Goal: Task Accomplishment & Management: Manage account settings

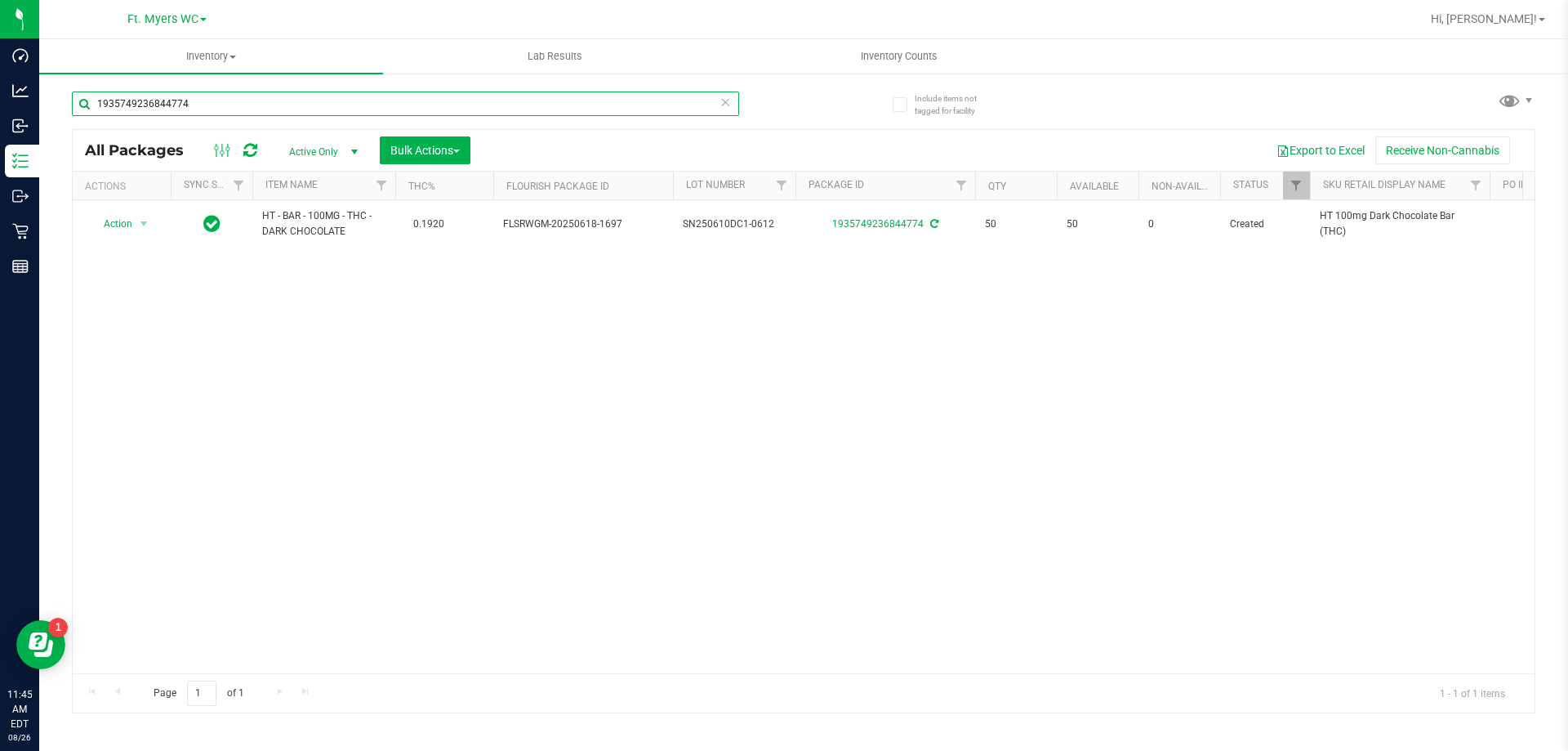
click at [218, 104] on input "1935749236844774" at bounding box center [405, 103] width 667 height 24
type input "1"
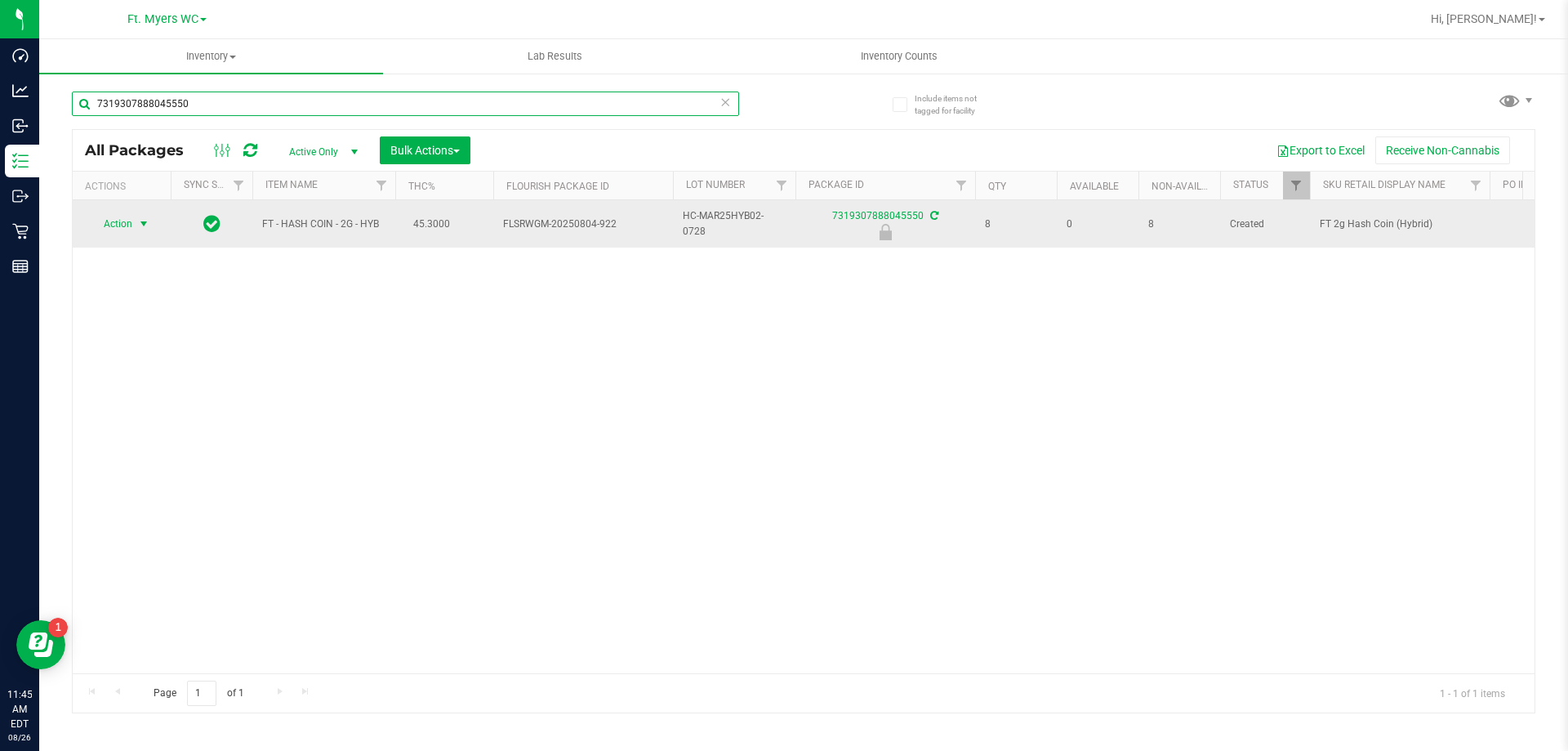
type input "7319307888045550"
click at [143, 226] on span "select" at bounding box center [144, 224] width 13 height 13
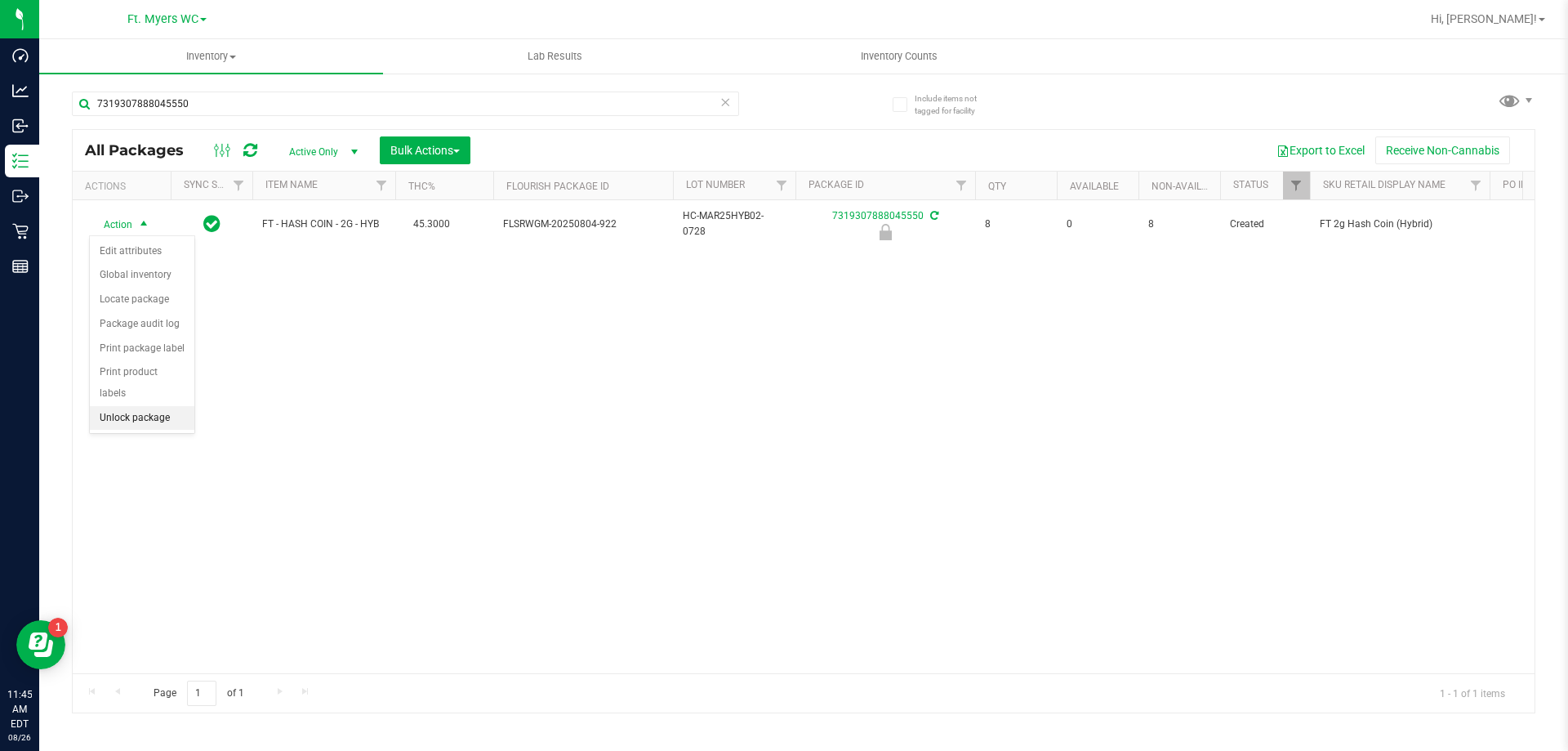
click at [126, 406] on li "Unlock package" at bounding box center [141, 418] width 105 height 24
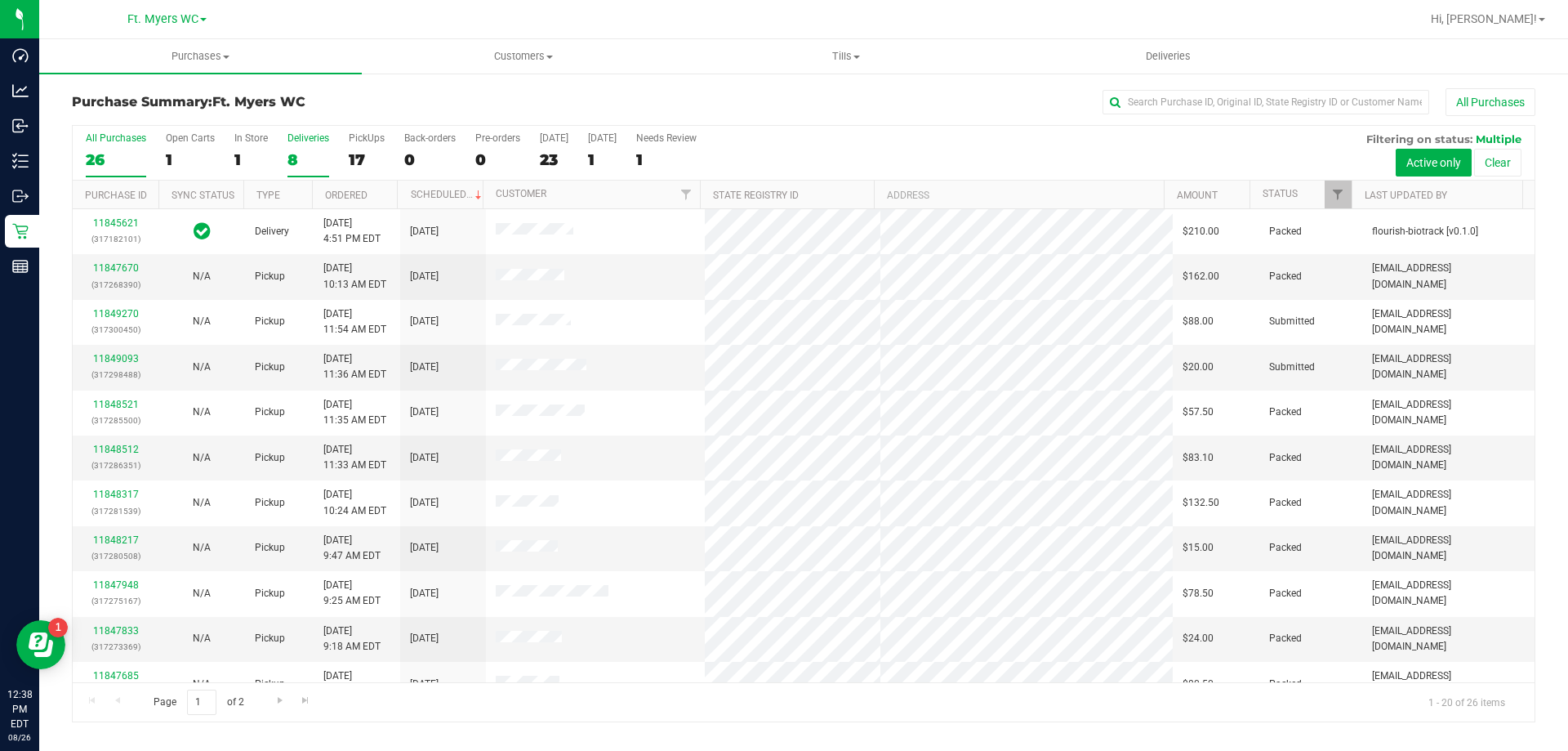
click at [310, 155] on div "8" at bounding box center [308, 160] width 42 height 18
click at [0, 0] on input "Deliveries 8" at bounding box center [0, 0] width 0 height 0
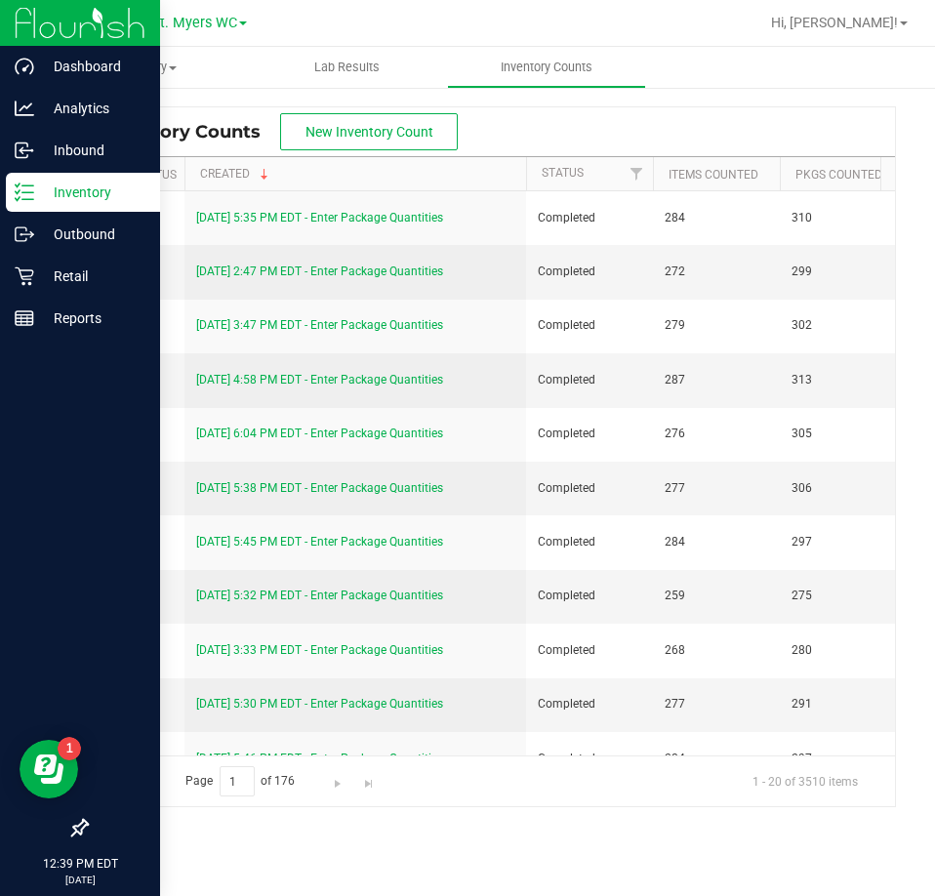
click at [49, 190] on p "Inventory" at bounding box center [92, 192] width 117 height 23
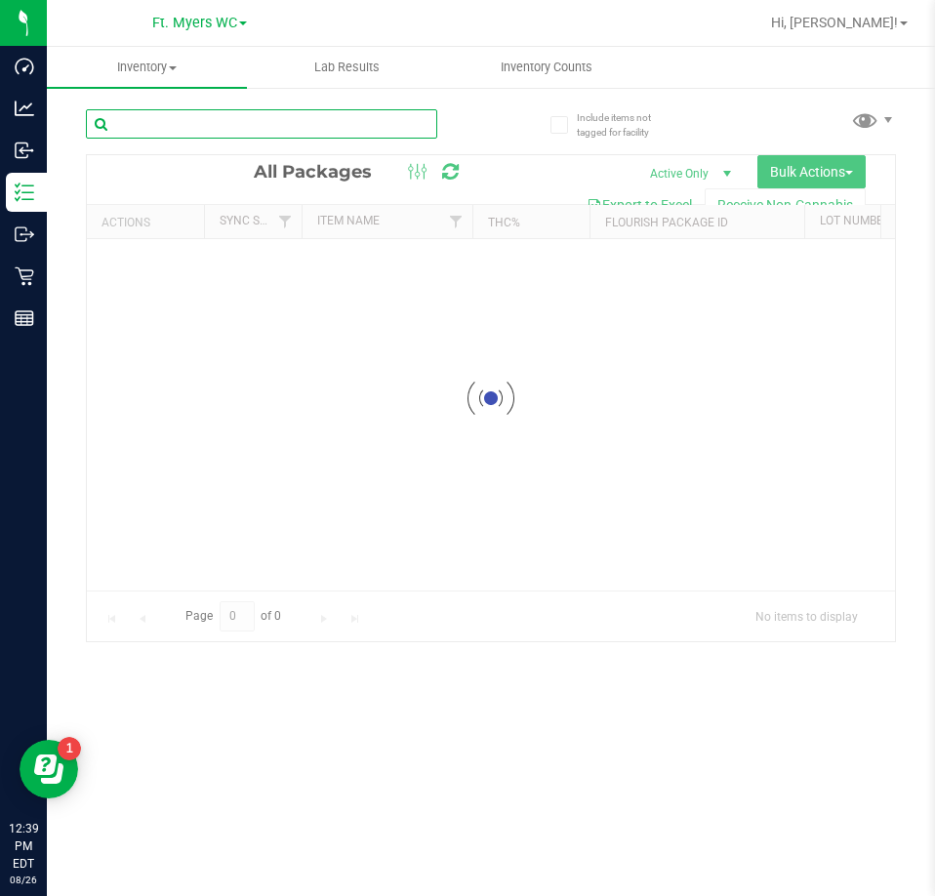
click at [315, 125] on input "text" at bounding box center [261, 123] width 351 height 29
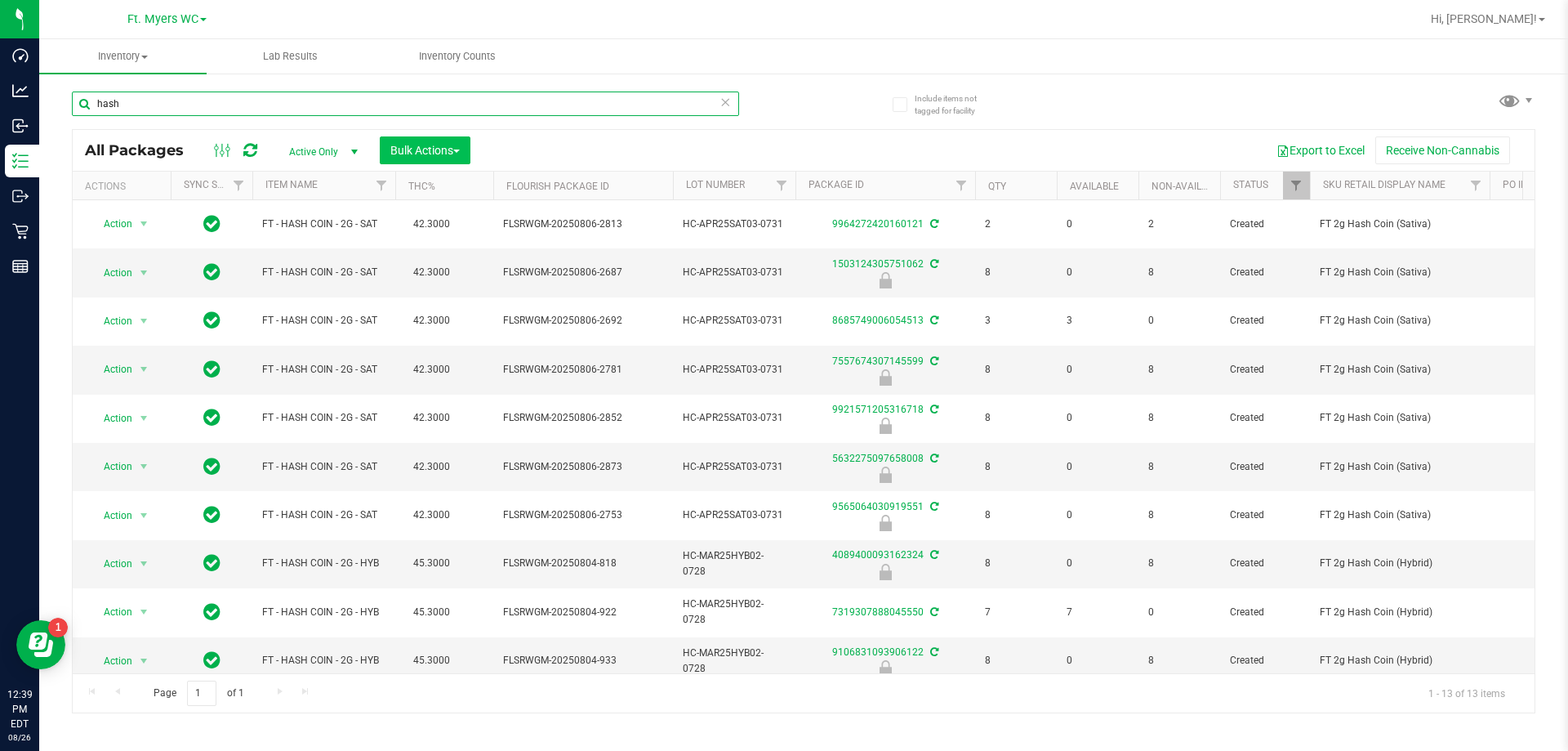
type input "hash"
click at [415, 146] on span "Bulk Actions" at bounding box center [424, 151] width 69 height 13
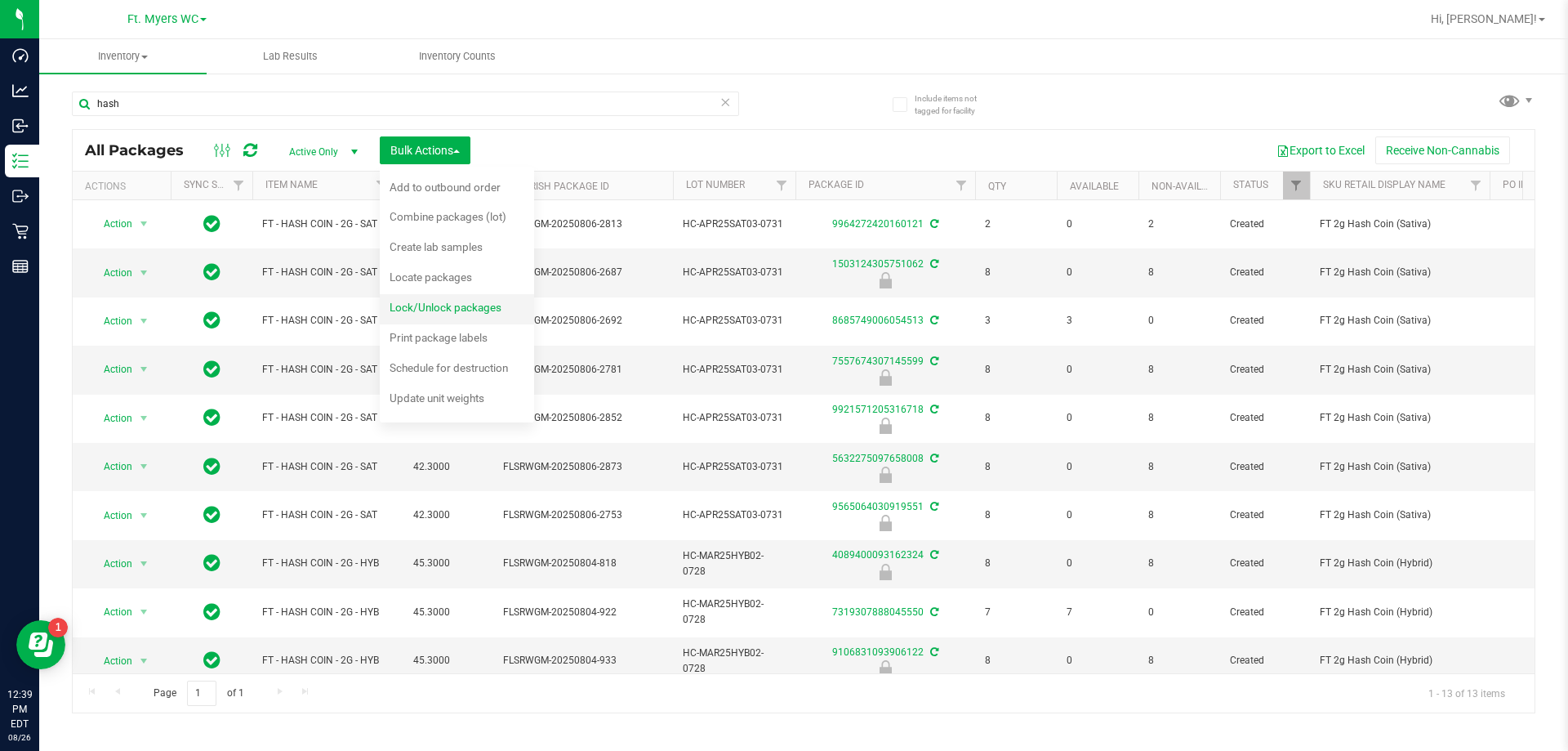
click at [437, 311] on span "Lock/Unlock packages" at bounding box center [445, 307] width 112 height 13
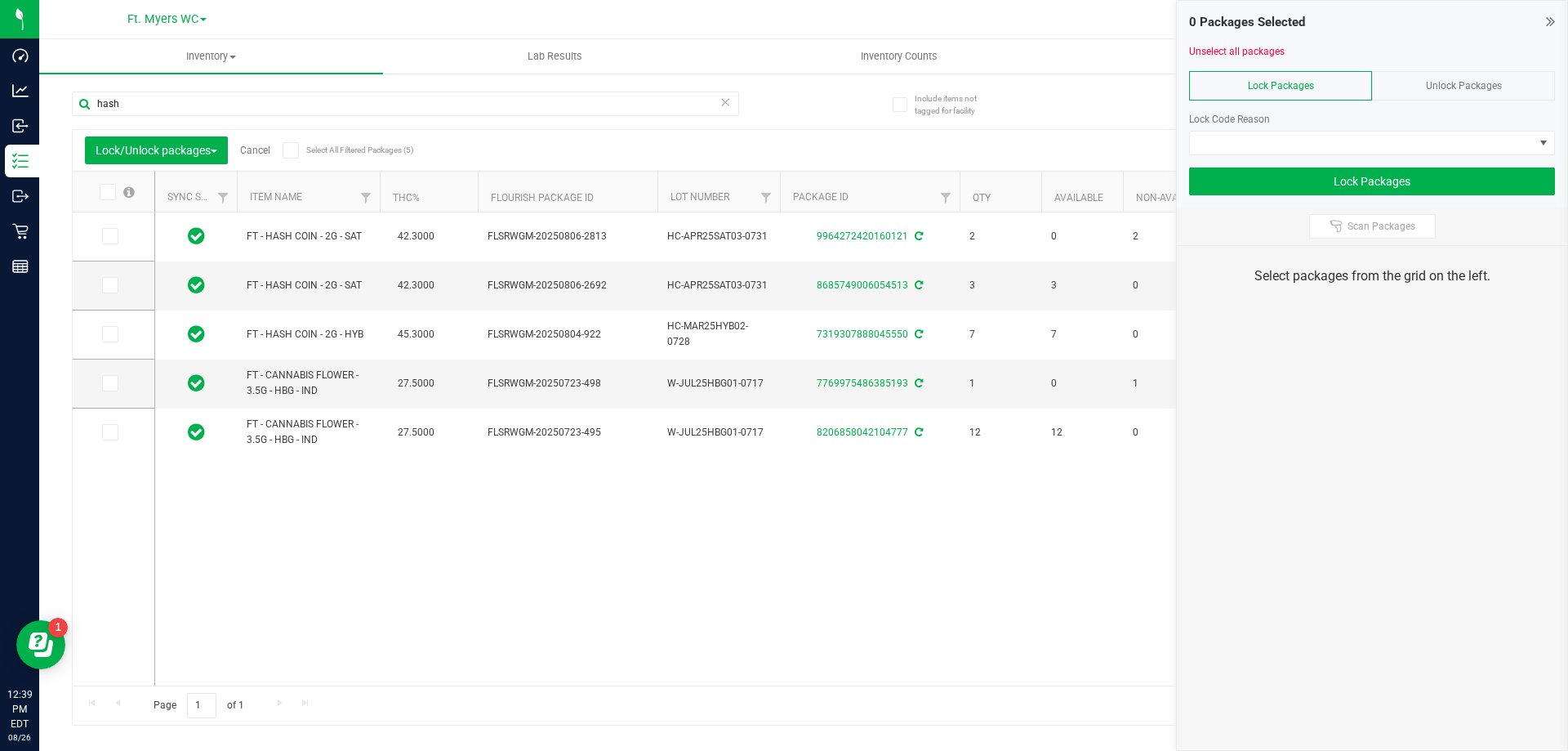
click at [93, 185] on label at bounding box center [115, 193] width 63 height 17
click at [0, 0] on input "checkbox" at bounding box center [0, 0] width 0 height 0
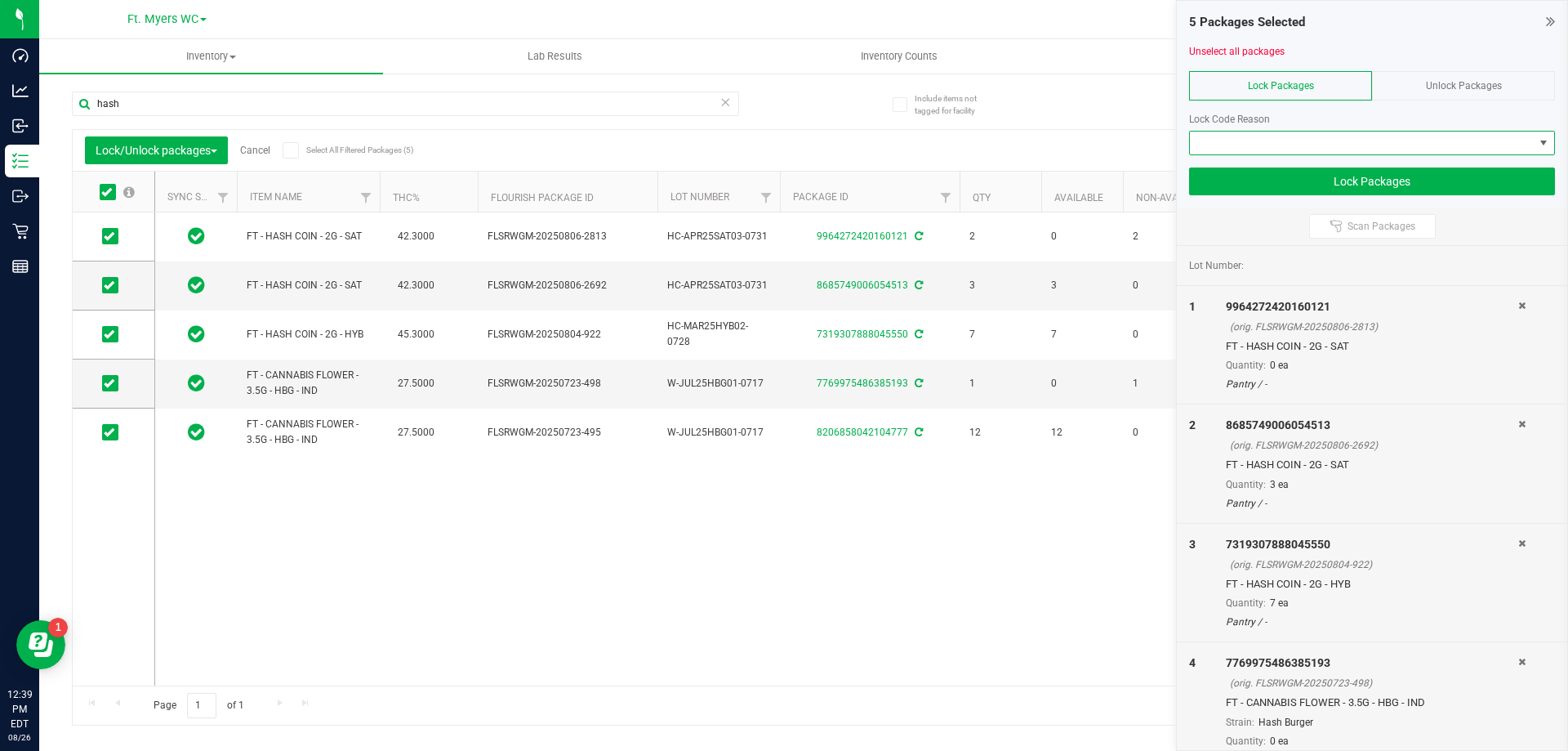
click at [1285, 144] on span at bounding box center [1361, 142] width 344 height 23
click at [1460, 78] on div "Unlock Packages" at bounding box center [1463, 85] width 183 height 29
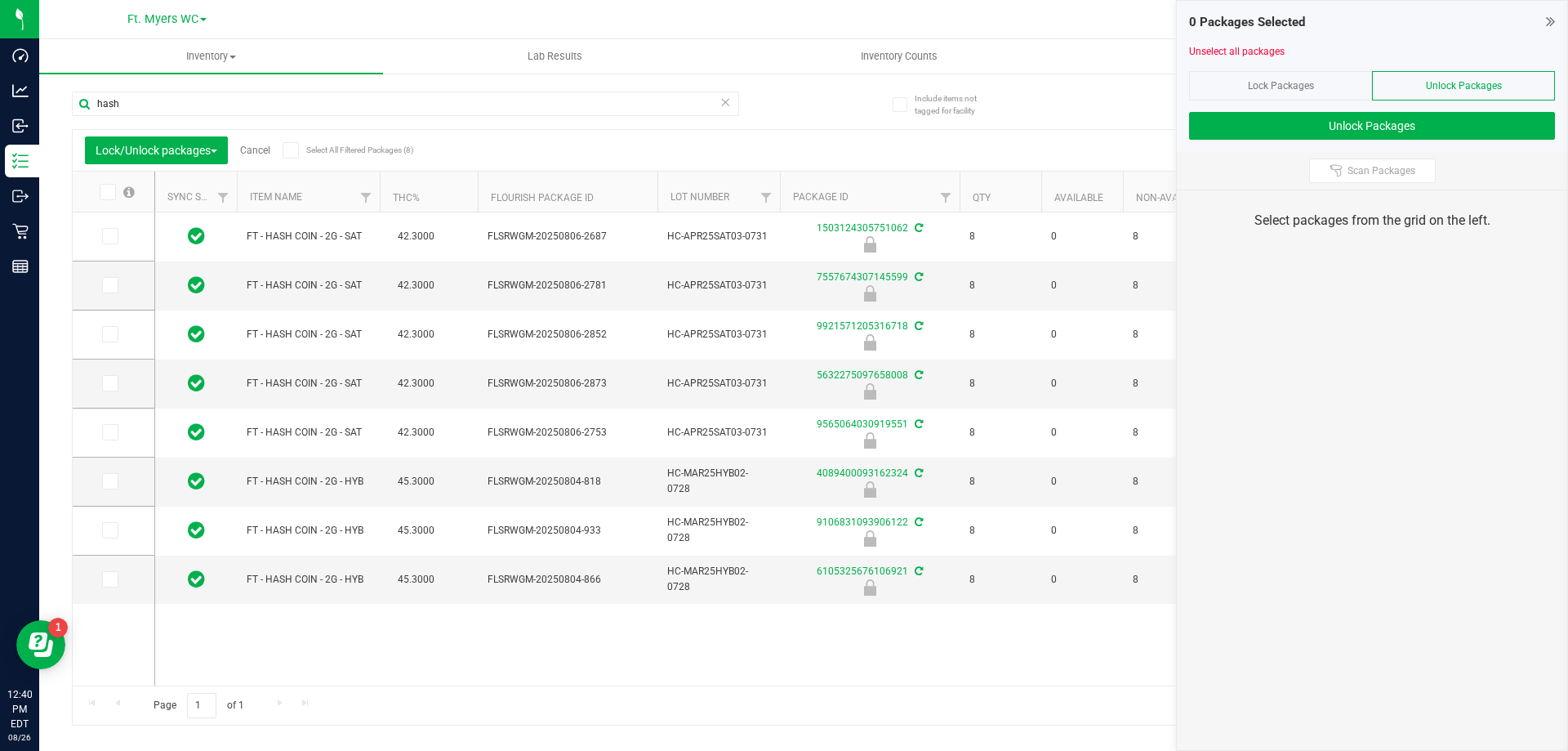
click at [105, 198] on span at bounding box center [108, 193] width 17 height 17
click at [0, 0] on input "checkbox" at bounding box center [0, 0] width 0 height 0
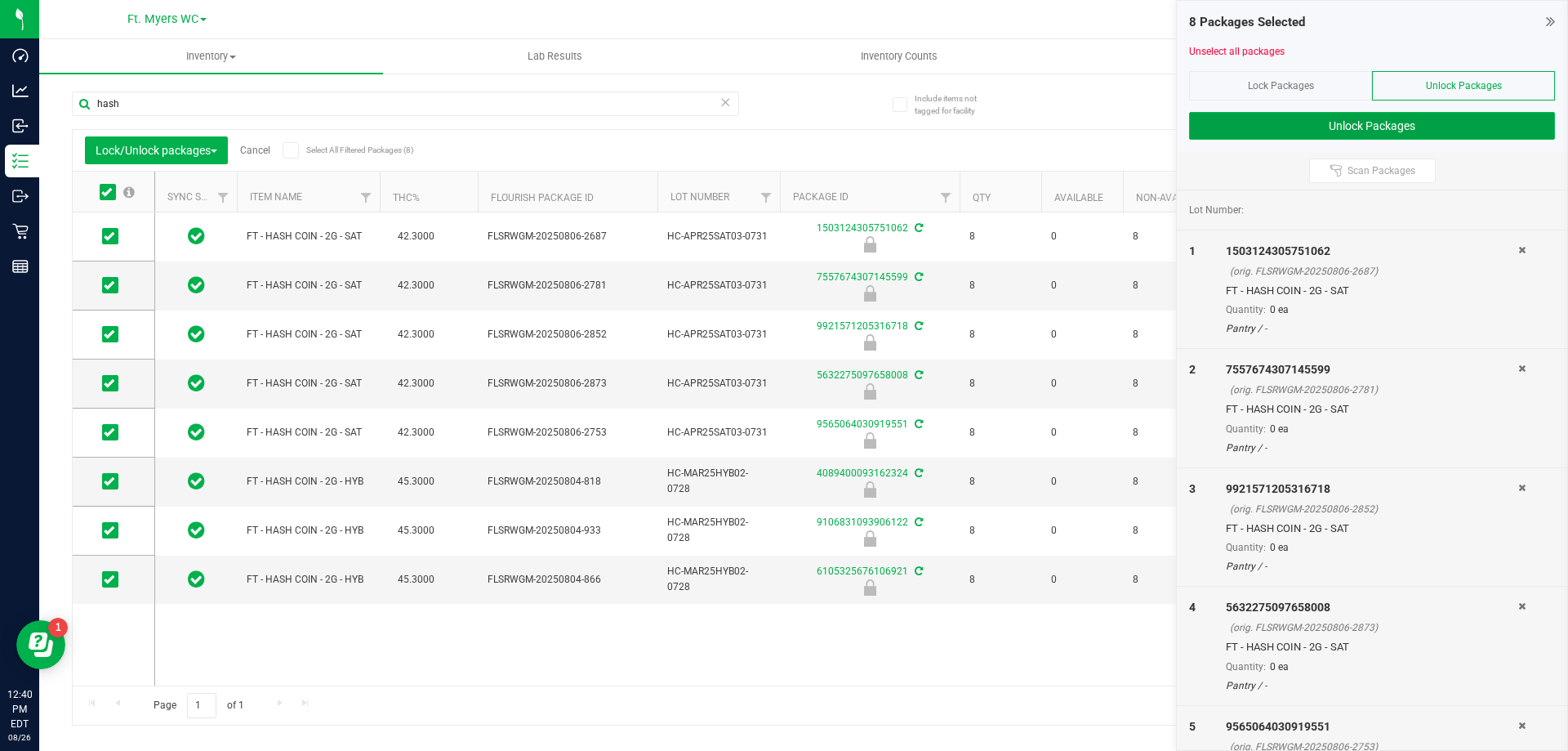
click at [1345, 118] on button "Unlock Packages" at bounding box center [1371, 126] width 366 height 28
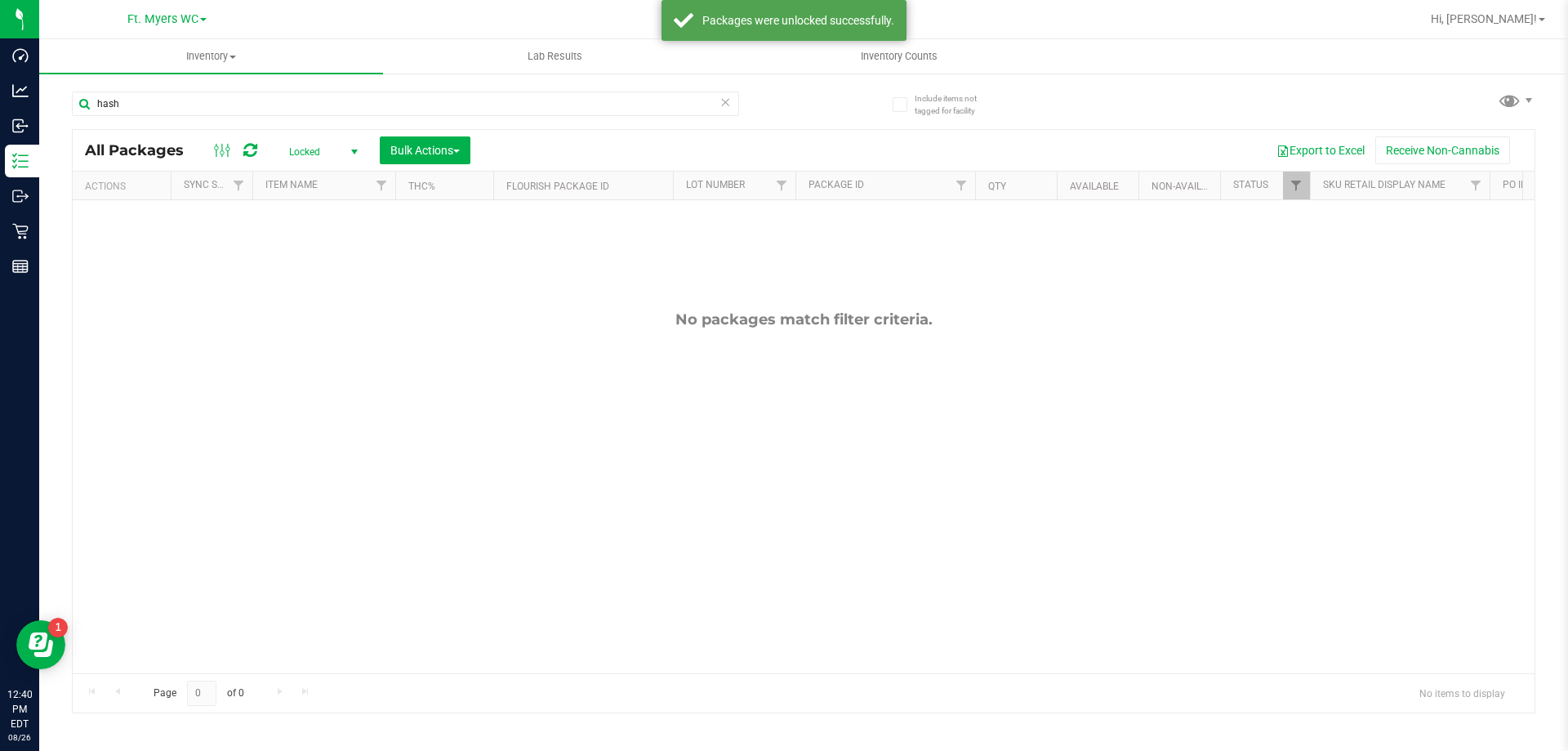
click at [318, 147] on span "Locked" at bounding box center [320, 152] width 90 height 23
click at [337, 180] on li "Active Only" at bounding box center [319, 177] width 88 height 24
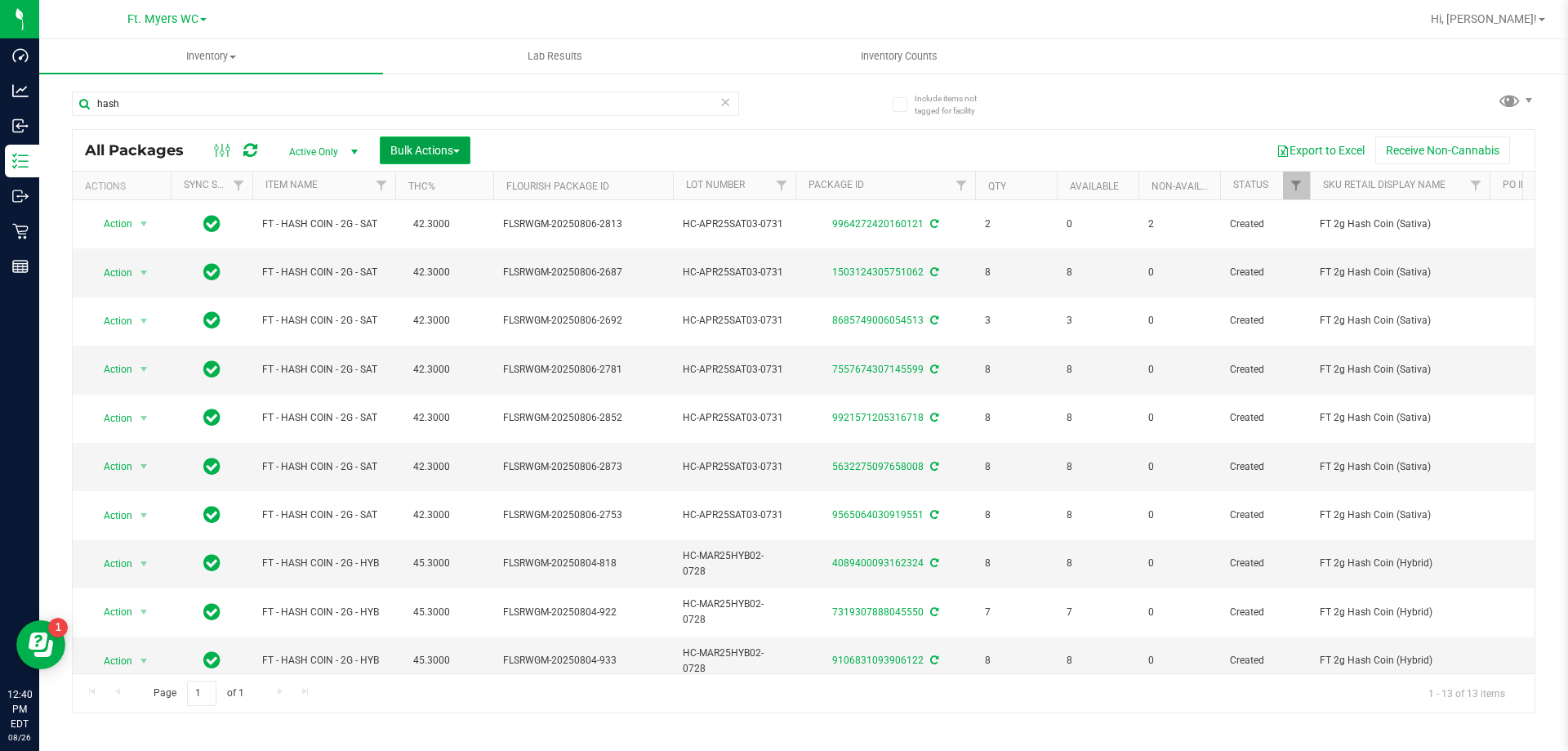
click at [399, 147] on span "Bulk Actions" at bounding box center [424, 151] width 69 height 13
click at [435, 304] on span "Lock/Unlock packages" at bounding box center [445, 307] width 112 height 13
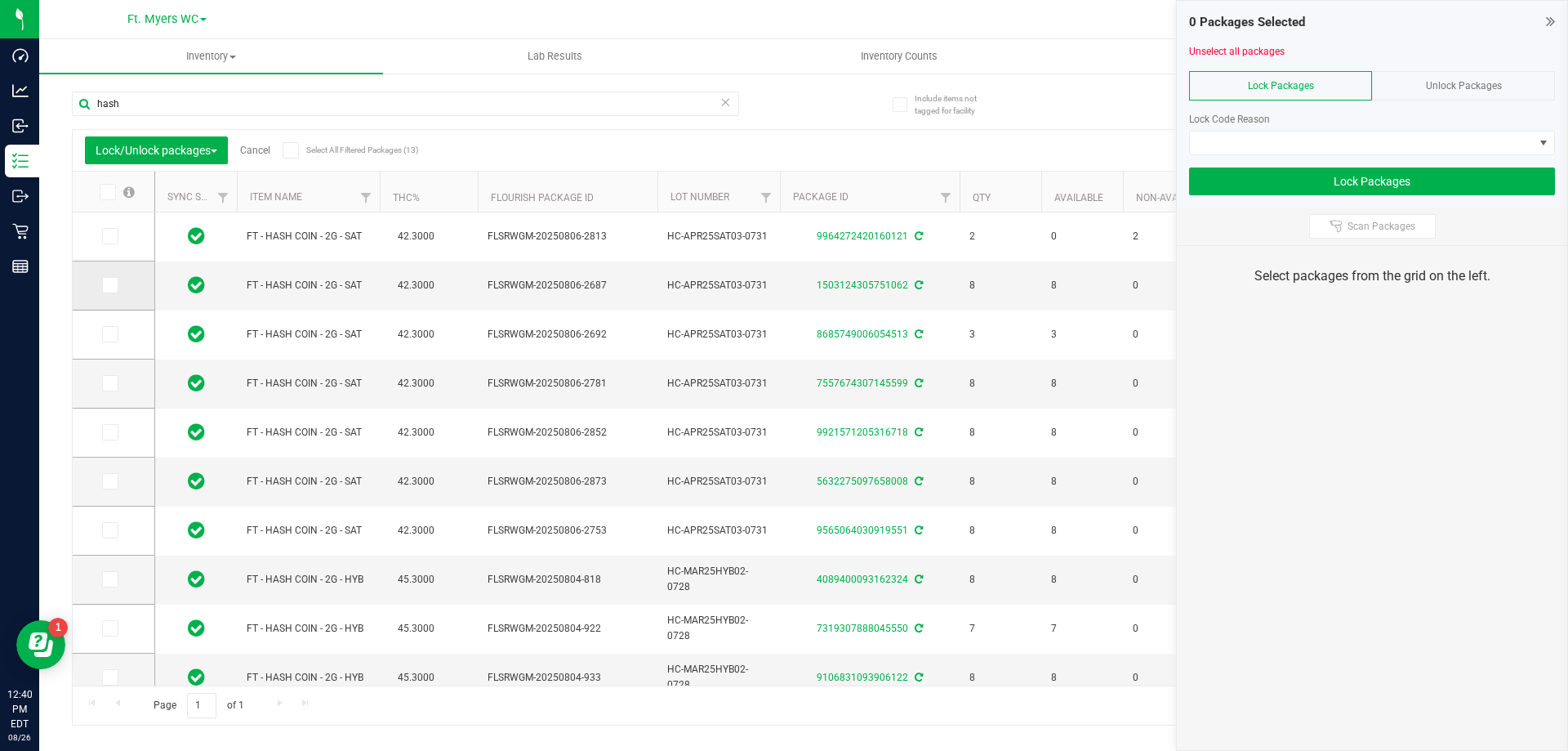
click at [107, 293] on span at bounding box center [110, 285] width 17 height 17
click at [0, 0] on input "checkbox" at bounding box center [0, 0] width 0 height 0
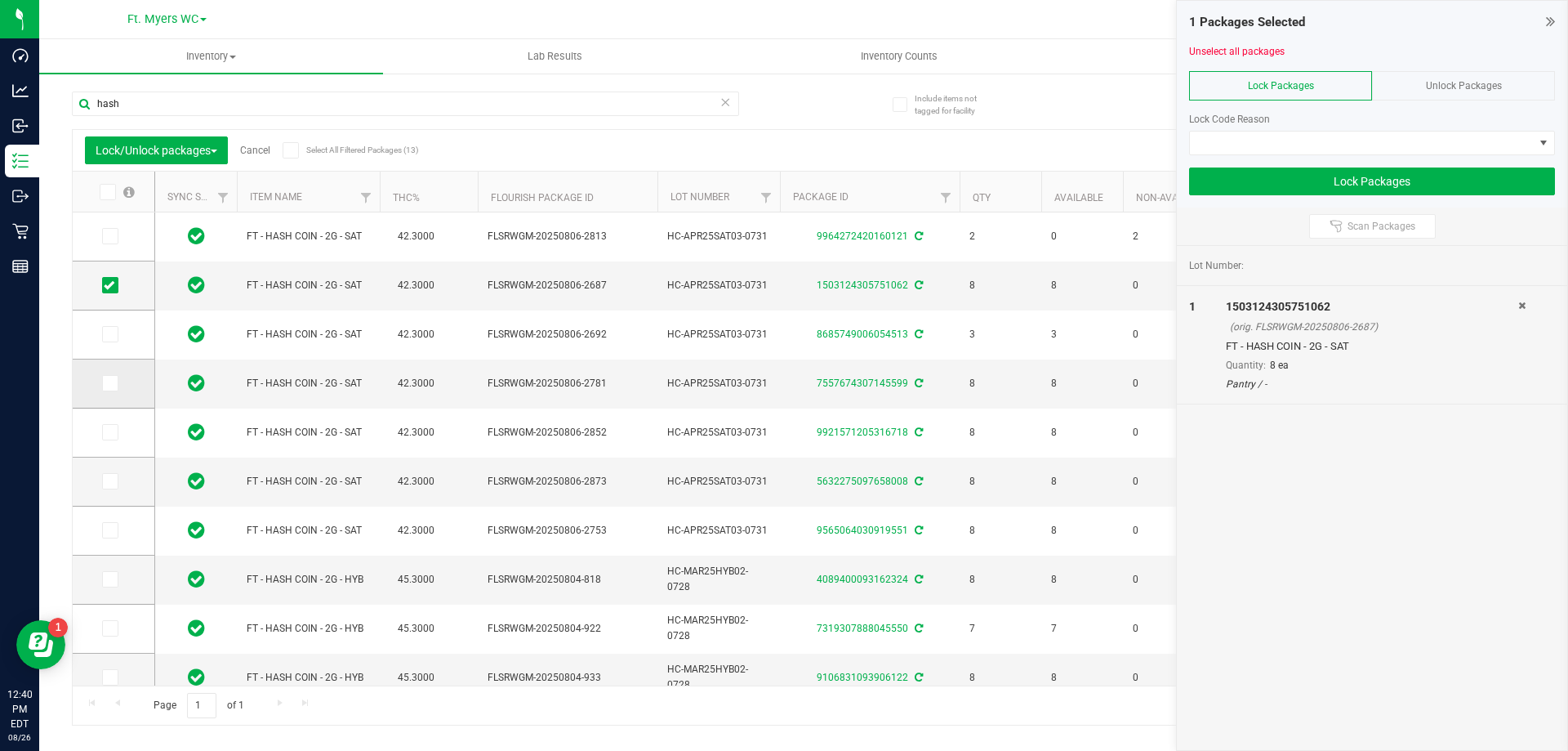
click at [115, 382] on span at bounding box center [110, 383] width 17 height 17
click at [0, 0] on input "checkbox" at bounding box center [0, 0] width 0 height 0
click at [115, 435] on span at bounding box center [110, 432] width 17 height 17
click at [0, 0] on input "checkbox" at bounding box center [0, 0] width 0 height 0
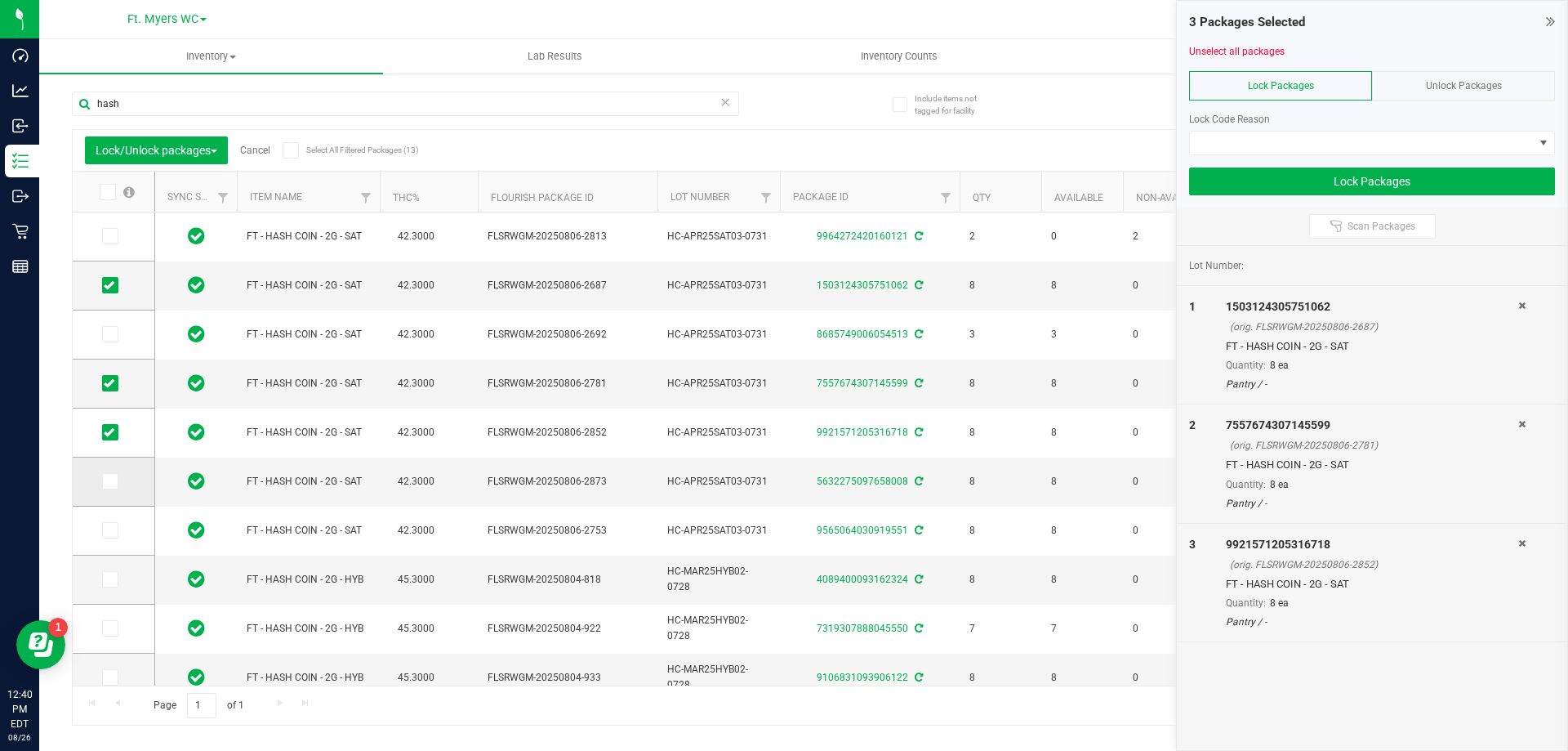
click at [119, 491] on td at bounding box center [114, 481] width 82 height 49
click at [111, 481] on icon at bounding box center [109, 481] width 11 height 0
click at [0, 0] on input "checkbox" at bounding box center [0, 0] width 0 height 0
click at [109, 536] on span at bounding box center [110, 531] width 17 height 17
click at [0, 0] on input "checkbox" at bounding box center [0, 0] width 0 height 0
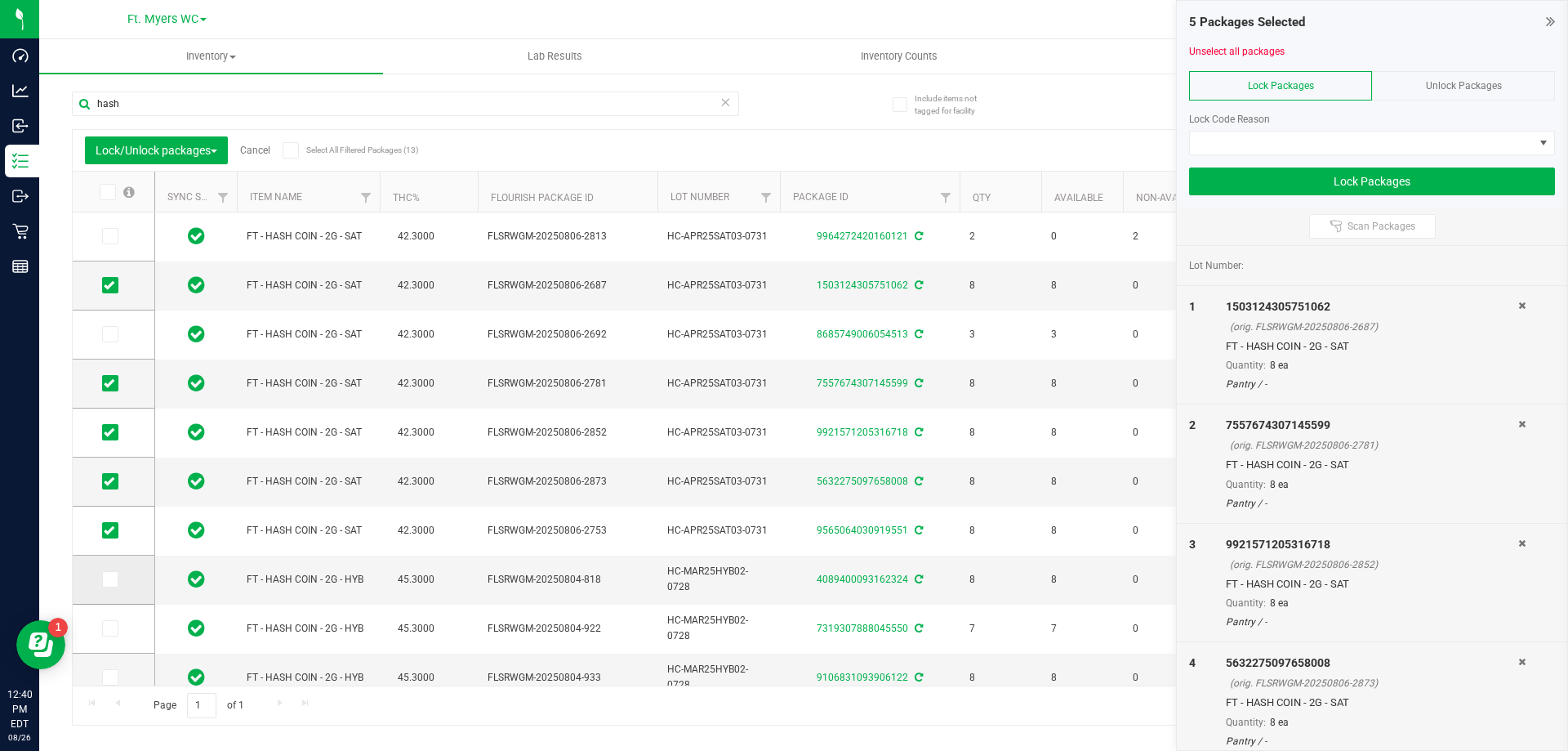
click at [116, 579] on span at bounding box center [110, 579] width 17 height 17
click at [0, 0] on input "checkbox" at bounding box center [0, 0] width 0 height 0
click at [112, 628] on icon at bounding box center [109, 628] width 11 height 0
click at [0, 0] on input "checkbox" at bounding box center [0, 0] width 0 height 0
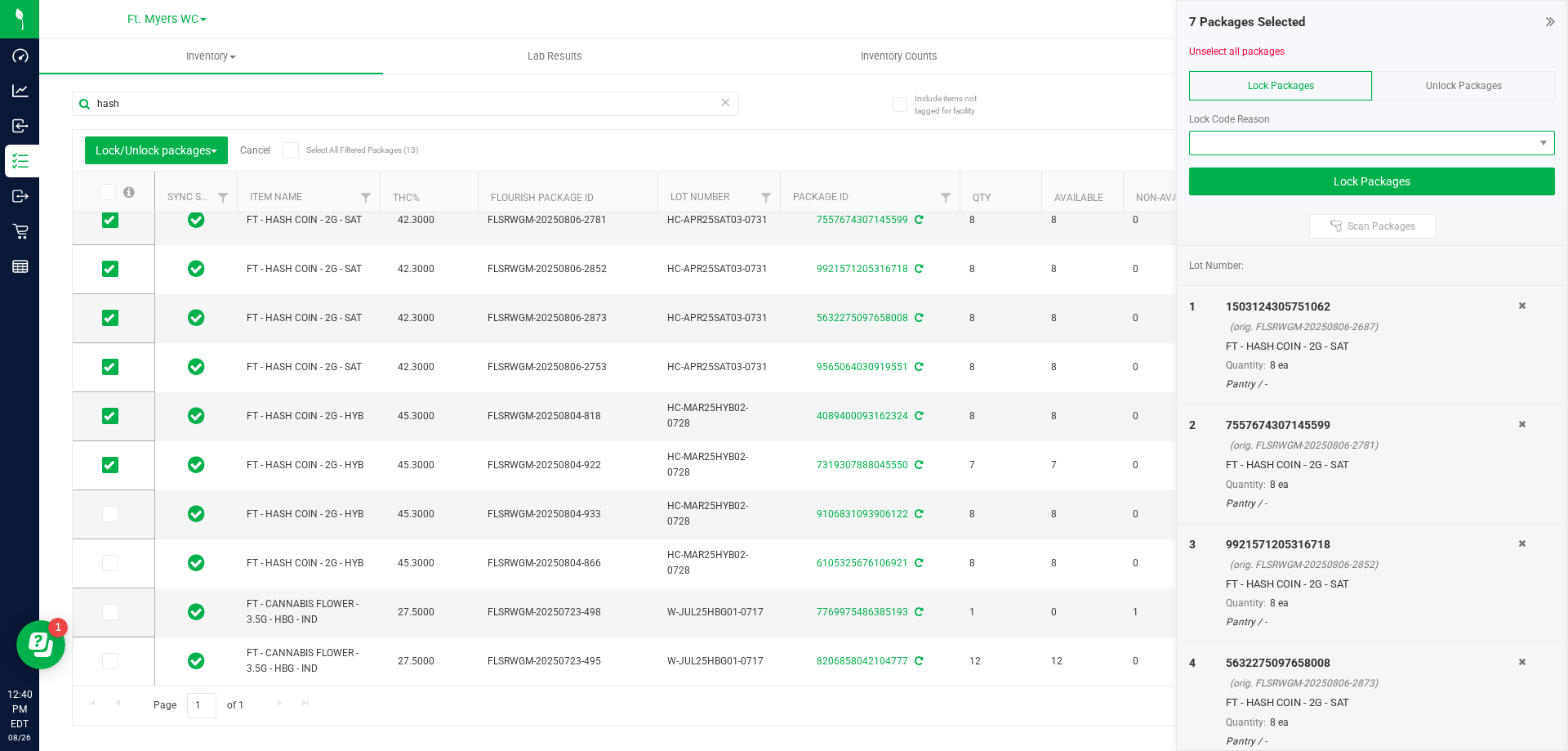
drag, startPoint x: 1412, startPoint y: 134, endPoint x: 1400, endPoint y: 136, distance: 12.2
click at [1407, 132] on span at bounding box center [1361, 142] width 344 height 23
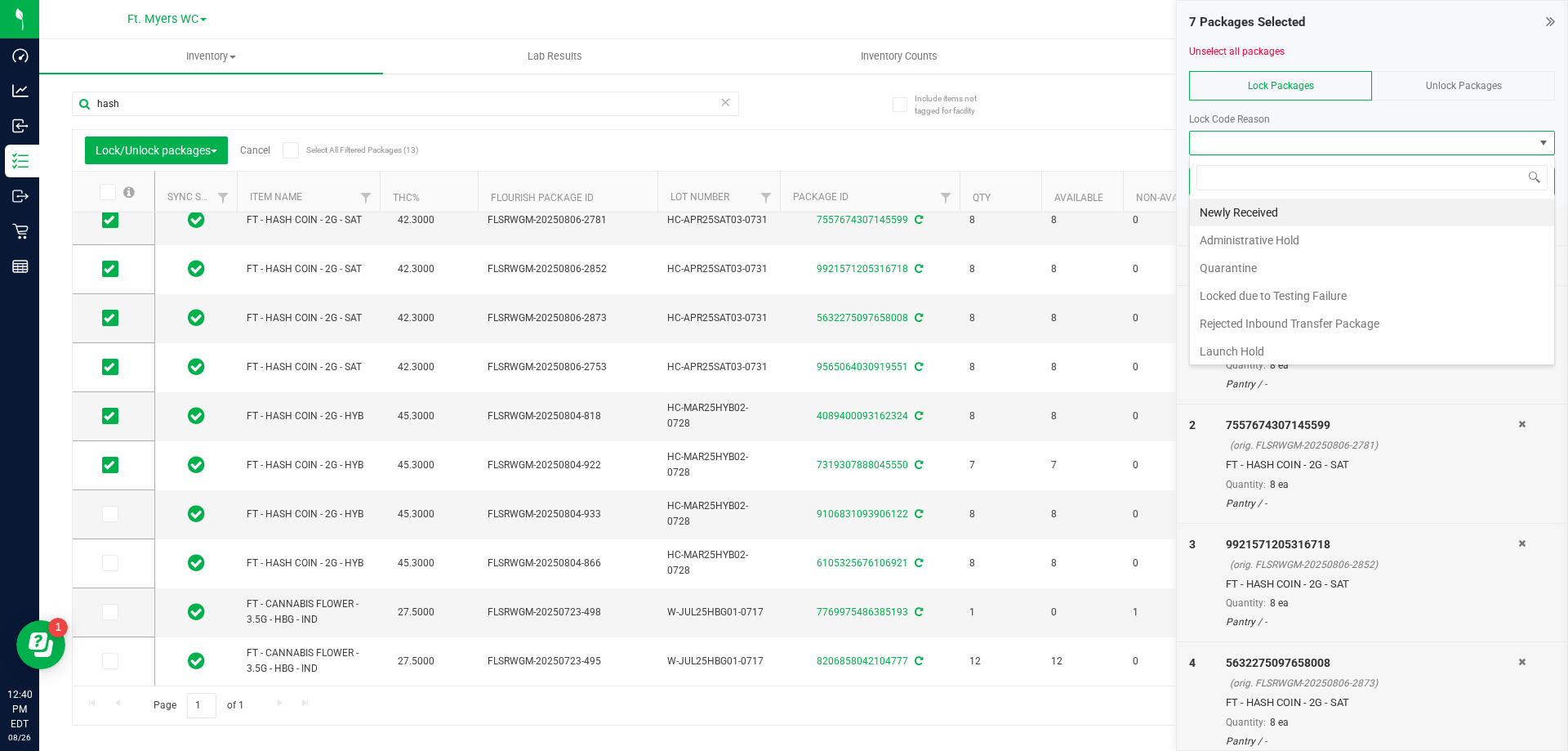
drag, startPoint x: 1301, startPoint y: 208, endPoint x: 1319, endPoint y: 194, distance: 22.8
click at [1302, 204] on li "Newly Received" at bounding box center [1371, 212] width 364 height 28
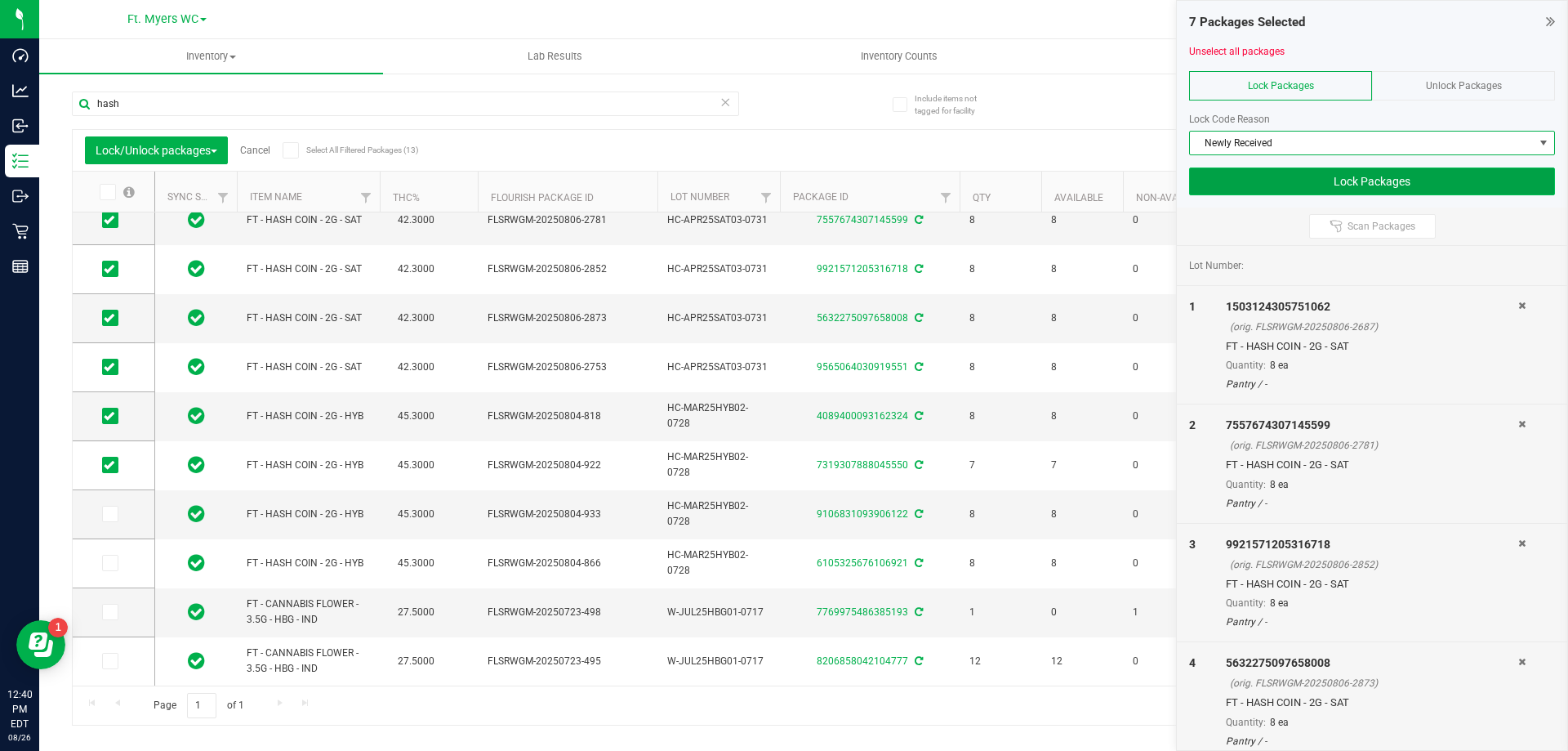
click at [1343, 183] on button "Lock Packages" at bounding box center [1371, 181] width 366 height 28
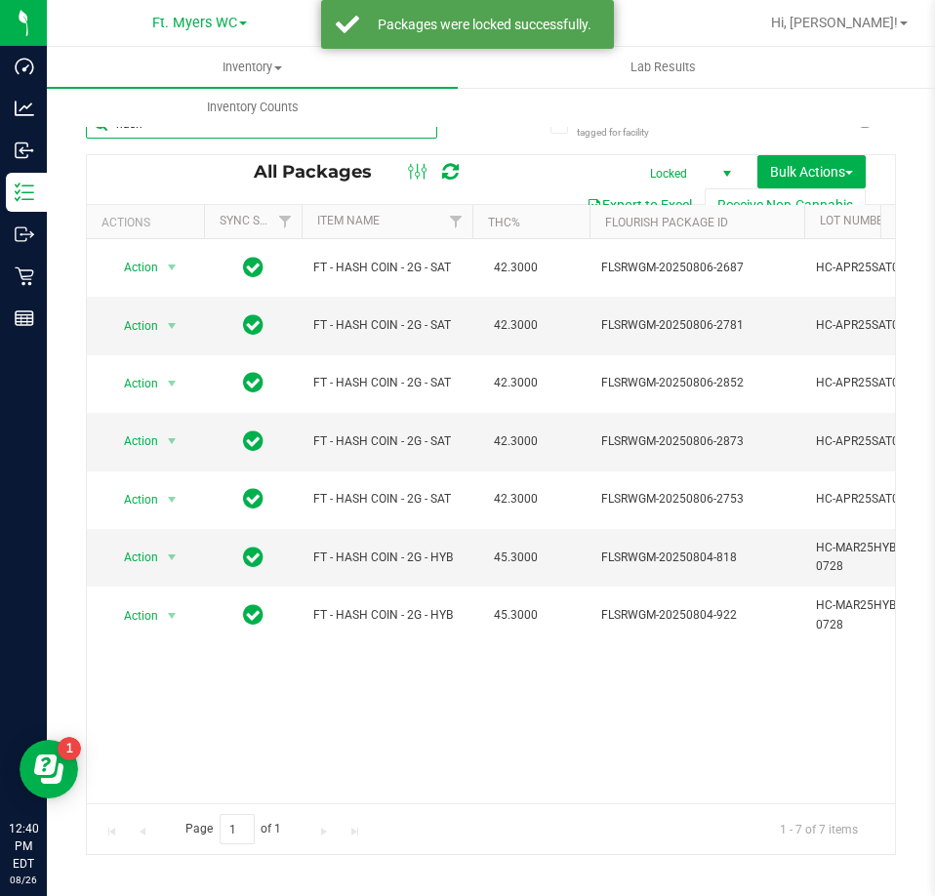
drag, startPoint x: 253, startPoint y: 130, endPoint x: -171, endPoint y: 48, distance: 431.4
click at [0, 48] on html "Dashboard Analytics Inbound Inventory Outbound Retail Reports 12:40 PM EDT 08/2…" at bounding box center [467, 448] width 935 height 896
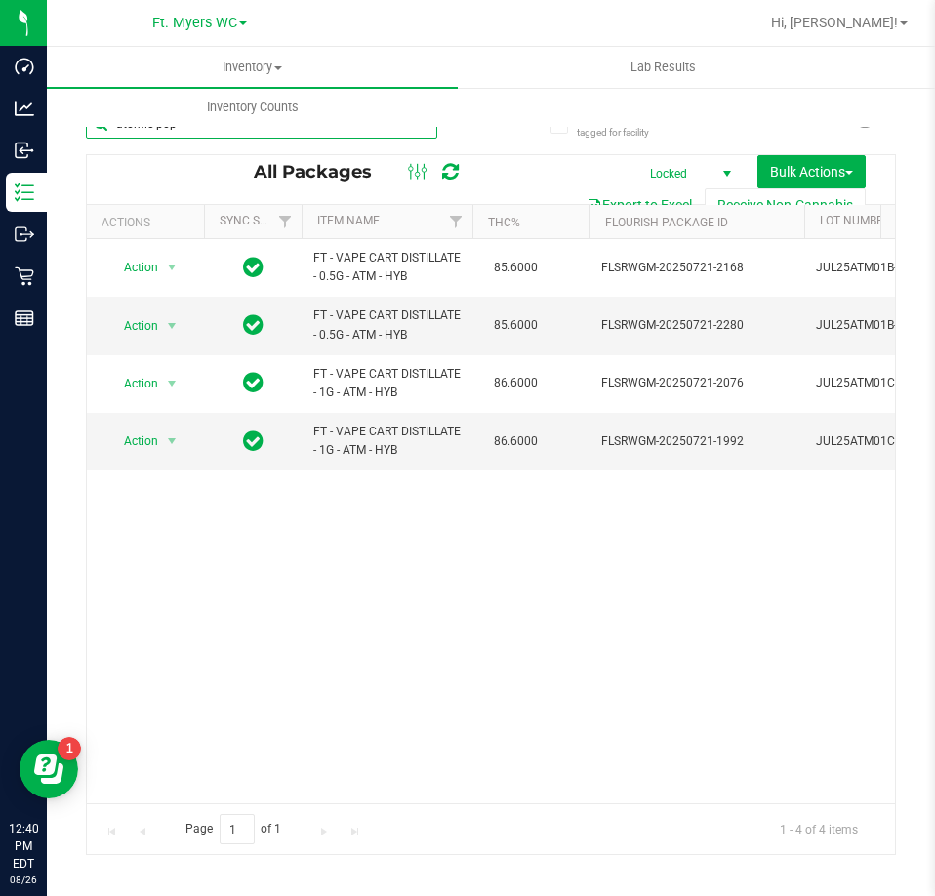
drag, startPoint x: 209, startPoint y: 801, endPoint x: 15, endPoint y: 13, distance: 812.0
type input "atomic pop"
click at [770, 166] on span "Bulk Actions" at bounding box center [811, 172] width 83 height 16
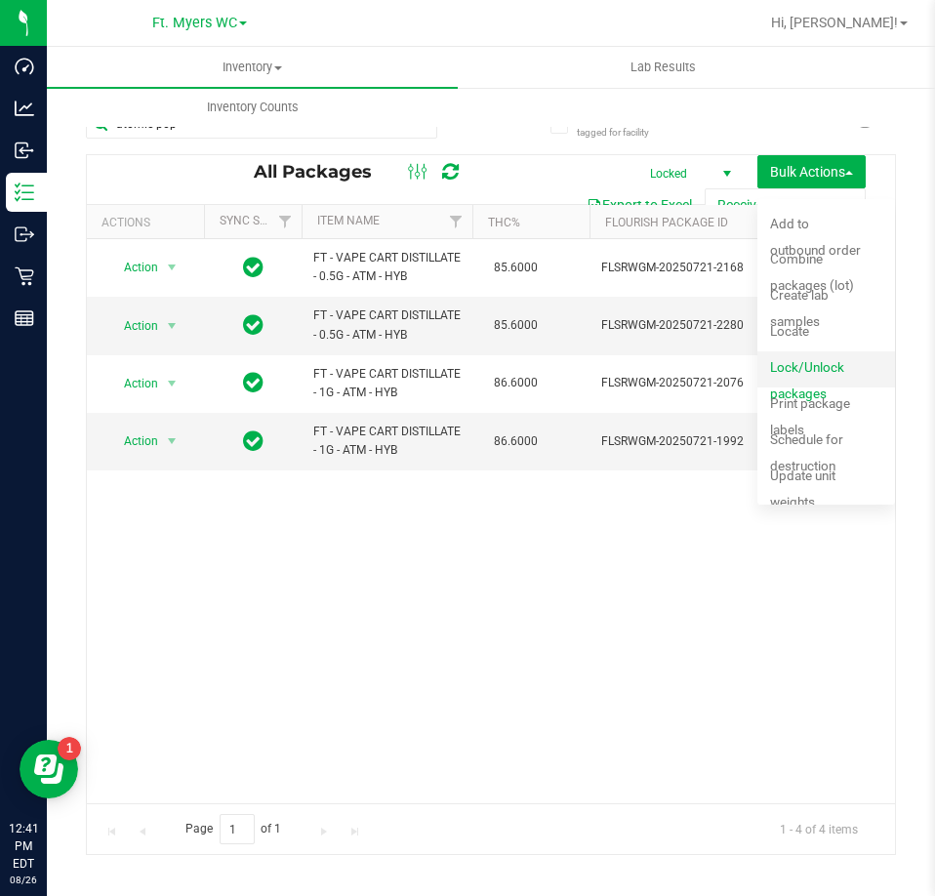
click at [836, 368] on span "Lock/Unlock packages" at bounding box center [807, 380] width 74 height 42
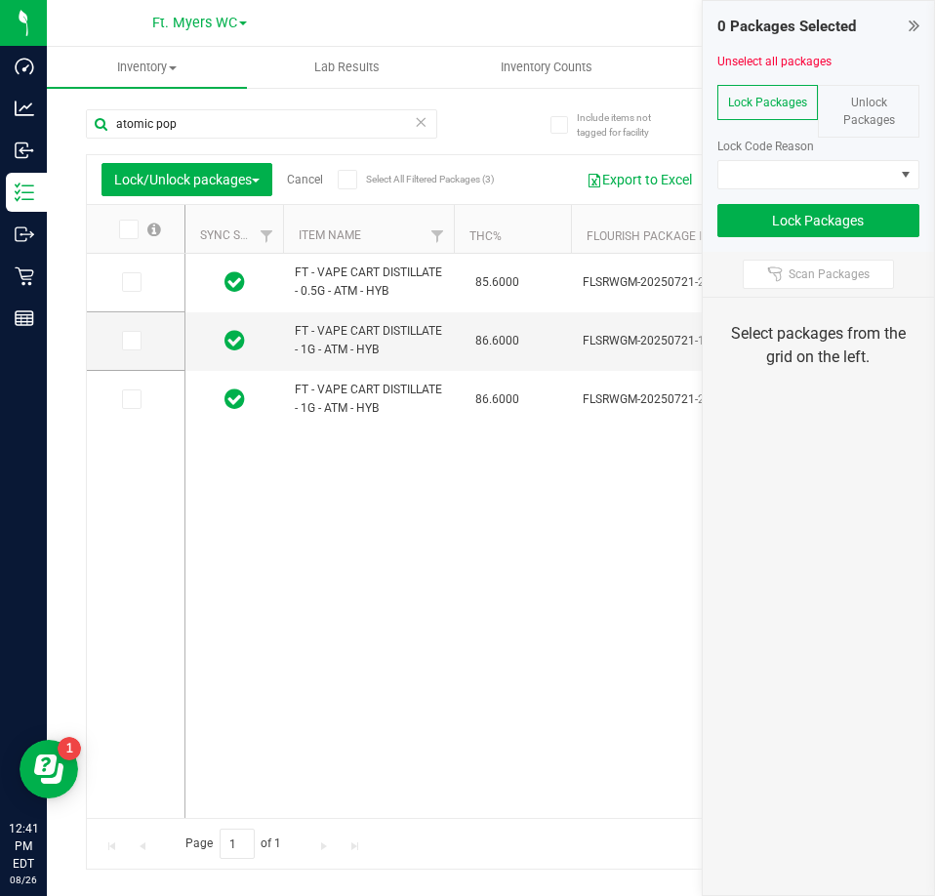
click at [878, 105] on span "Unlock Packages" at bounding box center [869, 111] width 52 height 31
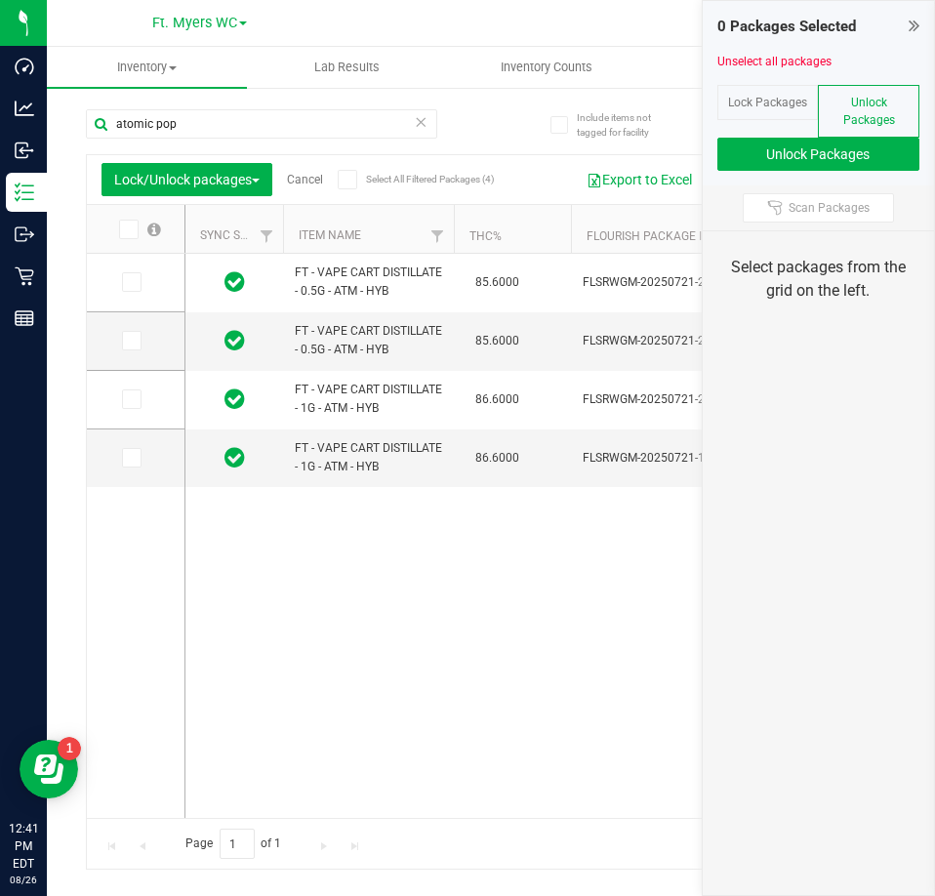
click at [127, 229] on icon at bounding box center [127, 229] width 13 height 0
click at [0, 0] on input "checkbox" at bounding box center [0, 0] width 0 height 0
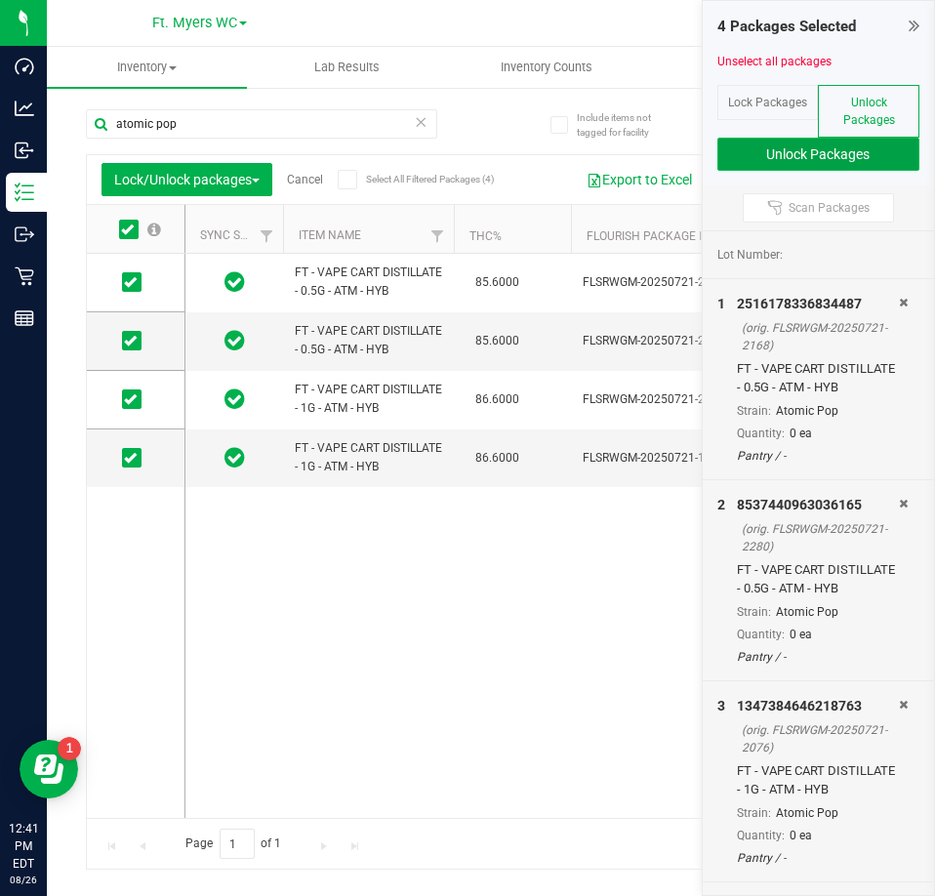
click at [817, 155] on button "Unlock Packages" at bounding box center [818, 154] width 203 height 33
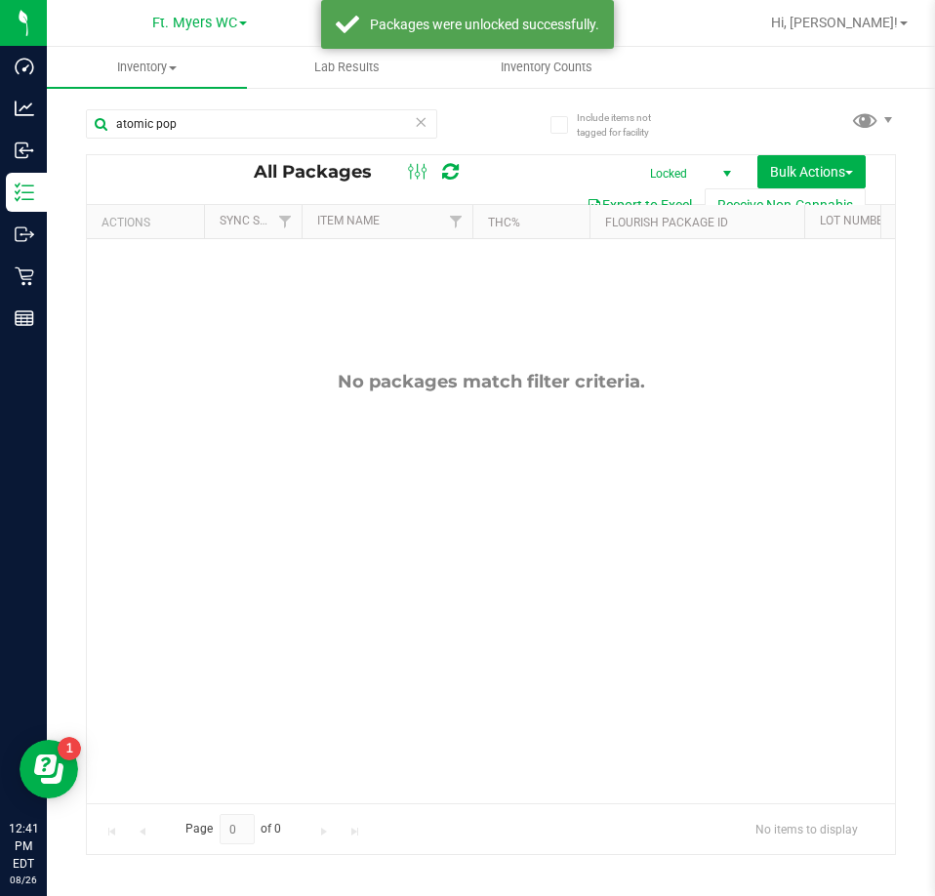
click at [649, 172] on span "Locked" at bounding box center [685, 173] width 107 height 27
click at [683, 287] on li "All" at bounding box center [681, 291] width 105 height 29
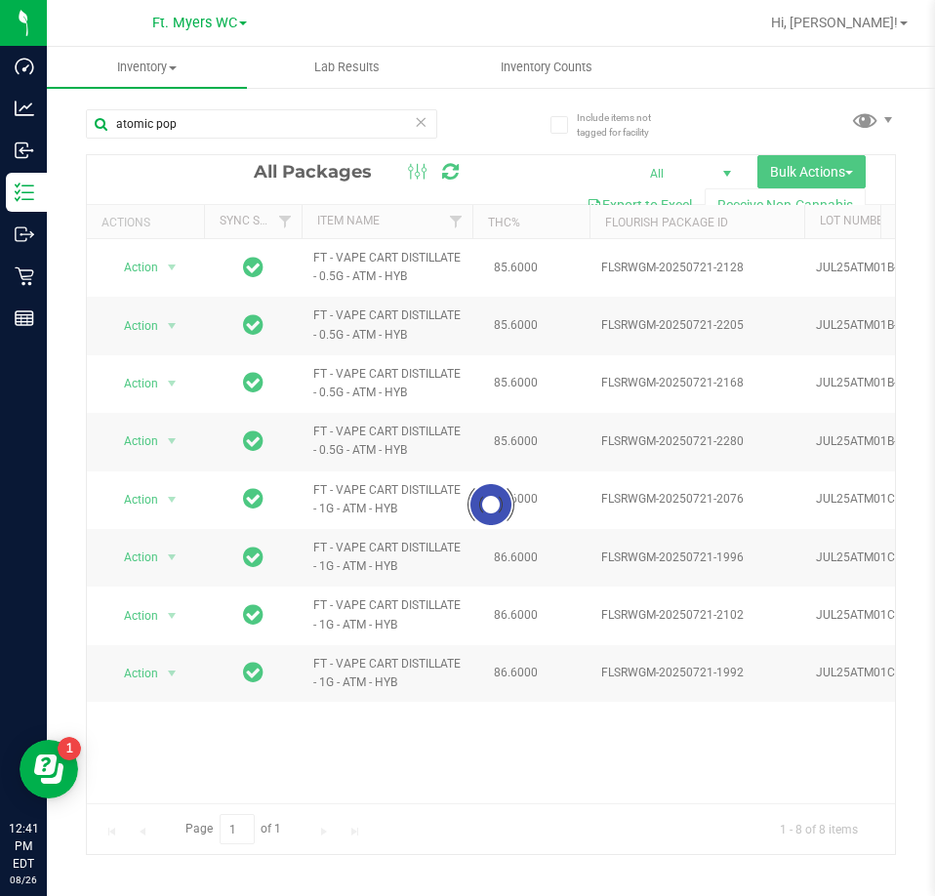
click at [818, 173] on div at bounding box center [491, 504] width 808 height 699
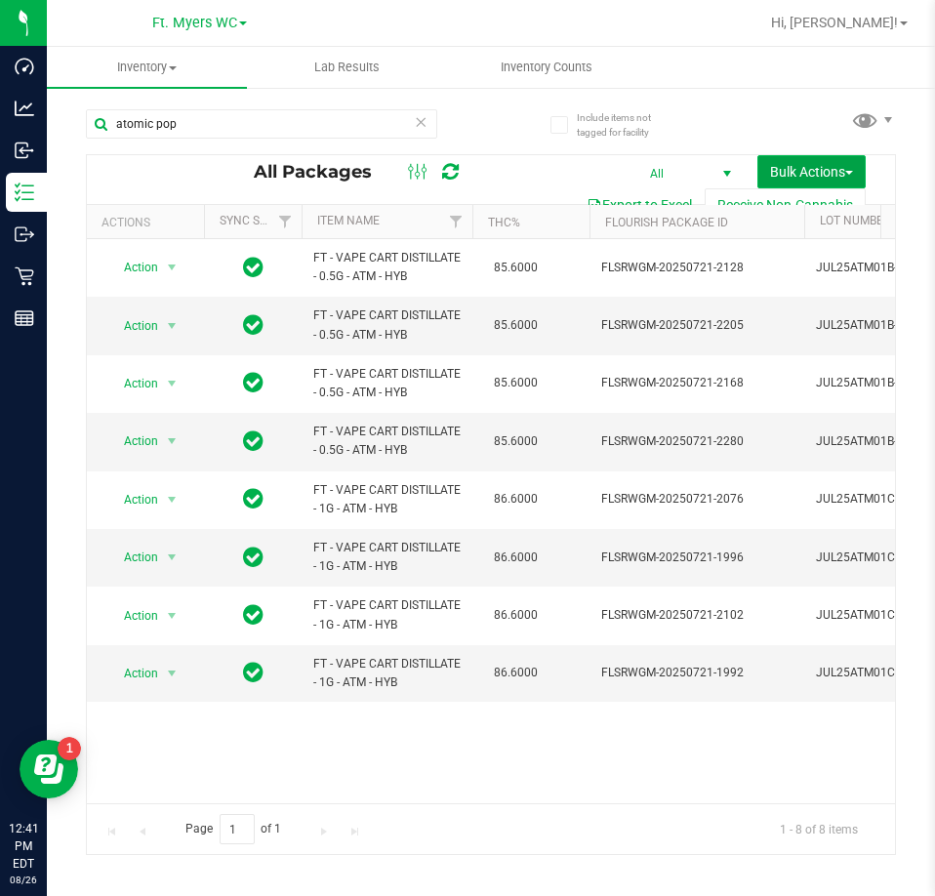
click at [796, 171] on span "Bulk Actions" at bounding box center [811, 172] width 83 height 16
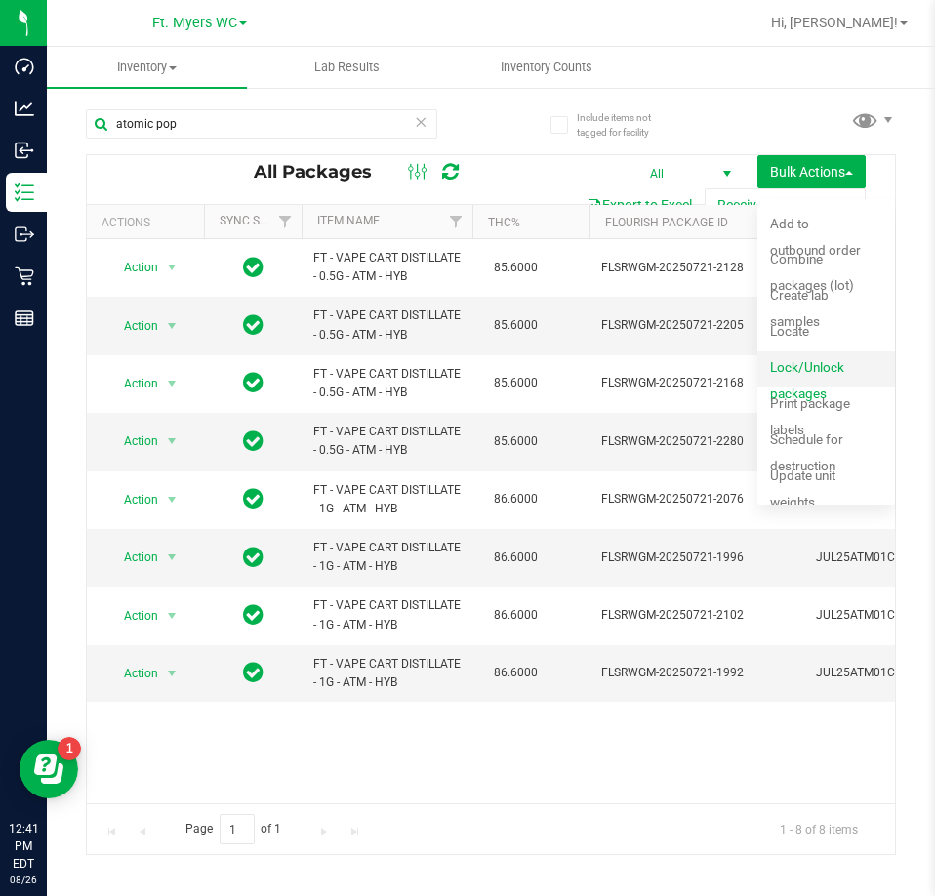
click at [777, 367] on span "Lock/Unlock packages" at bounding box center [807, 380] width 74 height 42
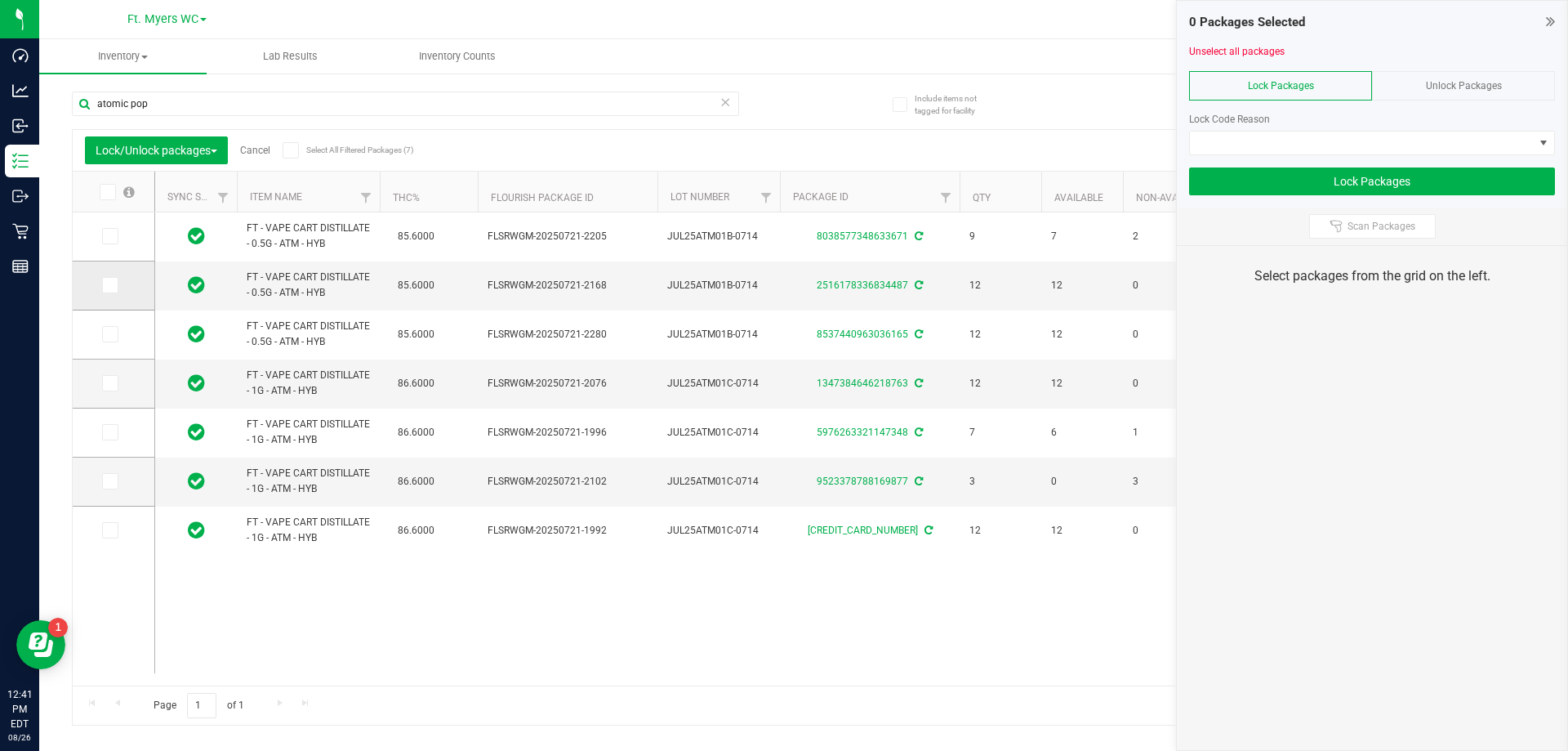
click at [108, 285] on icon at bounding box center [109, 285] width 11 height 0
click at [0, 0] on input "checkbox" at bounding box center [0, 0] width 0 height 0
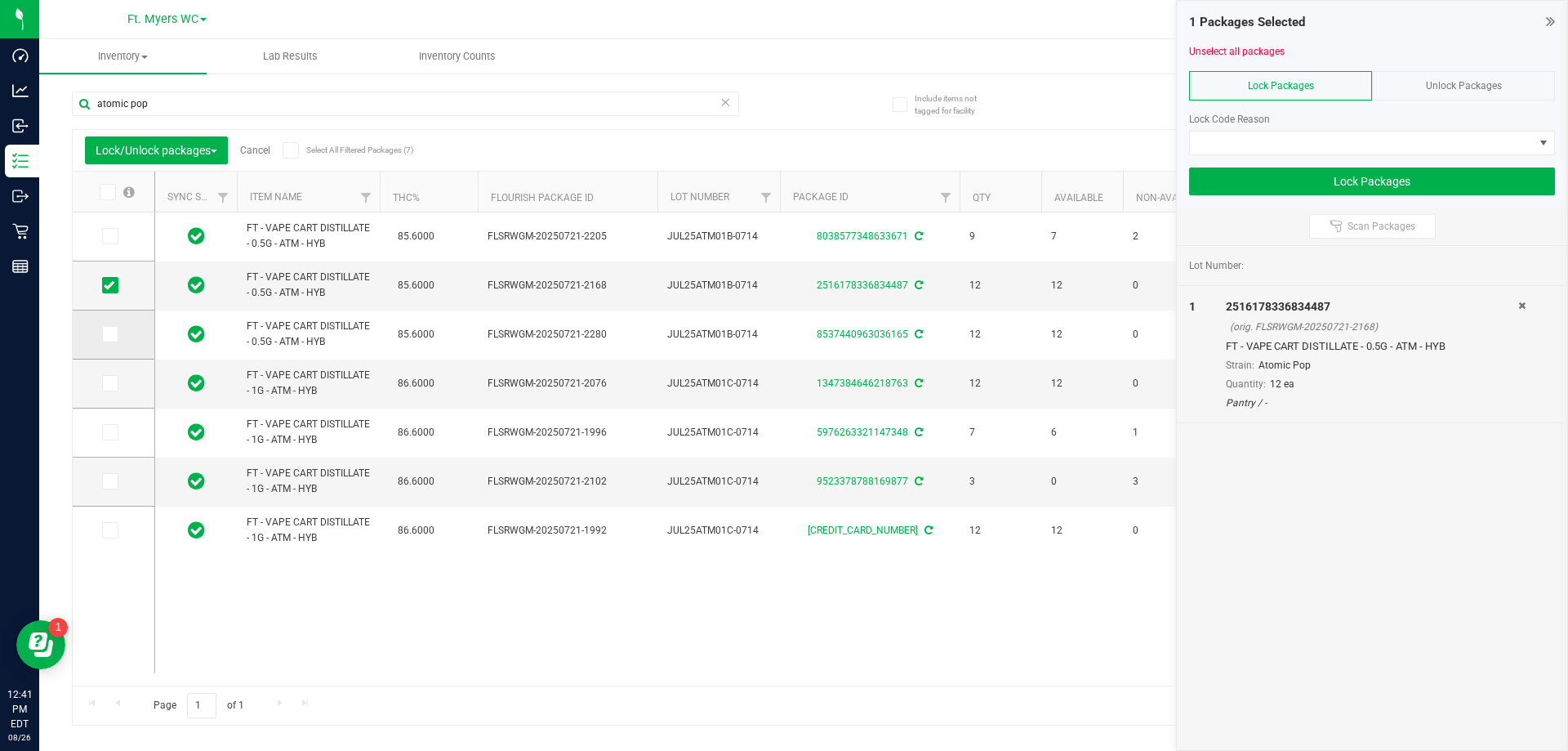
click at [113, 340] on span at bounding box center [110, 334] width 17 height 17
click at [0, 0] on input "checkbox" at bounding box center [0, 0] width 0 height 0
click at [106, 383] on icon at bounding box center [109, 383] width 11 height 0
click at [0, 0] on input "checkbox" at bounding box center [0, 0] width 0 height 0
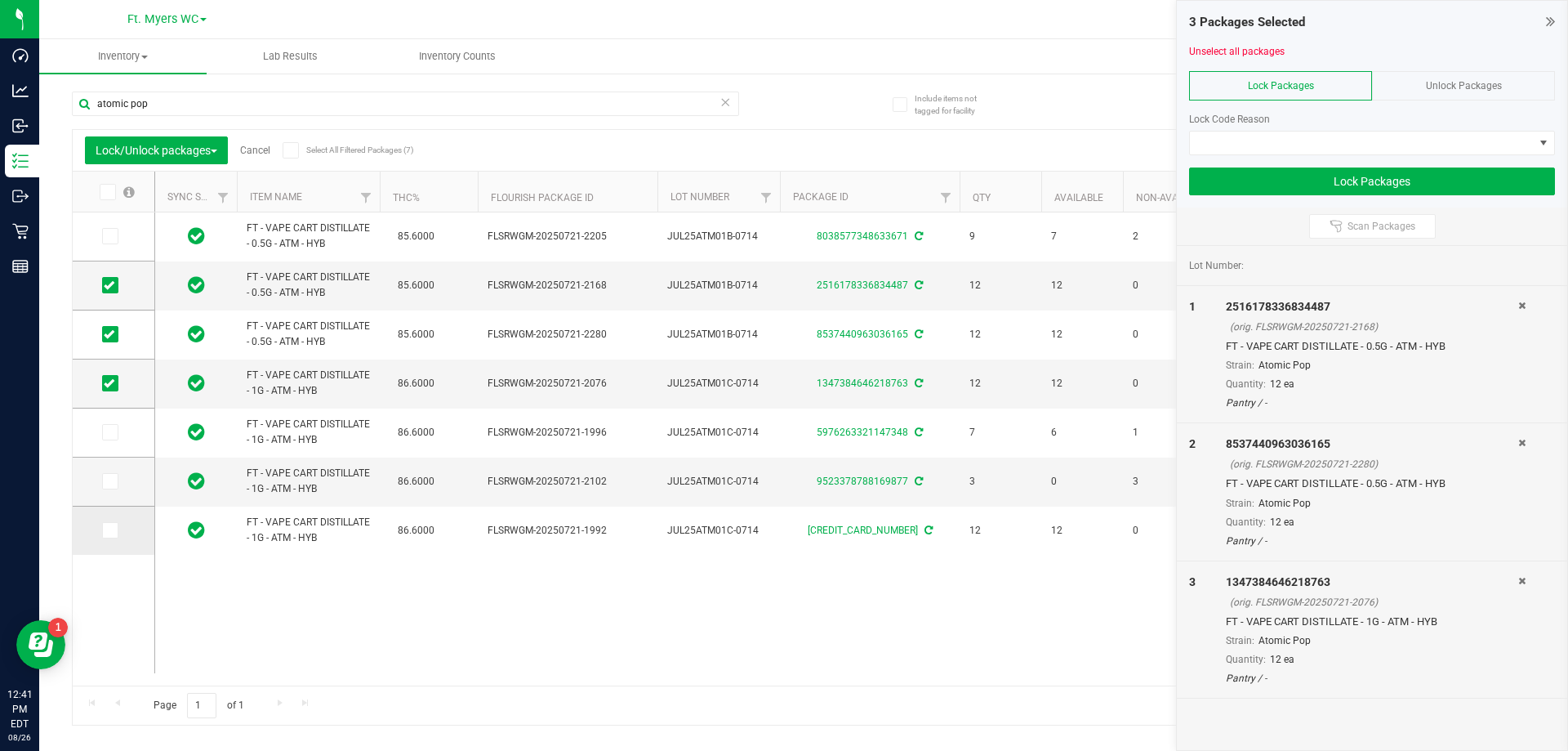
click at [110, 530] on icon at bounding box center [109, 530] width 11 height 0
click at [0, 0] on input "checkbox" at bounding box center [0, 0] width 0 height 0
click at [1432, 147] on span at bounding box center [1361, 142] width 344 height 23
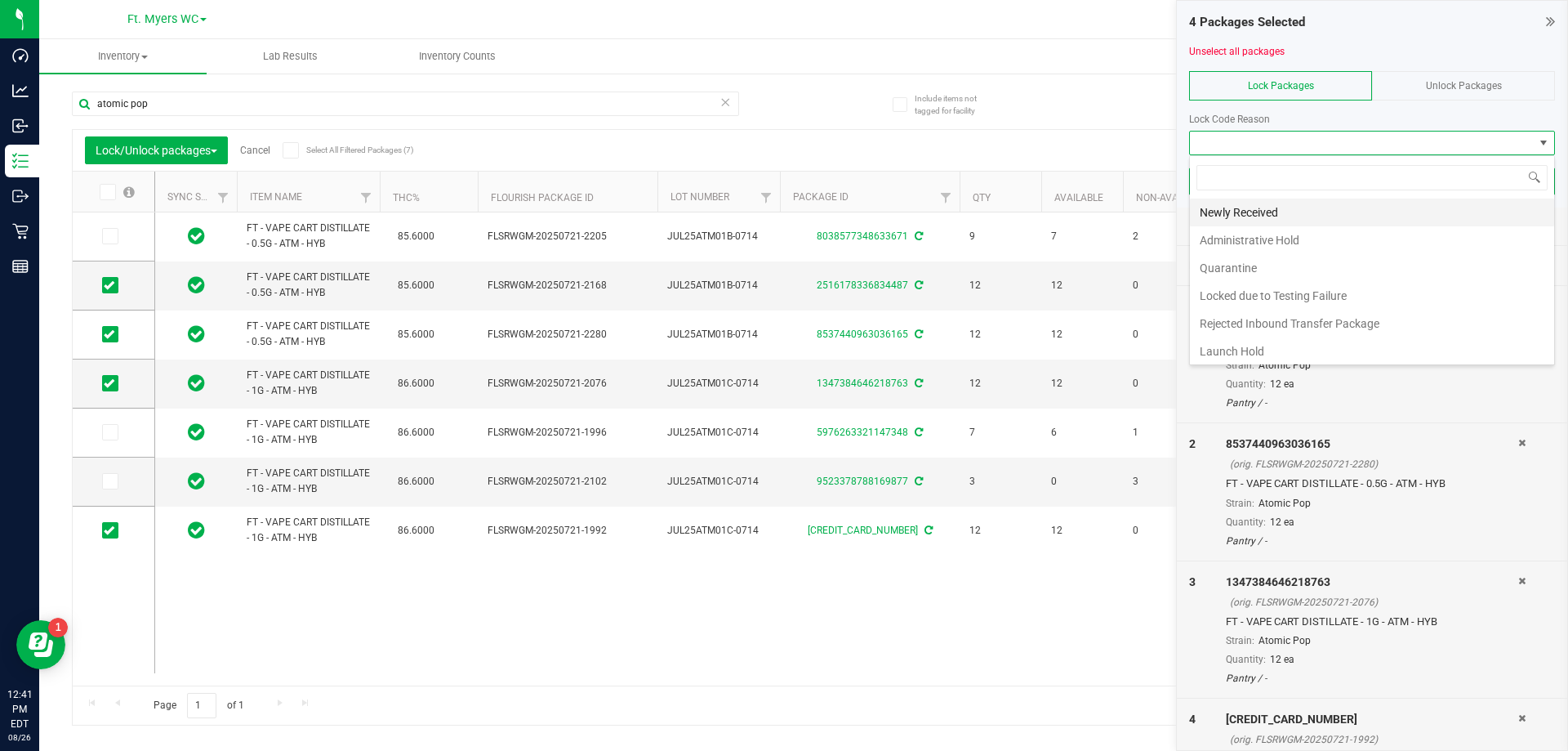
click at [1366, 209] on li "Newly Received" at bounding box center [1371, 212] width 364 height 28
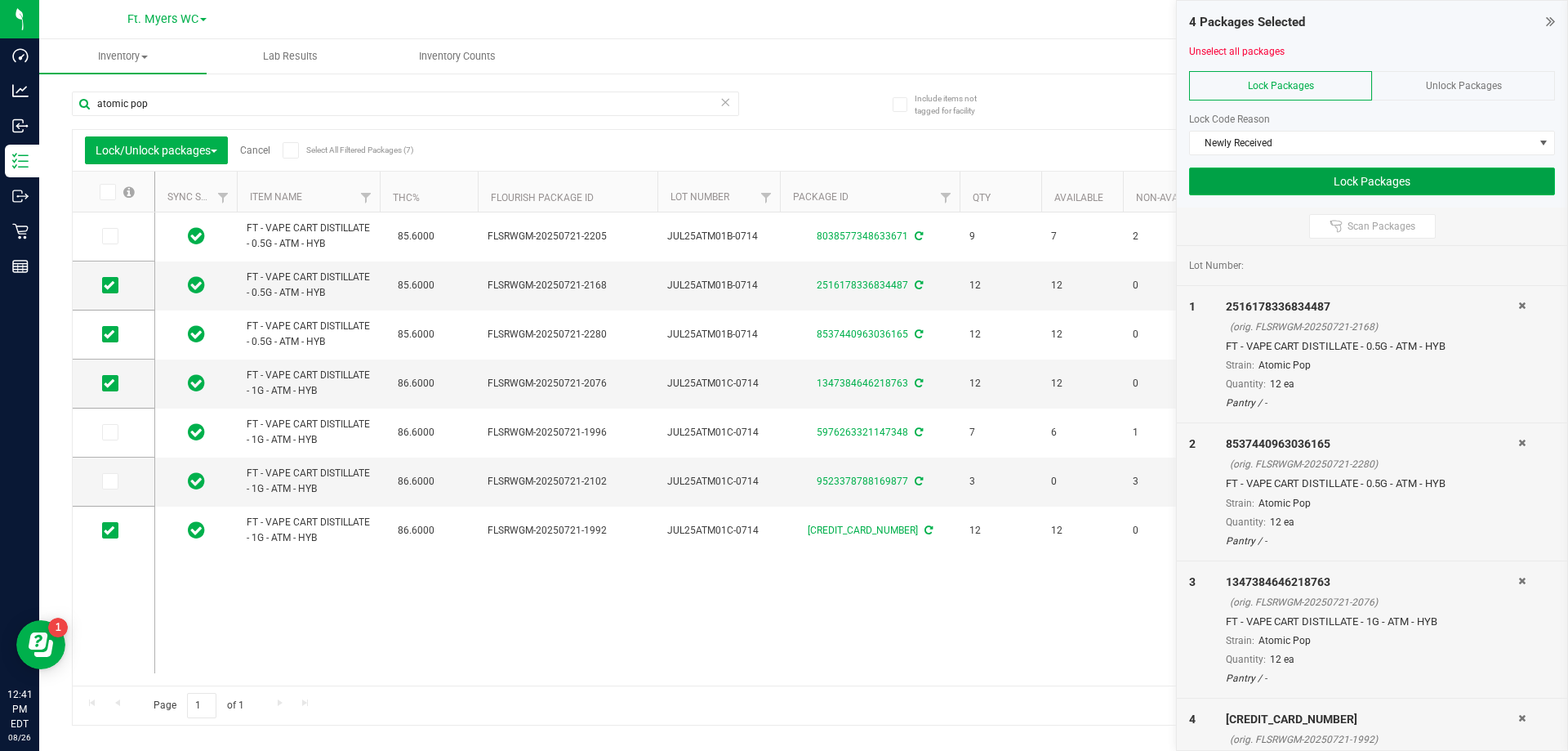
click at [1397, 179] on button "Lock Packages" at bounding box center [1371, 181] width 366 height 28
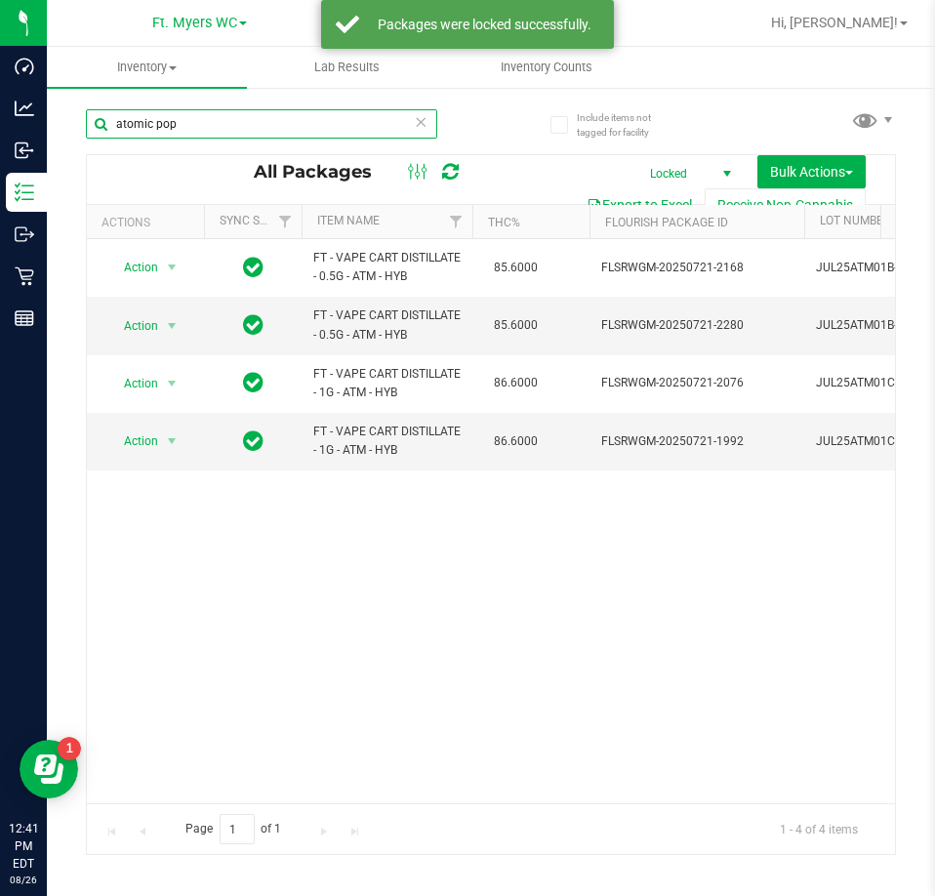
drag, startPoint x: 365, startPoint y: 118, endPoint x: -528, endPoint y: 49, distance: 895.6
click at [0, 49] on html "Dashboard Analytics Inbound Inventory Outbound Retail Reports 12:41 PM EDT 08/2…" at bounding box center [467, 448] width 935 height 896
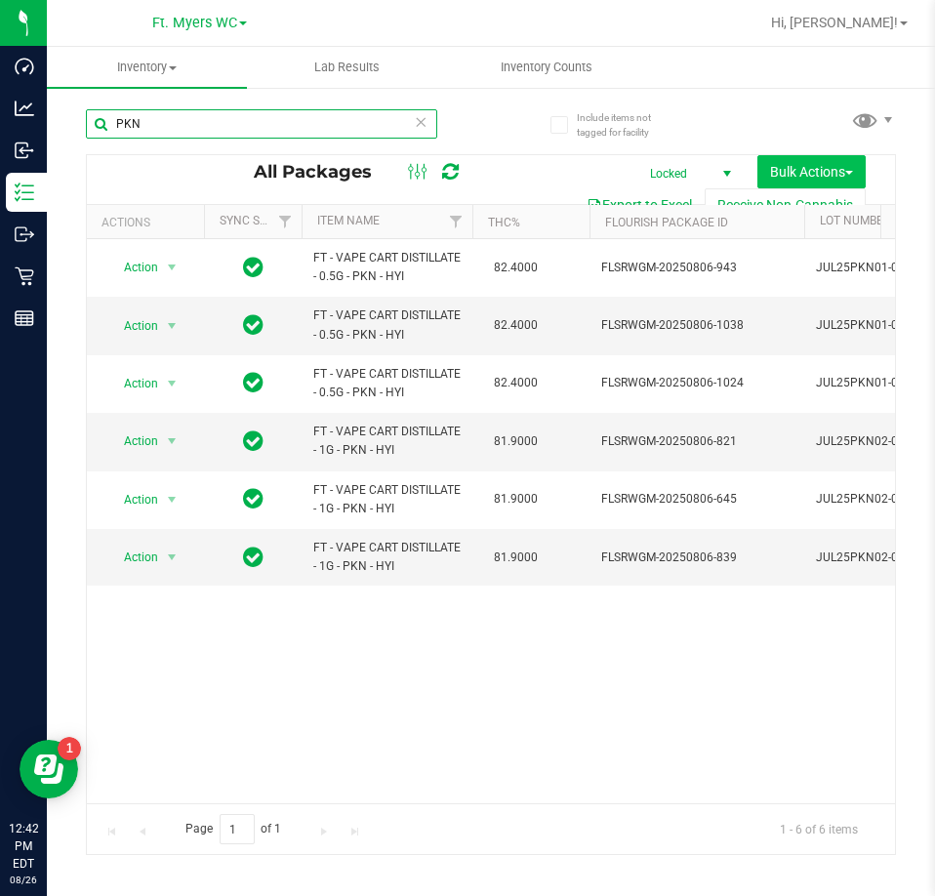
type input "PKN"
click at [818, 155] on button "Bulk Actions" at bounding box center [811, 171] width 108 height 33
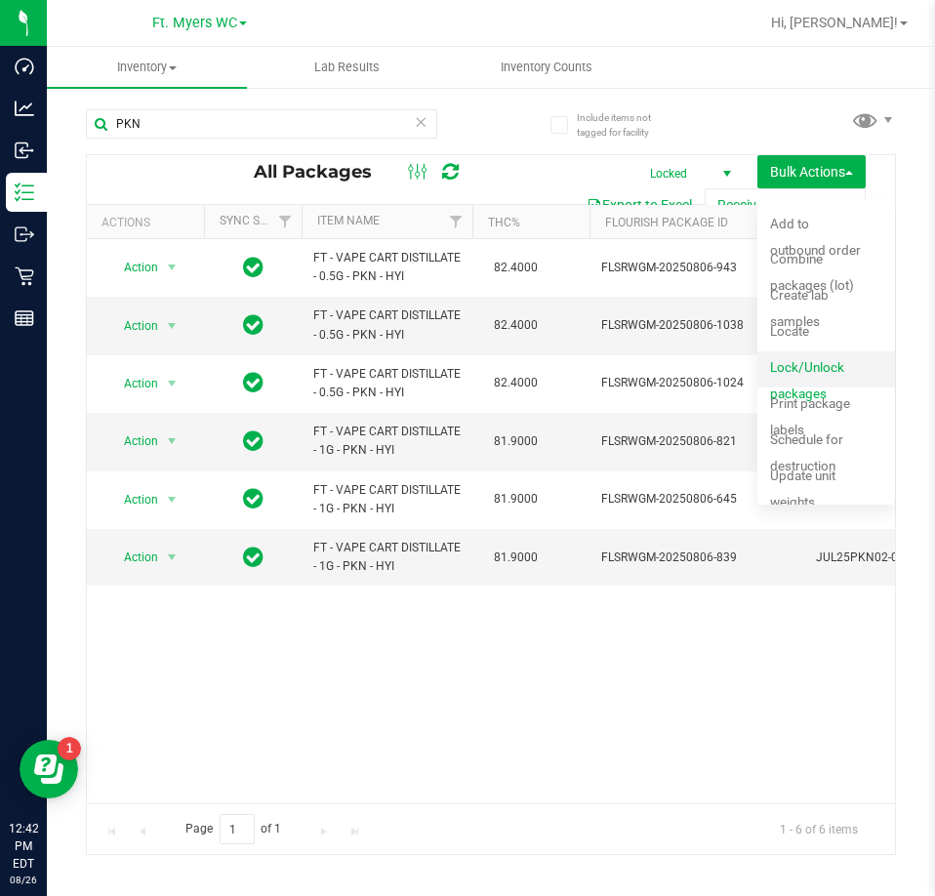
click at [825, 366] on span "Lock/Unlock packages" at bounding box center [807, 380] width 74 height 42
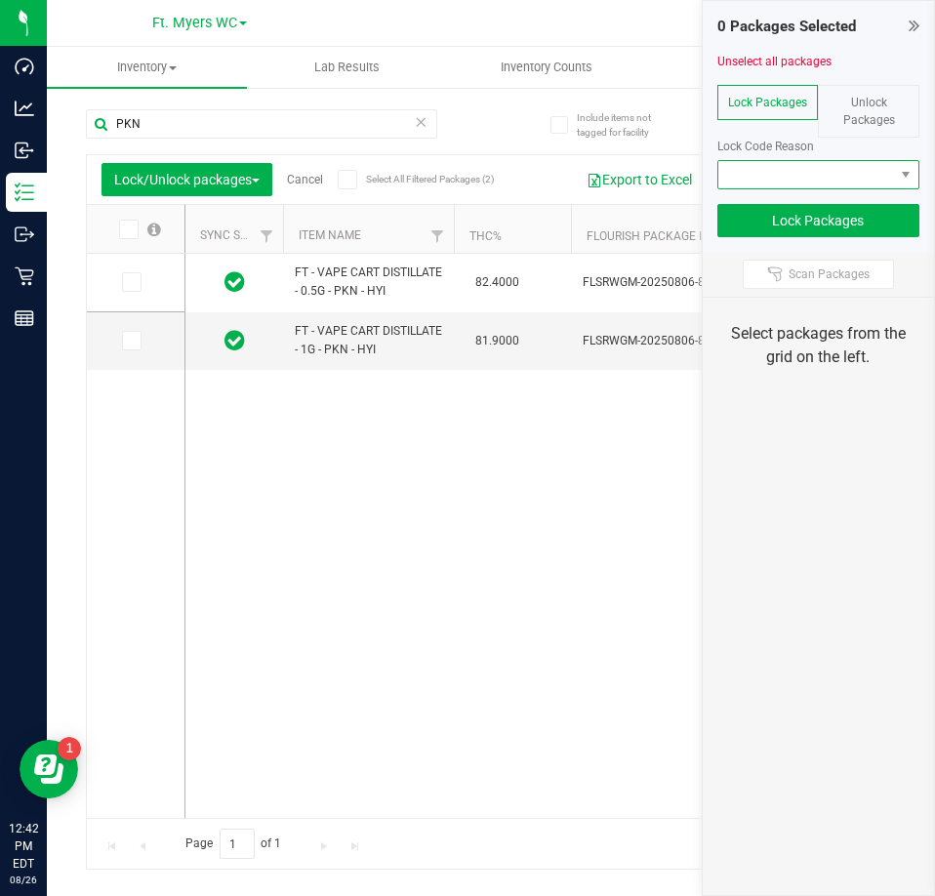
click at [784, 170] on span at bounding box center [806, 174] width 177 height 27
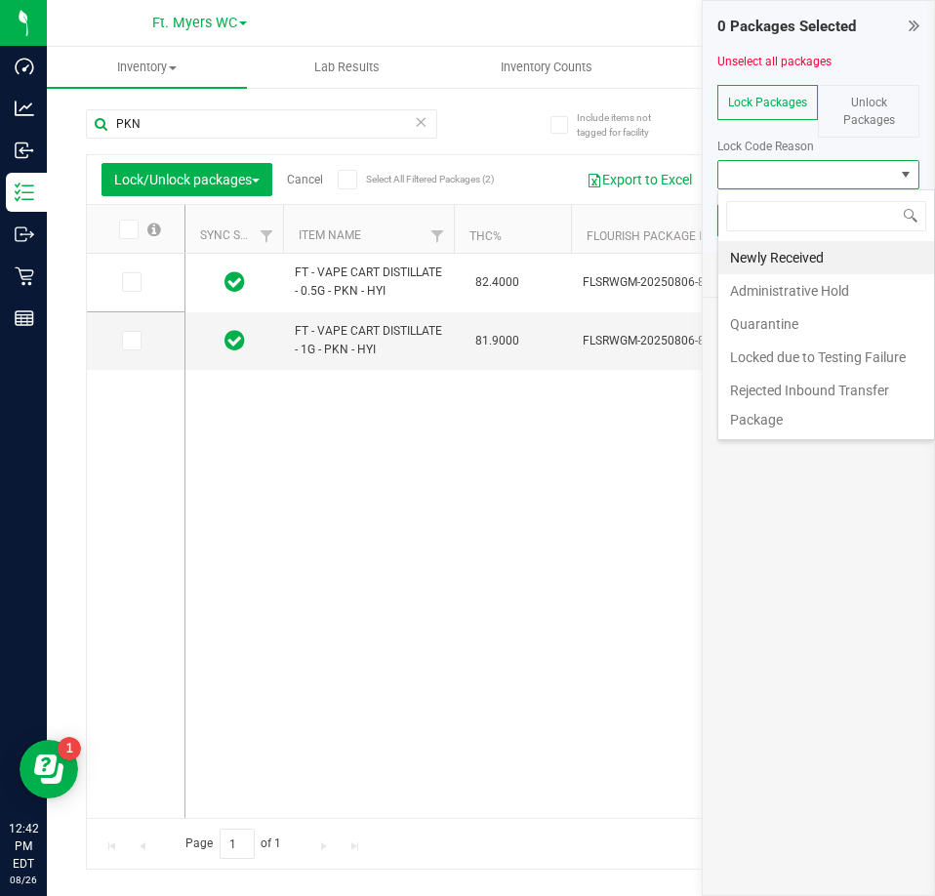
click at [841, 111] on div "Unlock Packages" at bounding box center [868, 111] width 101 height 53
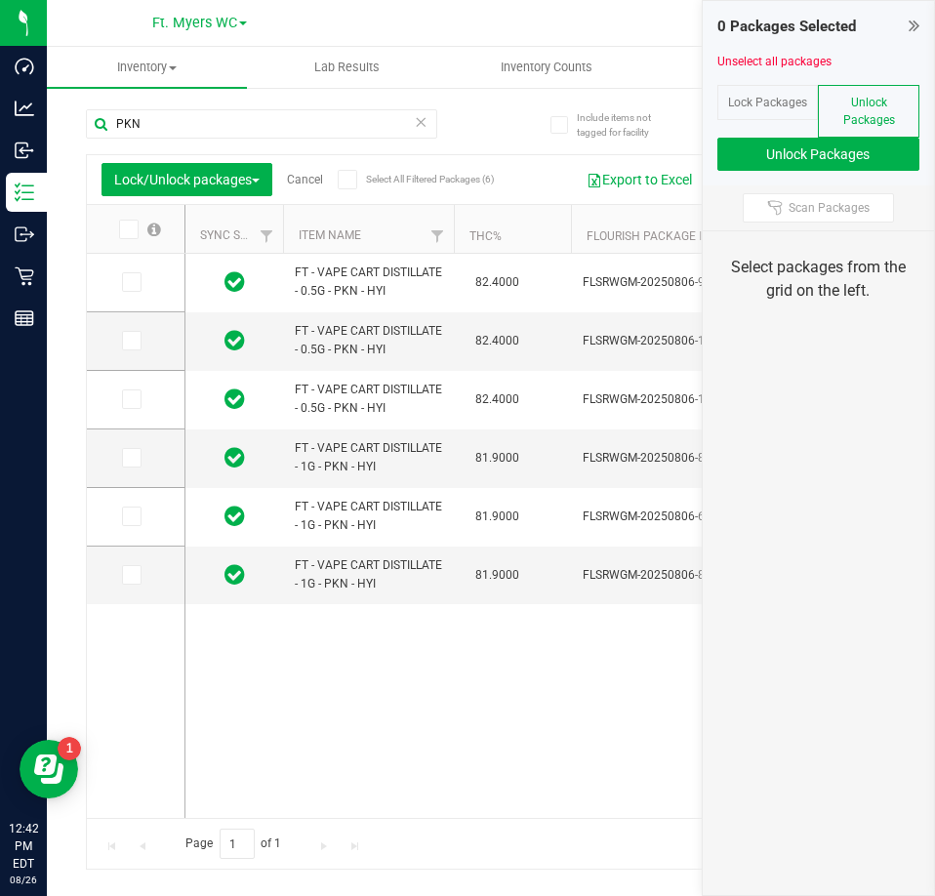
click at [126, 229] on icon at bounding box center [127, 229] width 13 height 0
click at [0, 0] on input "checkbox" at bounding box center [0, 0] width 0 height 0
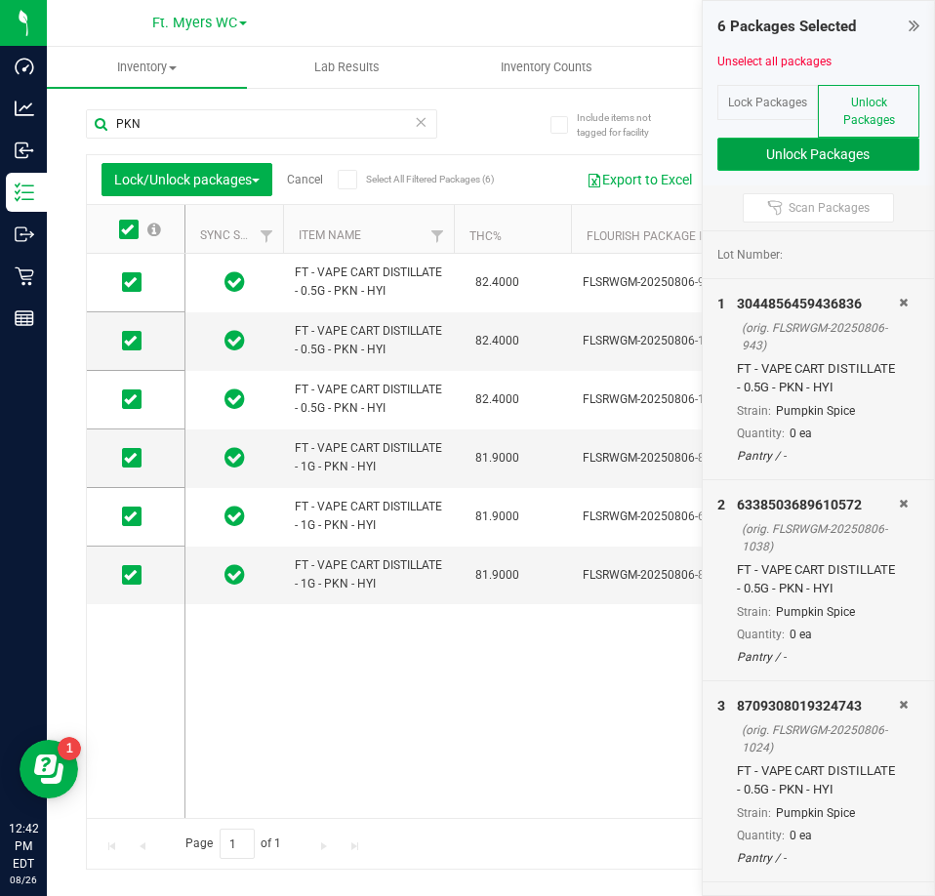
click at [888, 143] on button "Unlock Packages" at bounding box center [818, 154] width 203 height 33
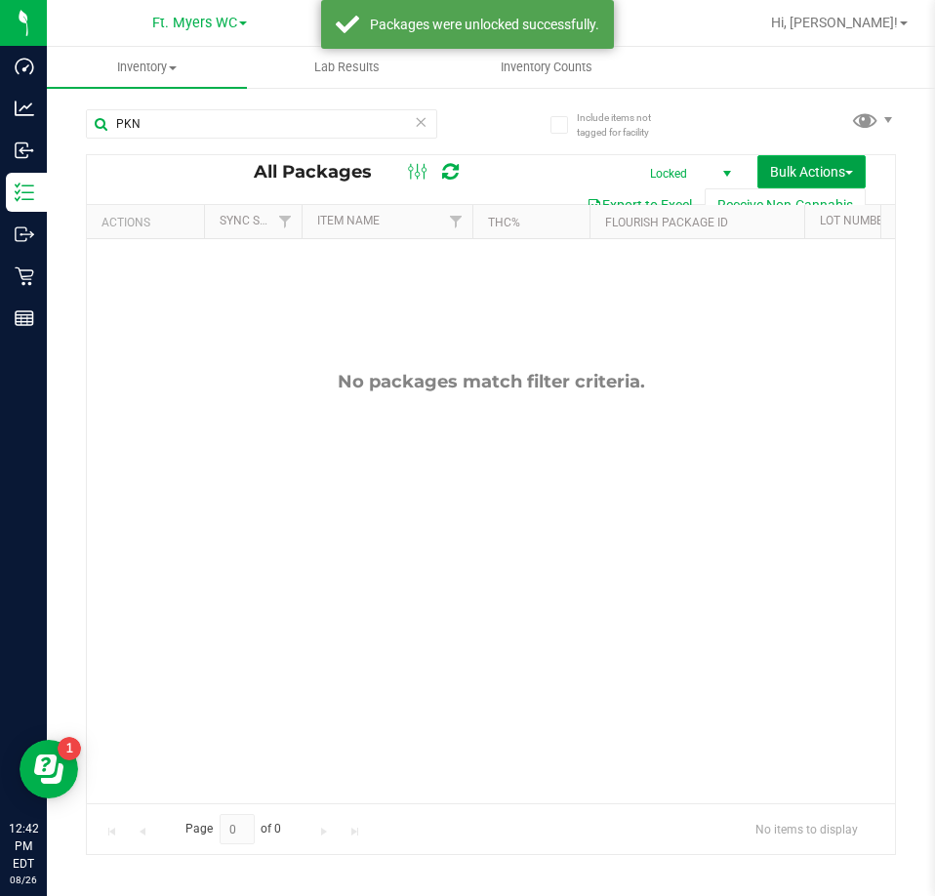
click at [806, 175] on span "Bulk Actions" at bounding box center [811, 172] width 83 height 16
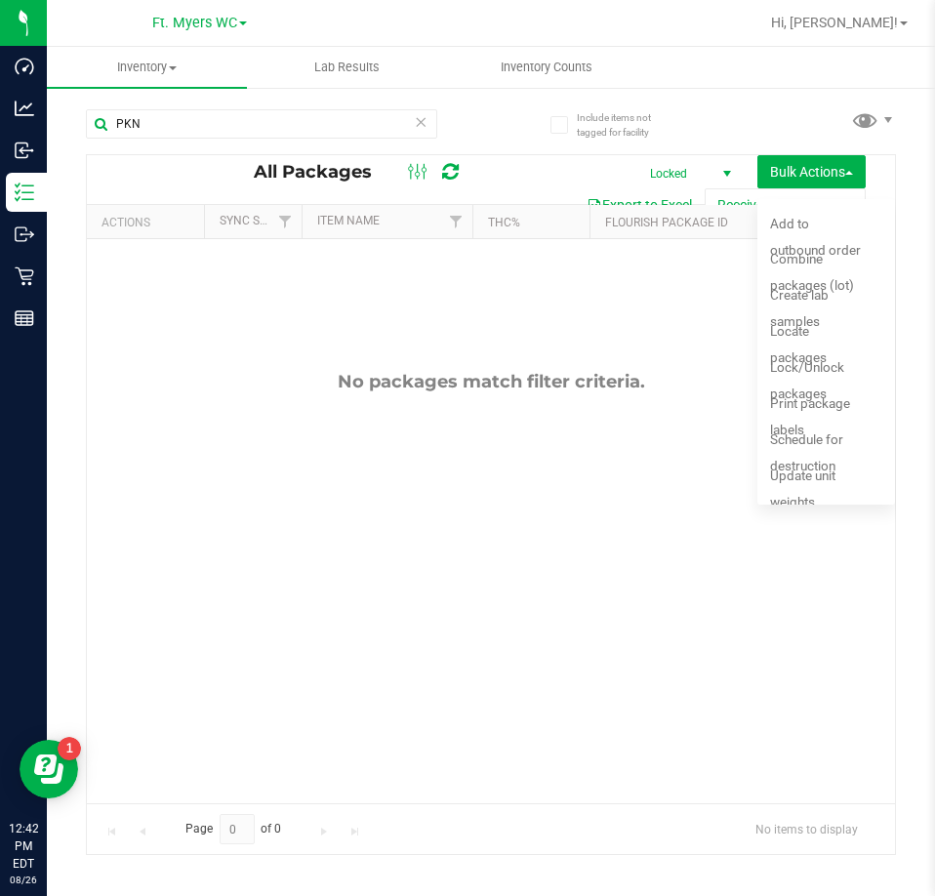
click at [572, 391] on div "No packages match filter criteria." at bounding box center [491, 381] width 808 height 21
click at [825, 167] on span "Bulk Actions" at bounding box center [811, 172] width 83 height 16
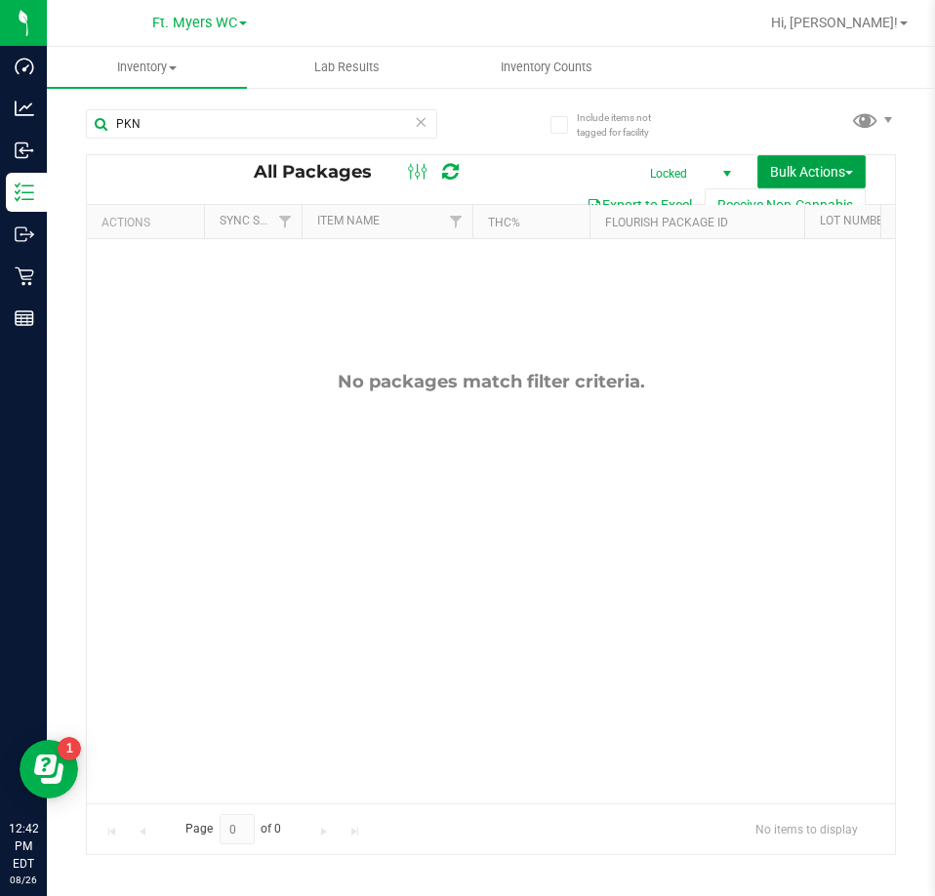
click at [825, 167] on span "Bulk Actions" at bounding box center [811, 172] width 83 height 16
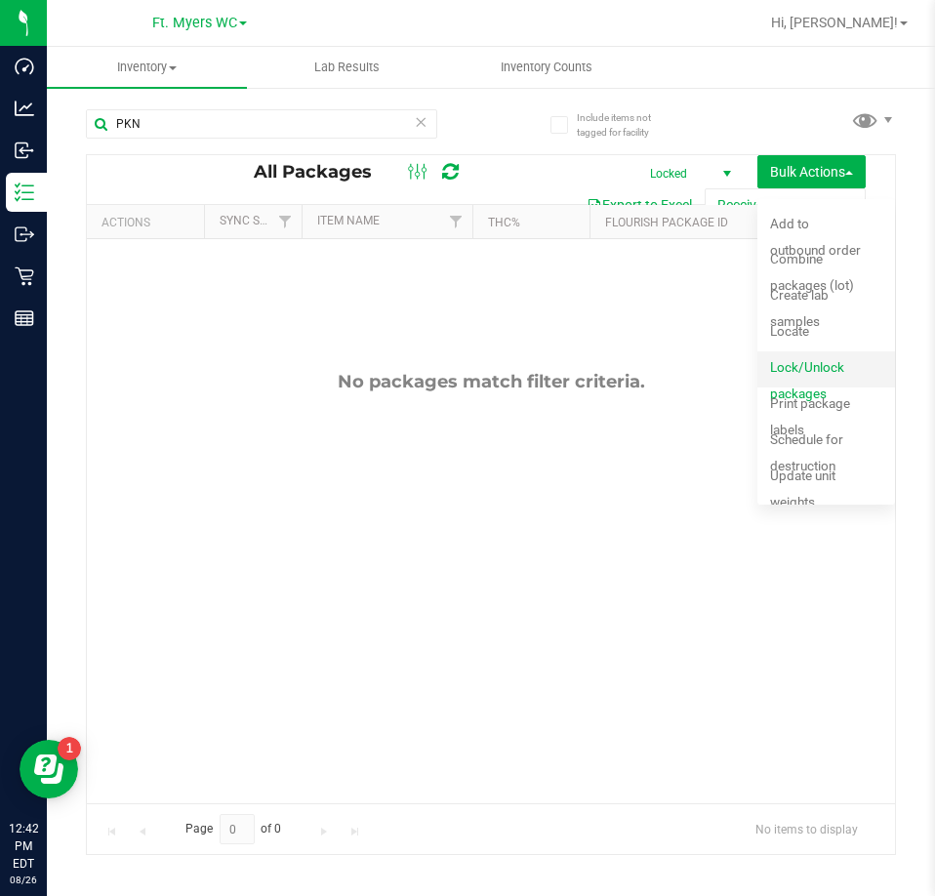
click at [844, 369] on div "Lock/Unlock packages" at bounding box center [830, 369] width 121 height 31
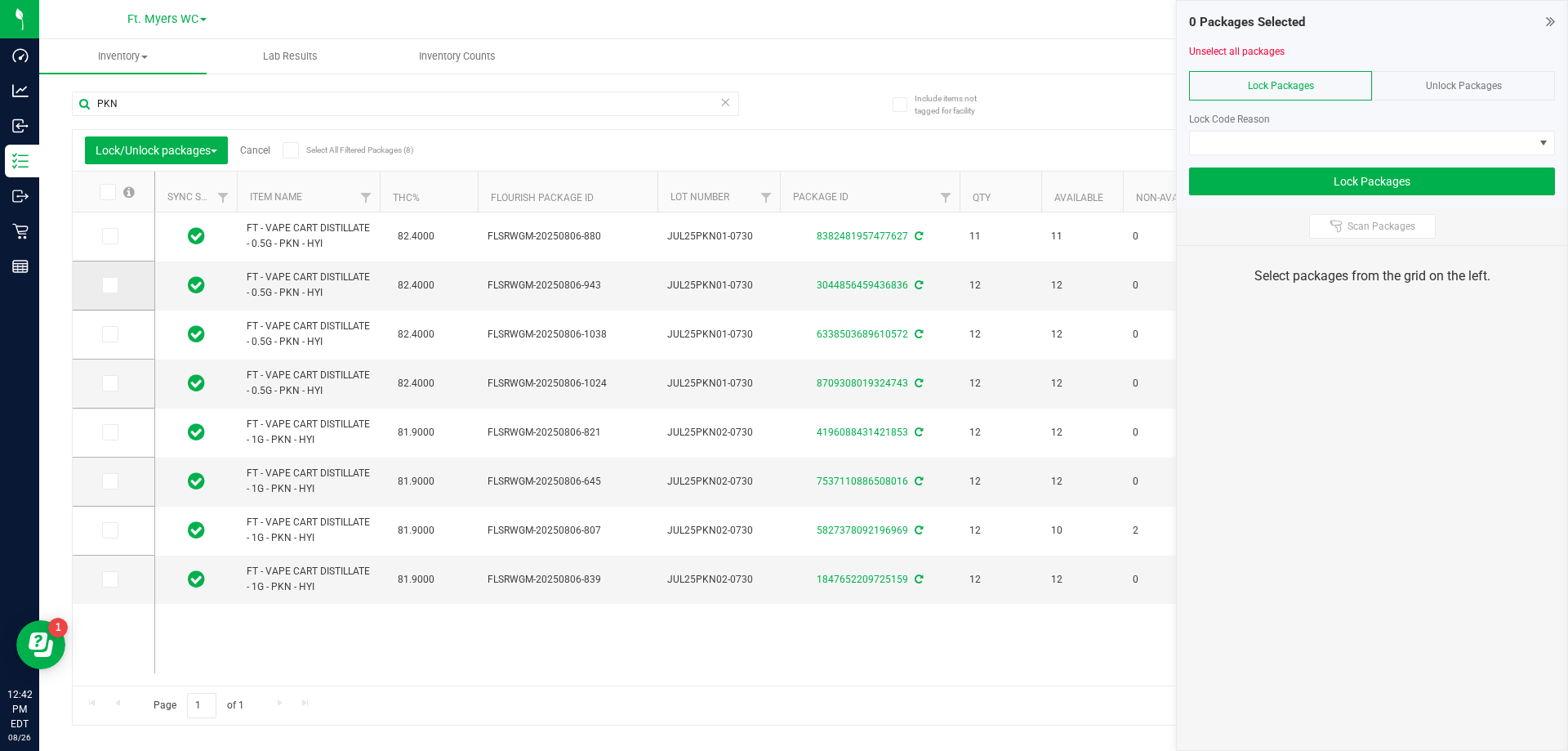
click at [102, 285] on span at bounding box center [110, 285] width 17 height 17
click at [0, 0] on input "checkbox" at bounding box center [0, 0] width 0 height 0
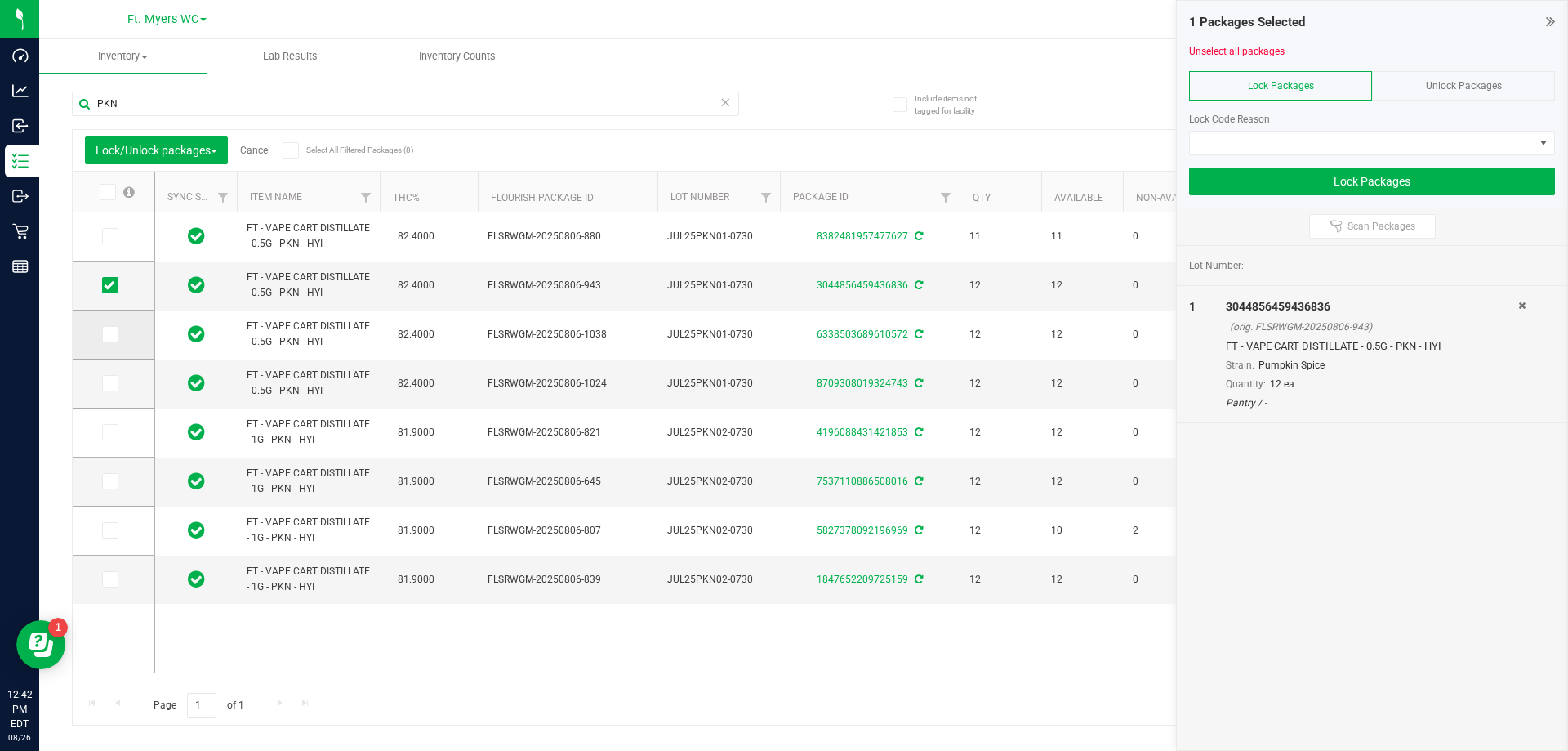
click at [96, 337] on td at bounding box center [114, 335] width 82 height 49
drag, startPoint x: 114, startPoint y: 337, endPoint x: 111, endPoint y: 366, distance: 29.2
click at [114, 334] on icon at bounding box center [109, 334] width 11 height 0
click at [0, 0] on input "checkbox" at bounding box center [0, 0] width 0 height 0
click at [108, 378] on span at bounding box center [110, 383] width 17 height 17
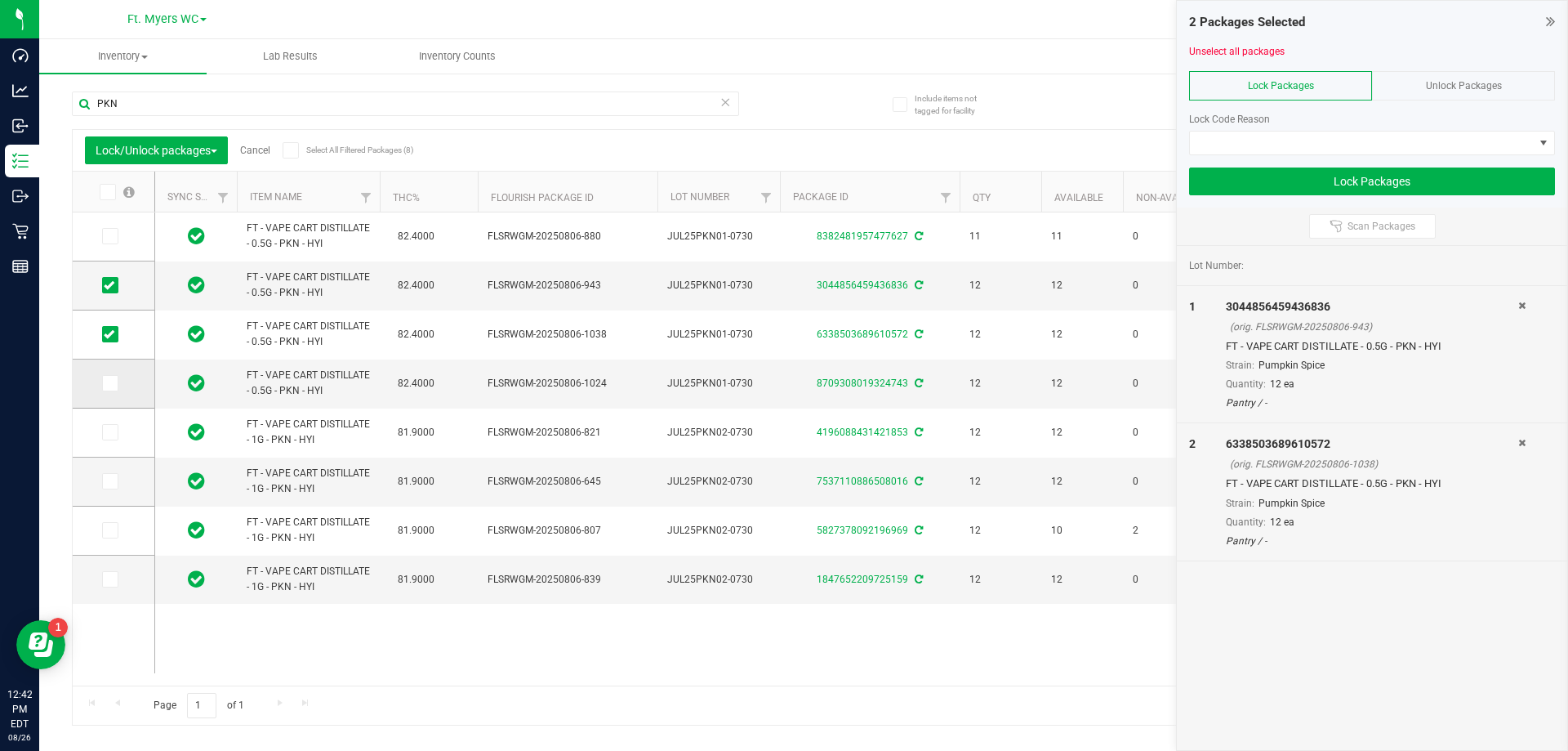
click at [105, 393] on td at bounding box center [114, 383] width 82 height 49
click at [109, 383] on icon at bounding box center [109, 383] width 11 height 0
click at [0, 0] on input "checkbox" at bounding box center [0, 0] width 0 height 0
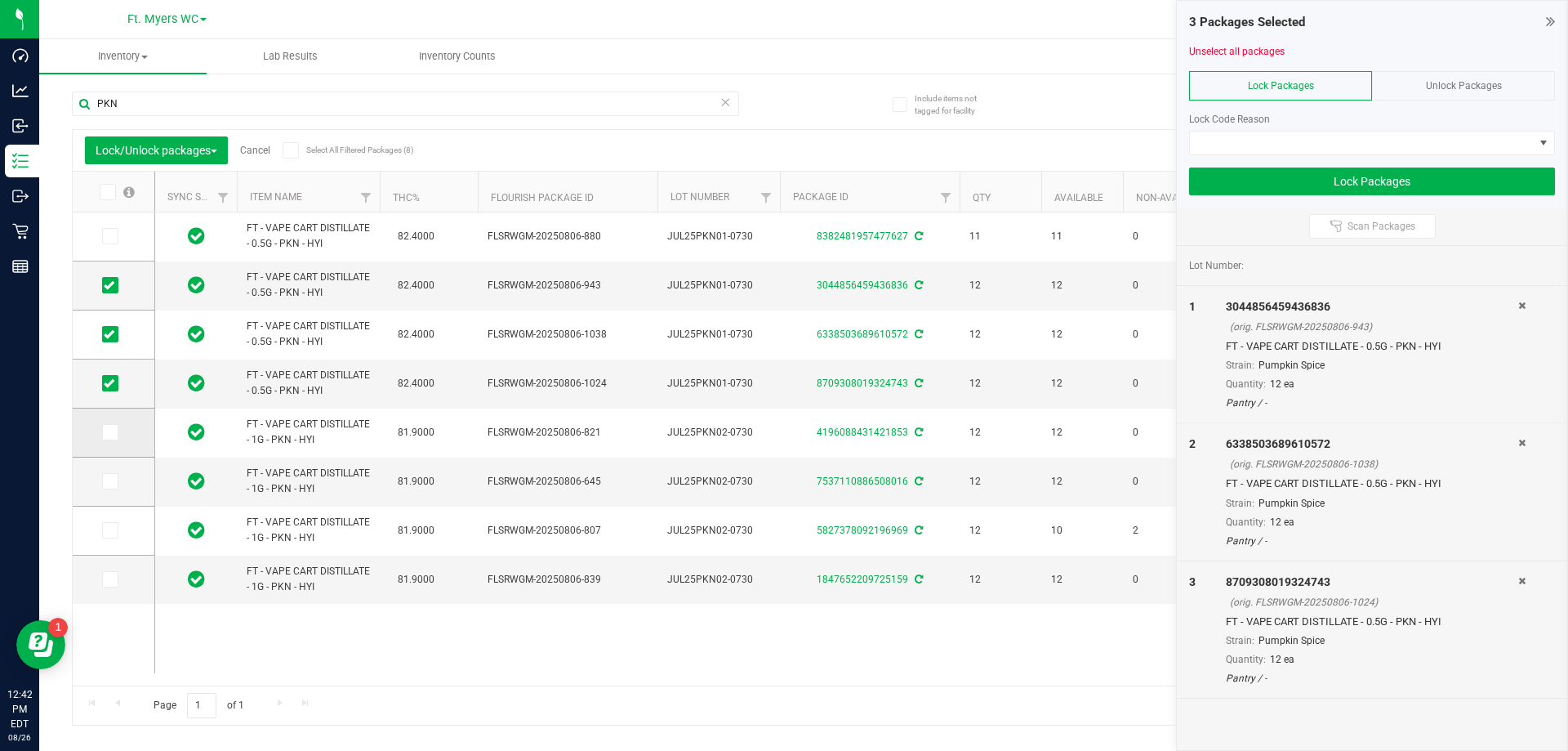
click at [110, 432] on icon at bounding box center [109, 432] width 11 height 0
click at [0, 0] on input "checkbox" at bounding box center [0, 0] width 0 height 0
click at [110, 492] on td at bounding box center [114, 481] width 82 height 49
click at [110, 481] on icon at bounding box center [109, 481] width 11 height 0
click at [0, 0] on input "checkbox" at bounding box center [0, 0] width 0 height 0
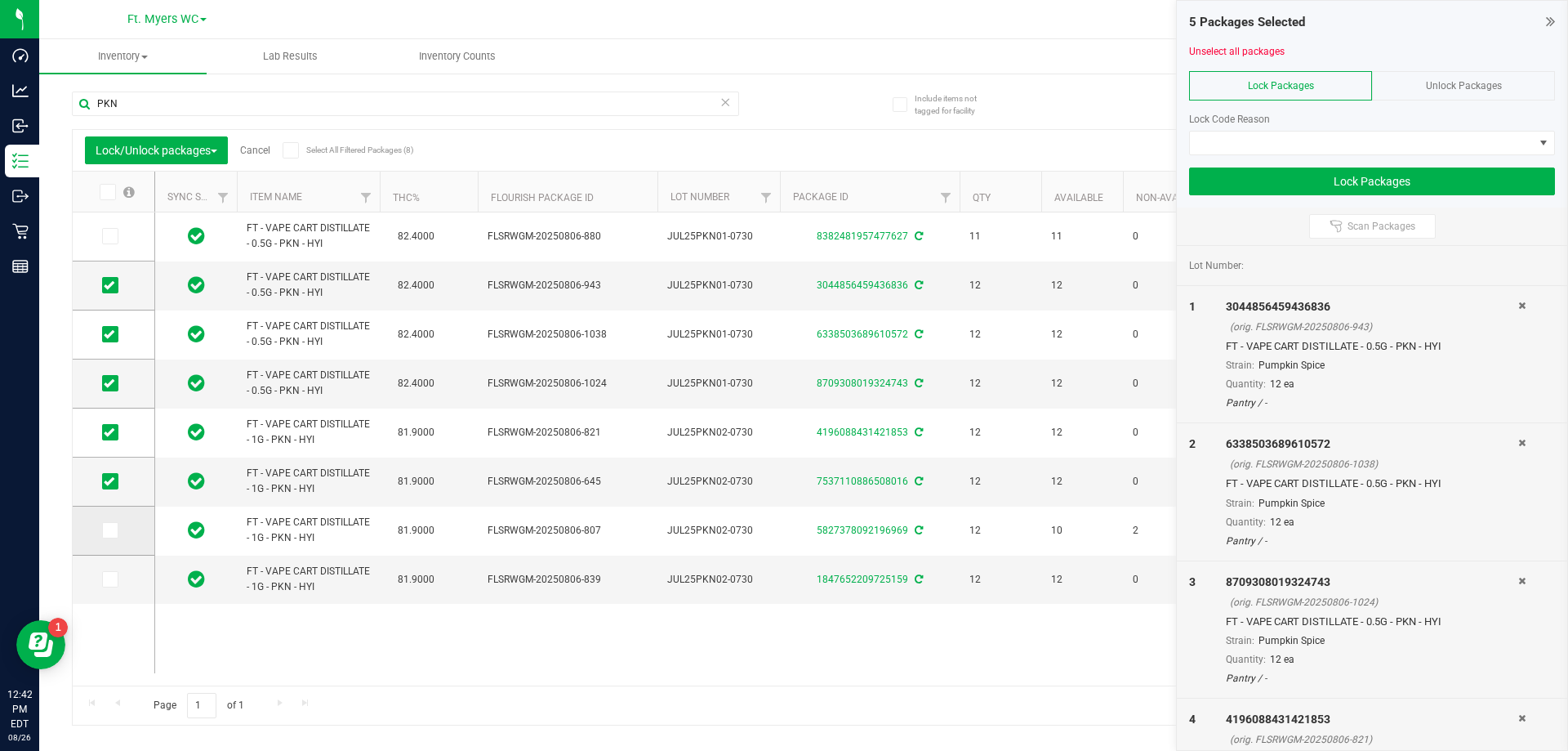
click at [110, 530] on icon at bounding box center [109, 530] width 11 height 0
click at [0, 0] on input "checkbox" at bounding box center [0, 0] width 0 height 0
click at [110, 572] on span at bounding box center [110, 579] width 17 height 17
click at [0, 0] on input "checkbox" at bounding box center [0, 0] width 0 height 0
drag, startPoint x: 587, startPoint y: 671, endPoint x: 592, endPoint y: 685, distance: 14.9
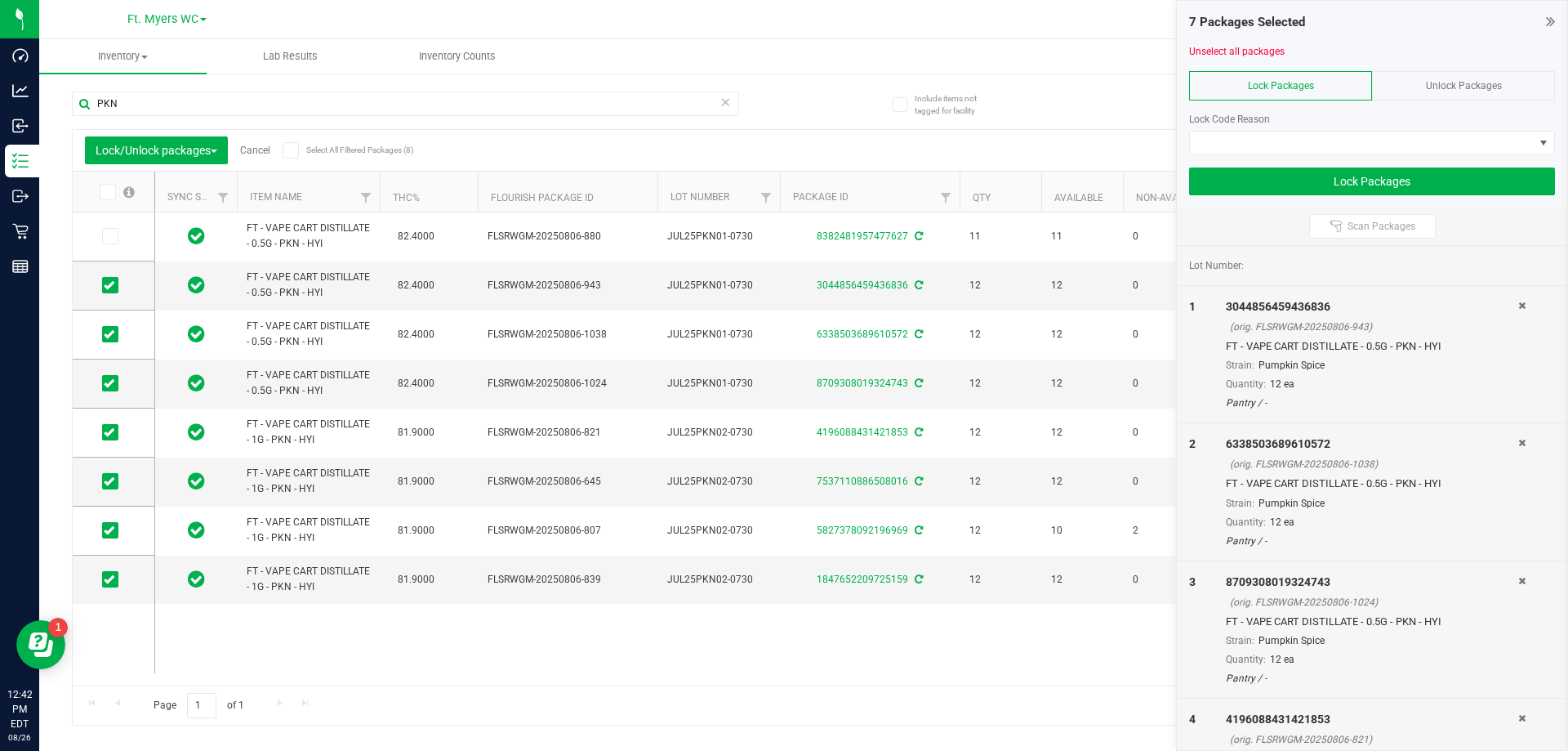
click at [595, 678] on div "FT - VAPE CART DISTILLATE - 0.5G - PKN - HYI 82.4000 FLSRWGM-20250806-880 JUL25…" at bounding box center [843, 449] width 1378 height 473
click at [597, 686] on div "Page 1 of 1 1 - 8 of 8 items" at bounding box center [803, 705] width 1462 height 39
click at [1380, 147] on span at bounding box center [1361, 142] width 344 height 23
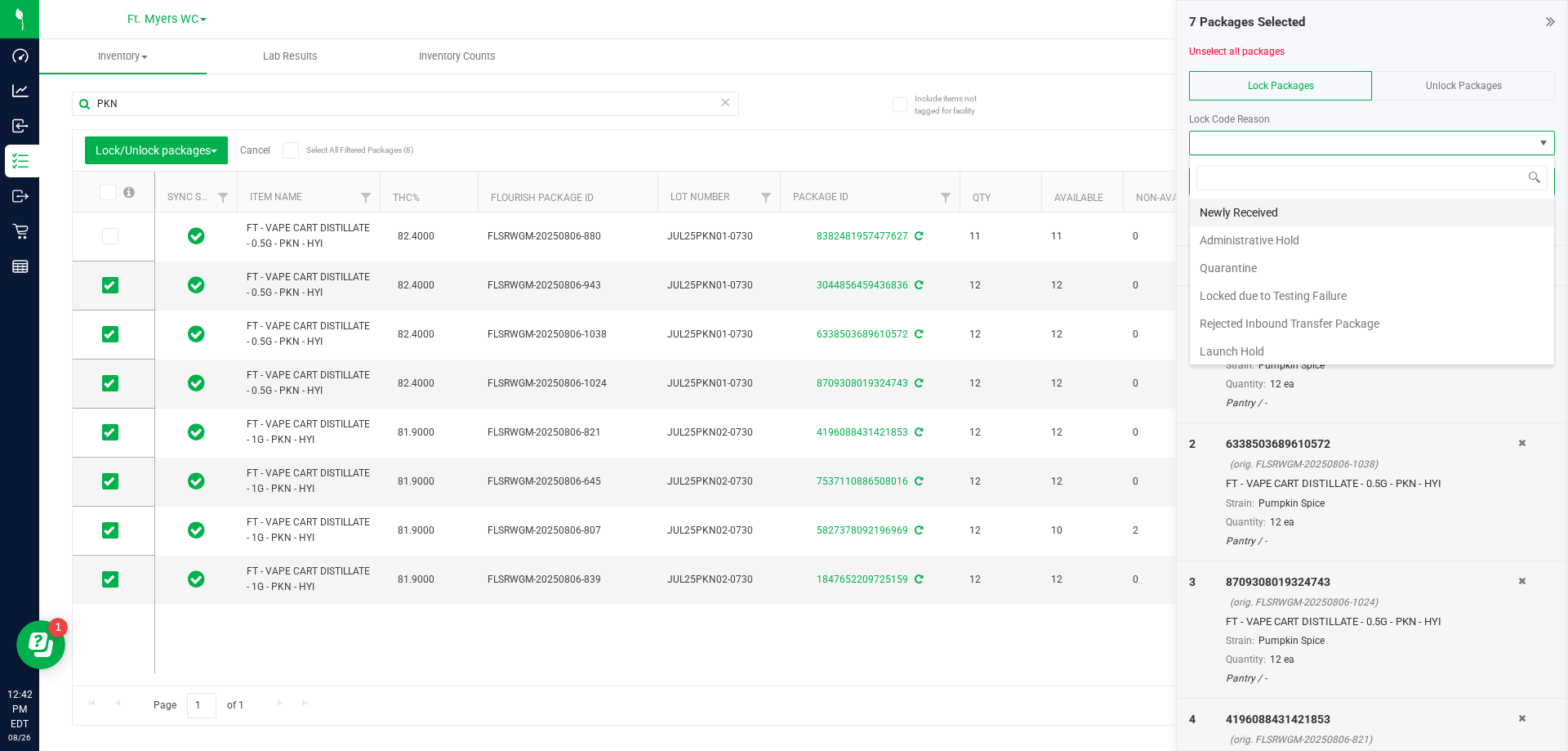
click at [1299, 200] on li "Newly Received" at bounding box center [1371, 212] width 364 height 28
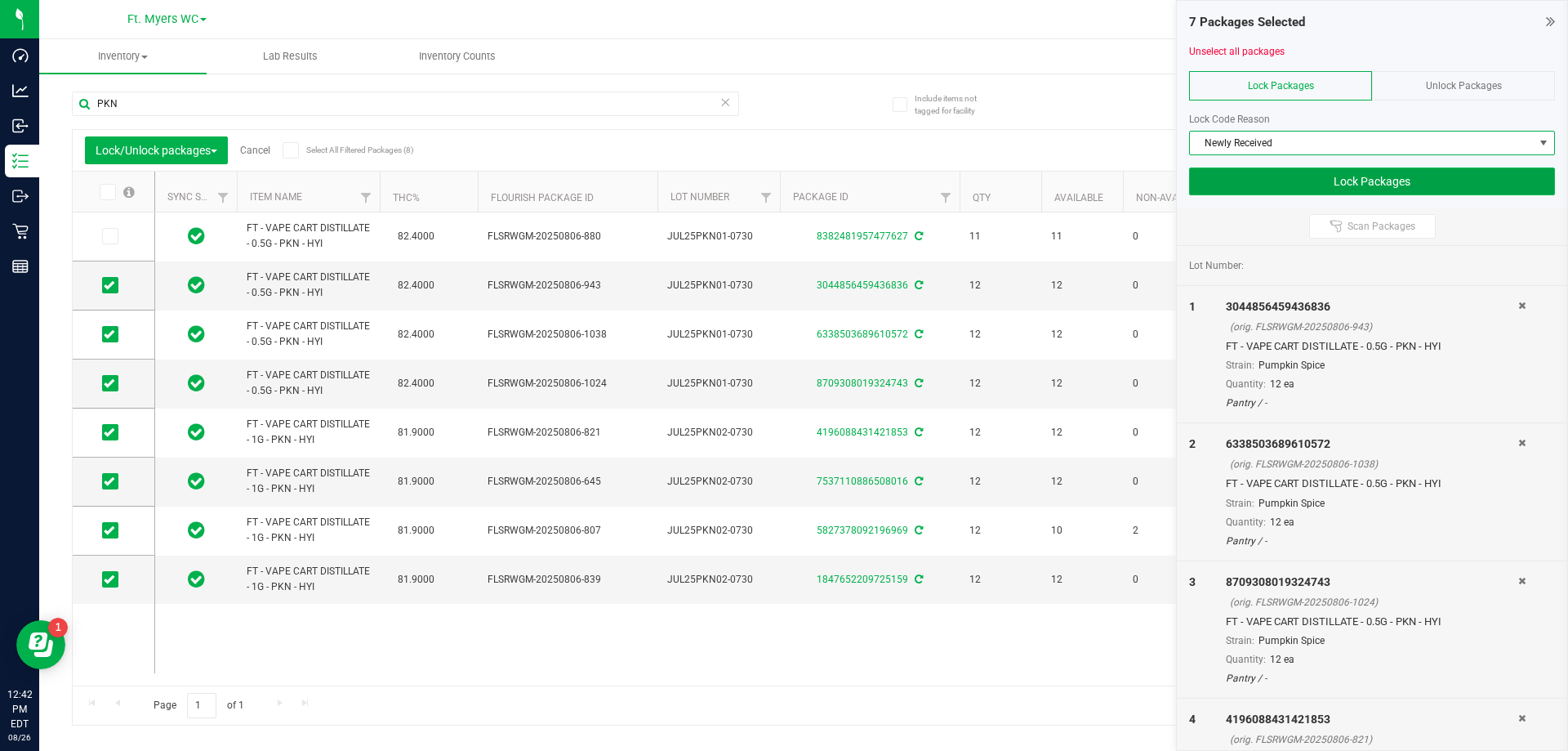
click at [1347, 178] on button "Lock Packages" at bounding box center [1371, 181] width 366 height 28
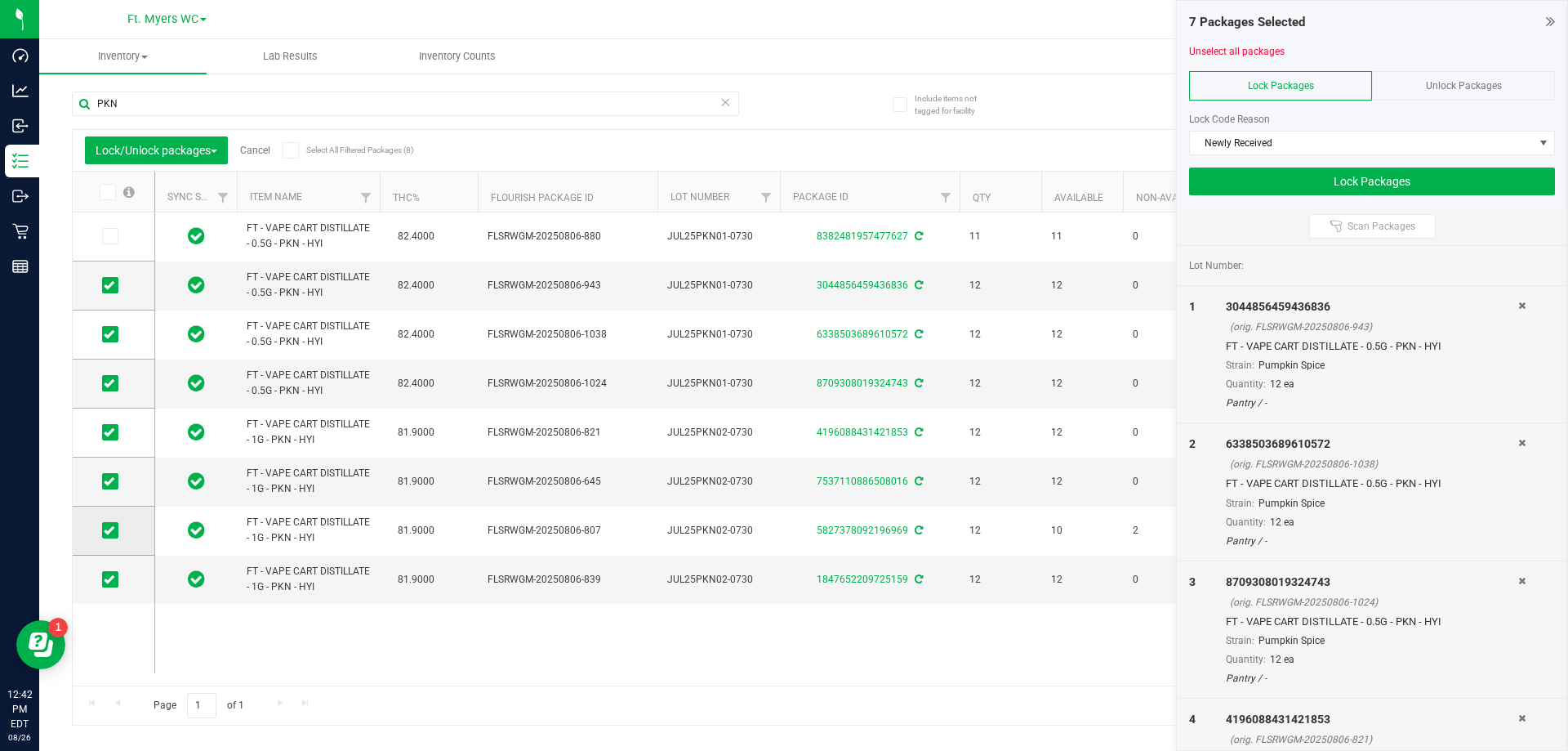
click at [108, 530] on icon at bounding box center [109, 530] width 11 height 0
click at [0, 0] on input "checkbox" at bounding box center [0, 0] width 0 height 0
click at [1322, 188] on button "Lock Packages" at bounding box center [1371, 181] width 366 height 28
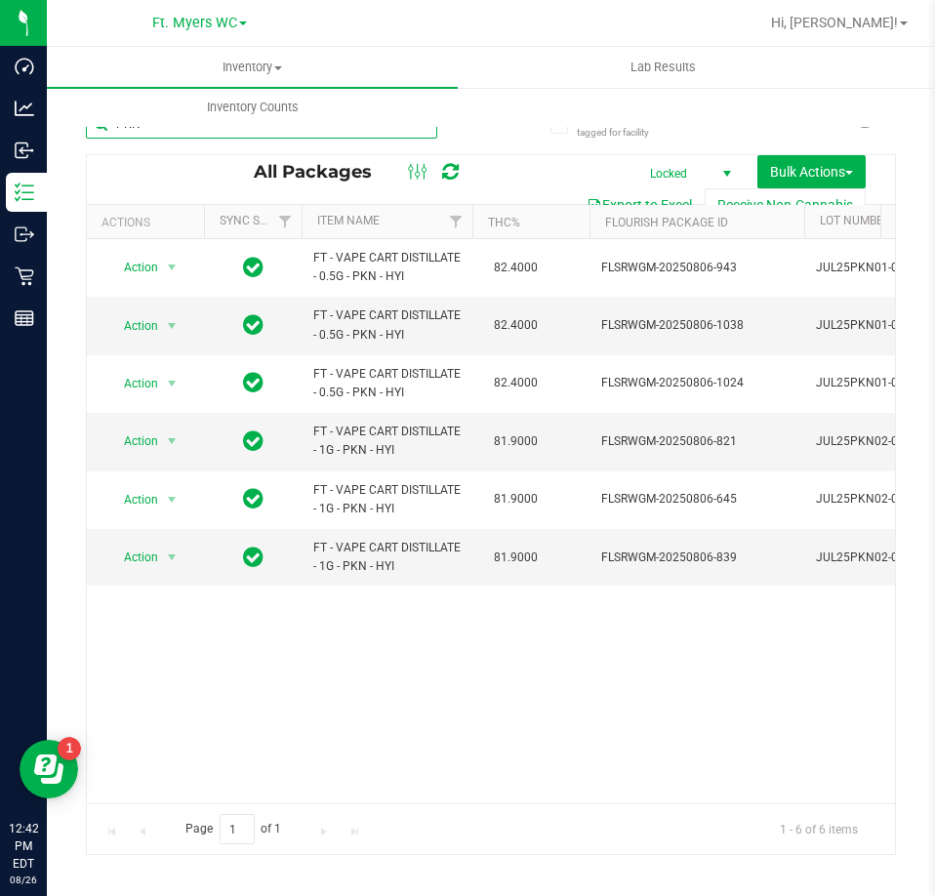
drag, startPoint x: 344, startPoint y: 132, endPoint x: -255, endPoint y: 148, distance: 599.4
click at [0, 148] on html "Dashboard Analytics Inbound Inventory Outbound Retail Reports 12:42 PM EDT 08/2…" at bounding box center [467, 448] width 935 height 896
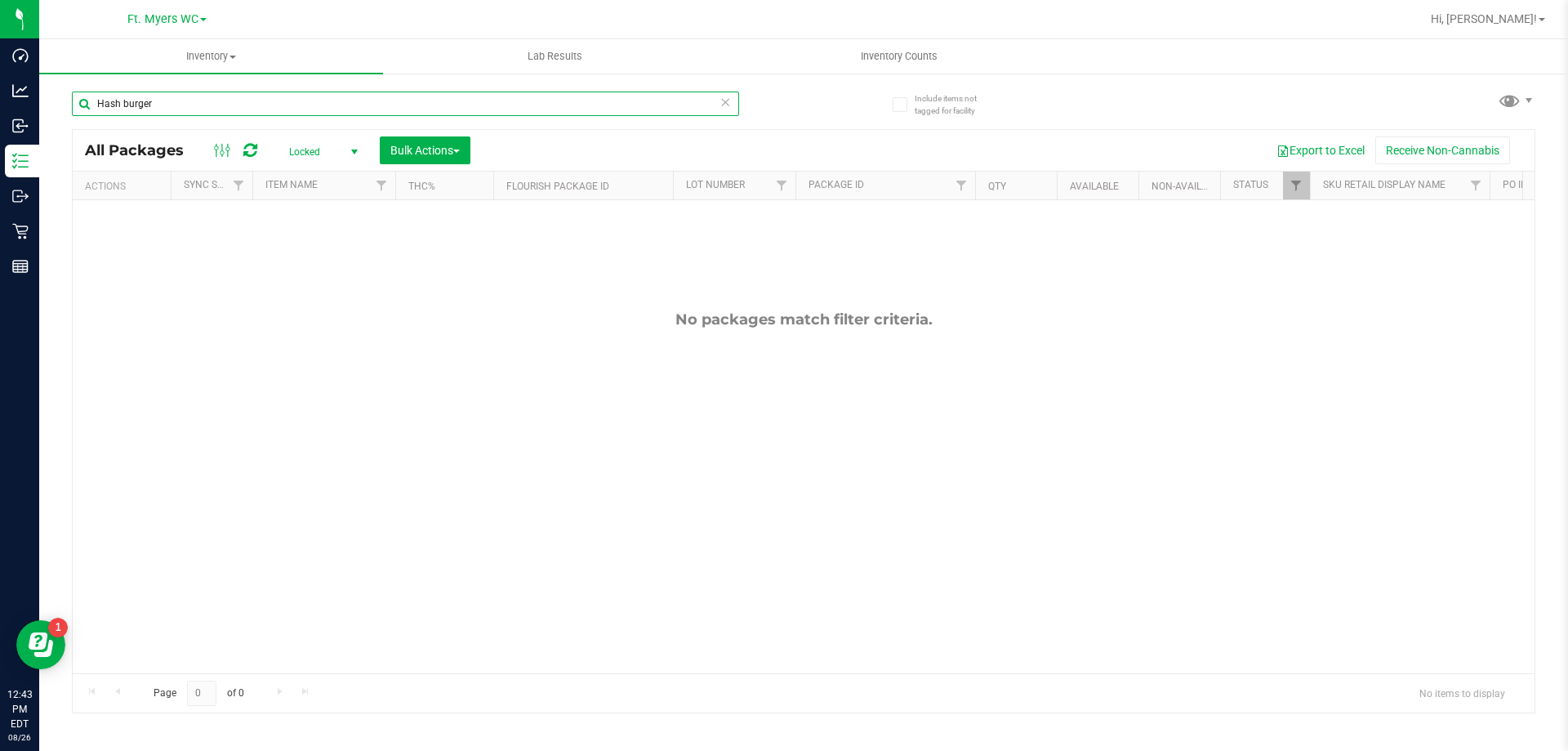
drag, startPoint x: 275, startPoint y: 108, endPoint x: 0, endPoint y: -52, distance: 318.2
click at [0, 0] on html "Dashboard Analytics Inbound Inventory Outbound Retail Reports 12:43 PM EDT 08/2…" at bounding box center [784, 375] width 1568 height 751
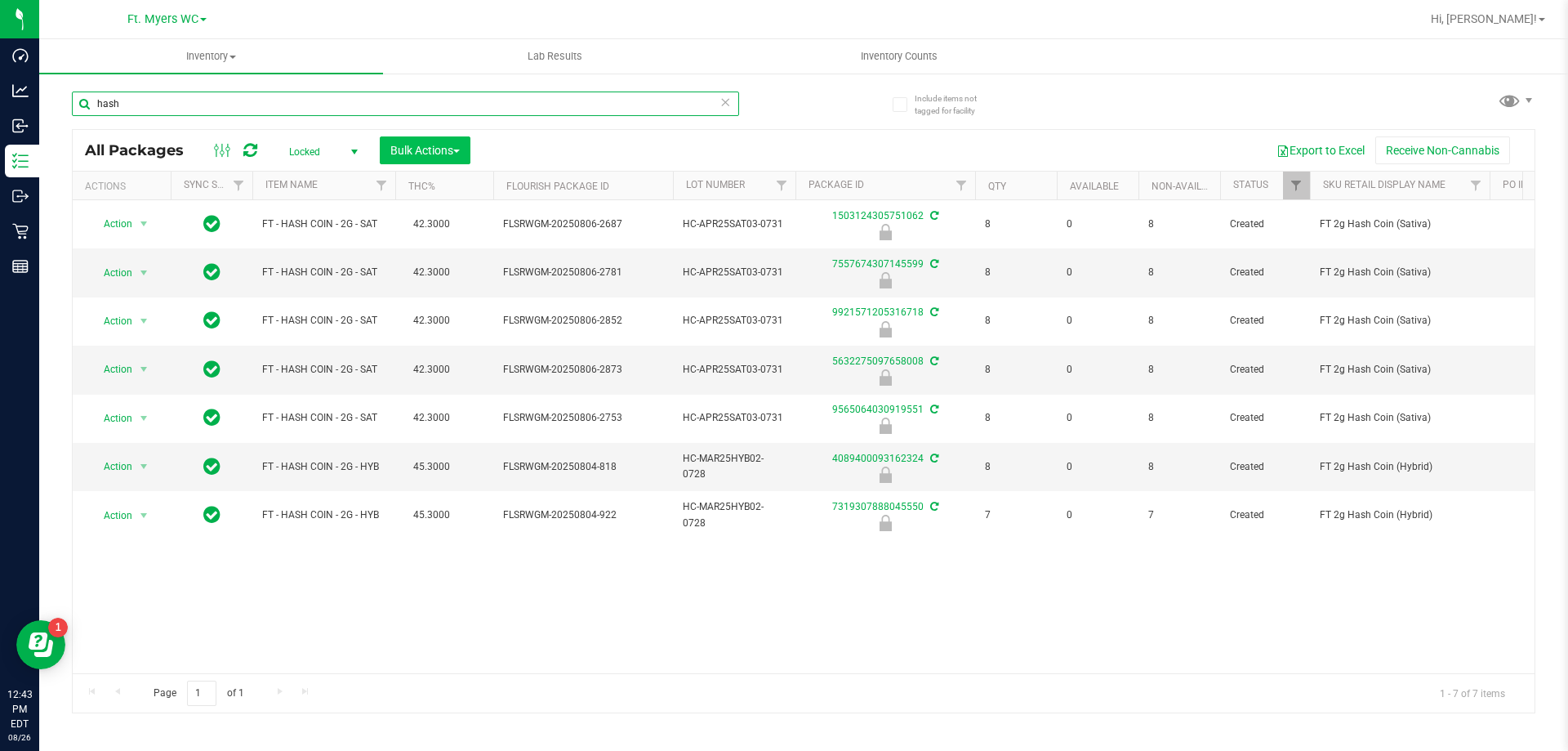
type input "hash"
click at [456, 144] on span "Bulk Actions" at bounding box center [424, 151] width 69 height 13
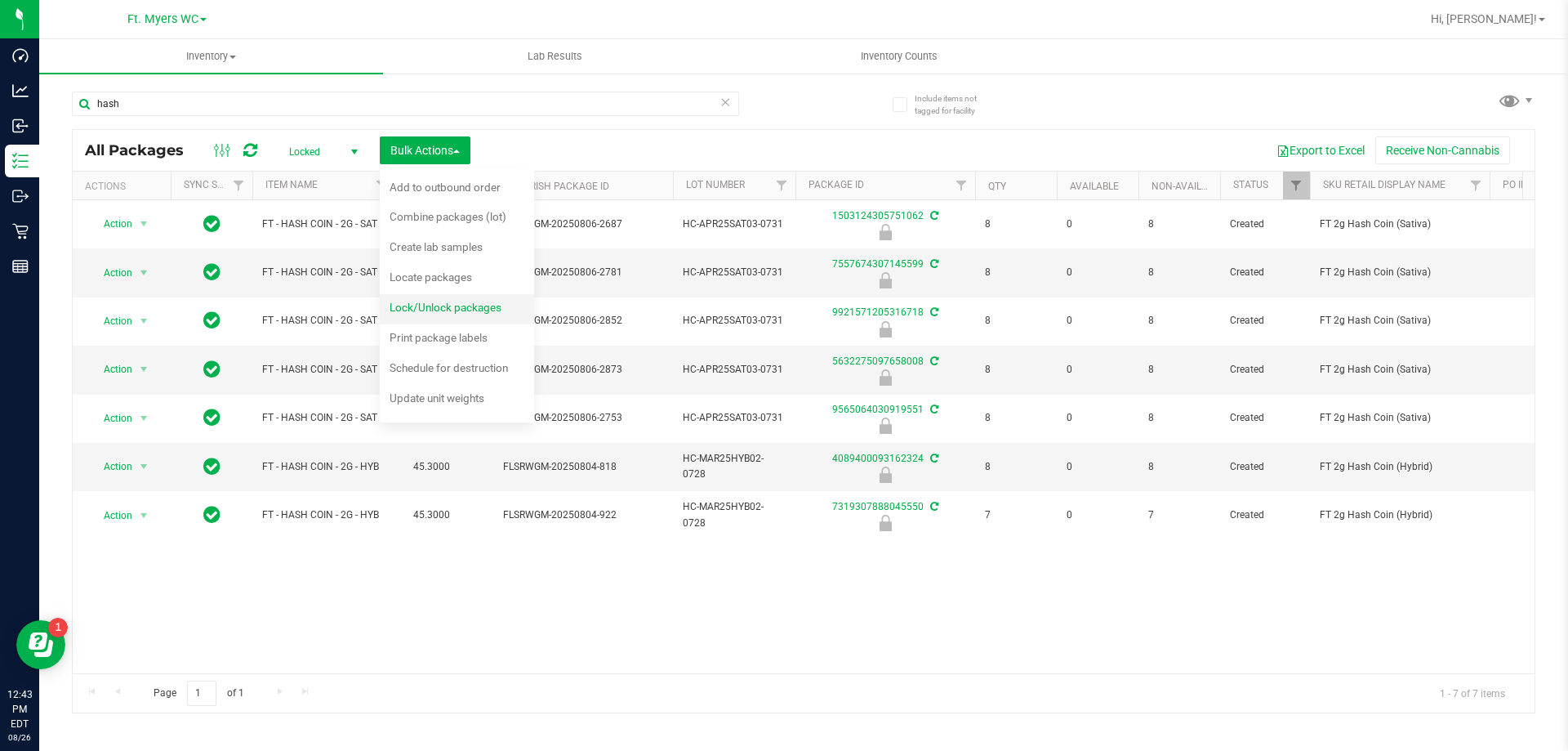
click at [412, 311] on span "Lock/Unlock packages" at bounding box center [445, 307] width 112 height 13
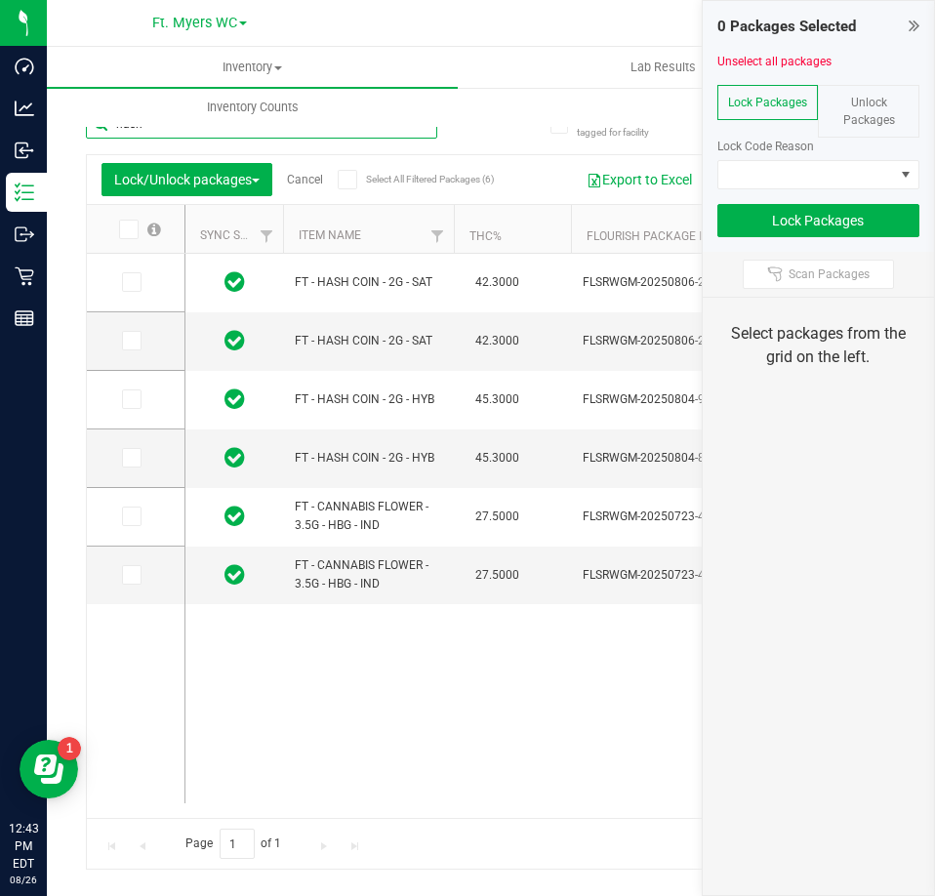
drag, startPoint x: 290, startPoint y: 134, endPoint x: -933, endPoint y: 185, distance: 1223.8
click at [0, 185] on html "Dashboard Analytics Inbound Inventory Outbound Retail Reports 12:43 PM EDT 08/2…" at bounding box center [467, 448] width 935 height 896
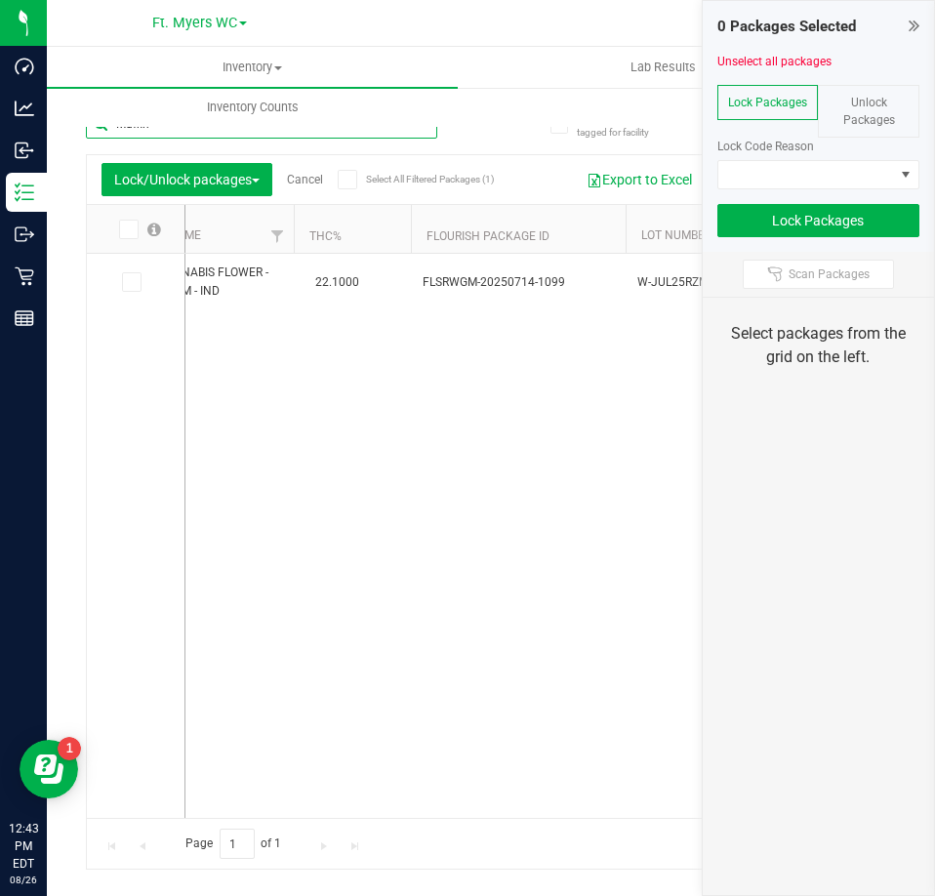
scroll to position [0, 284]
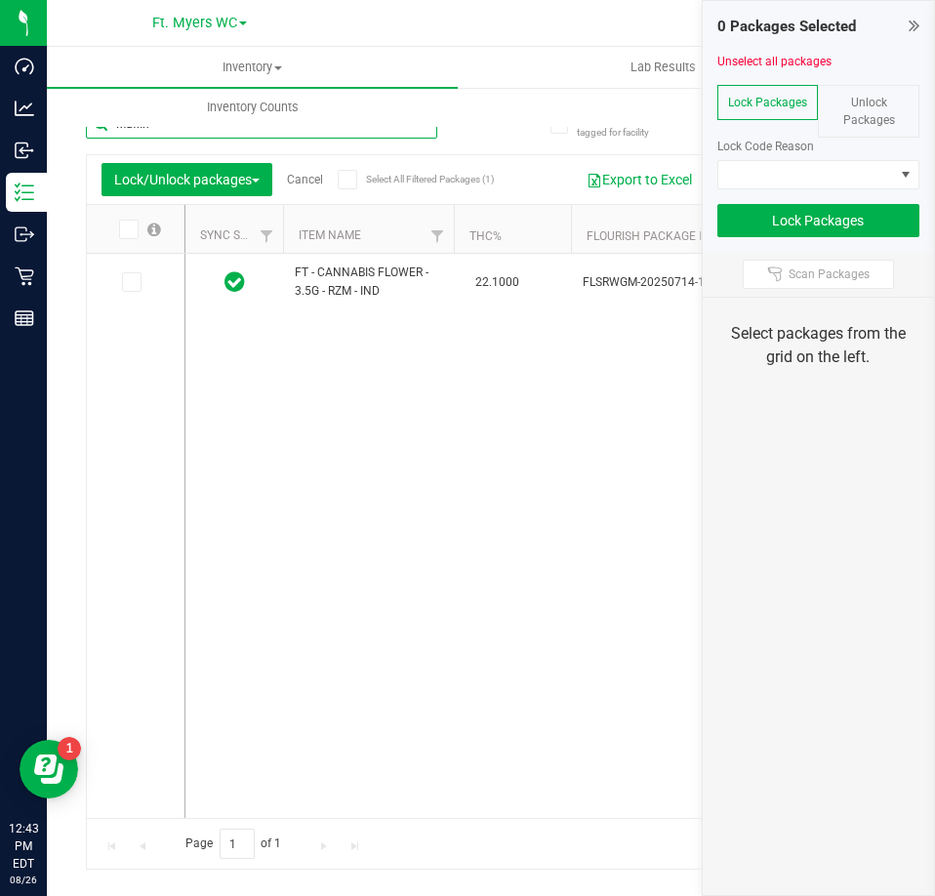
type input "Muffin"
click at [868, 104] on span "Unlock Packages" at bounding box center [869, 111] width 52 height 31
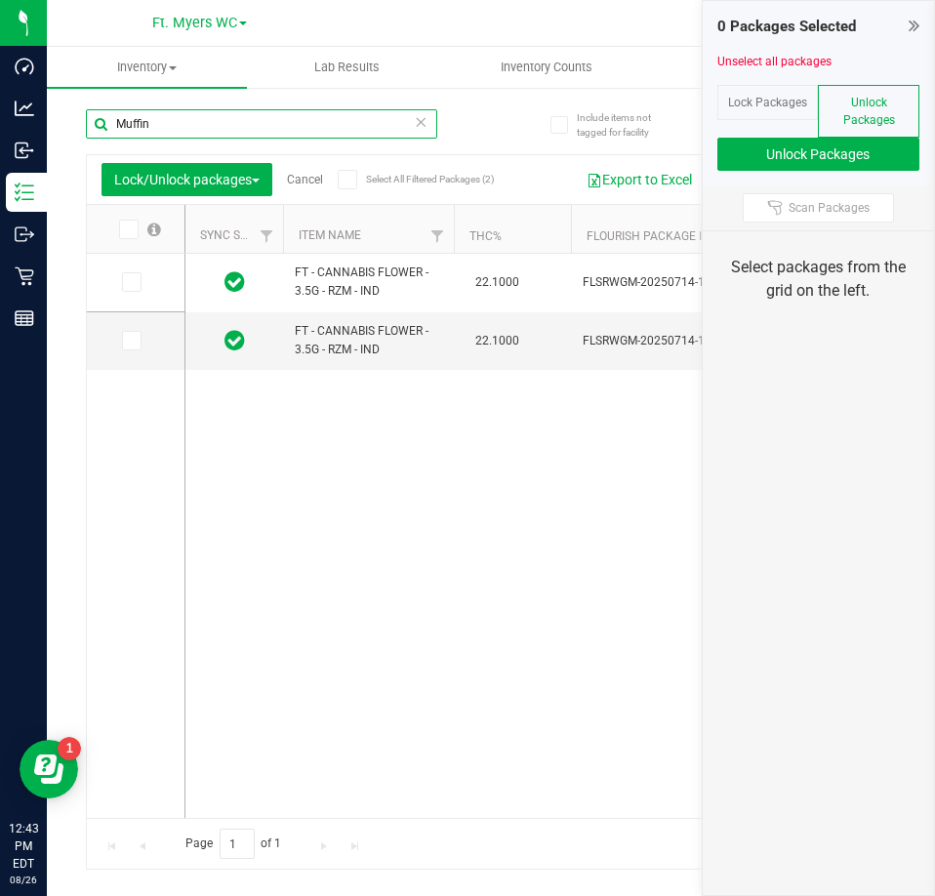
drag, startPoint x: 214, startPoint y: 120, endPoint x: -357, endPoint y: 113, distance: 570.9
click at [0, 113] on html "Dashboard Analytics Inbound Inventory Outbound Retail Reports 12:43 PM EDT 08/2…" at bounding box center [467, 448] width 935 height 896
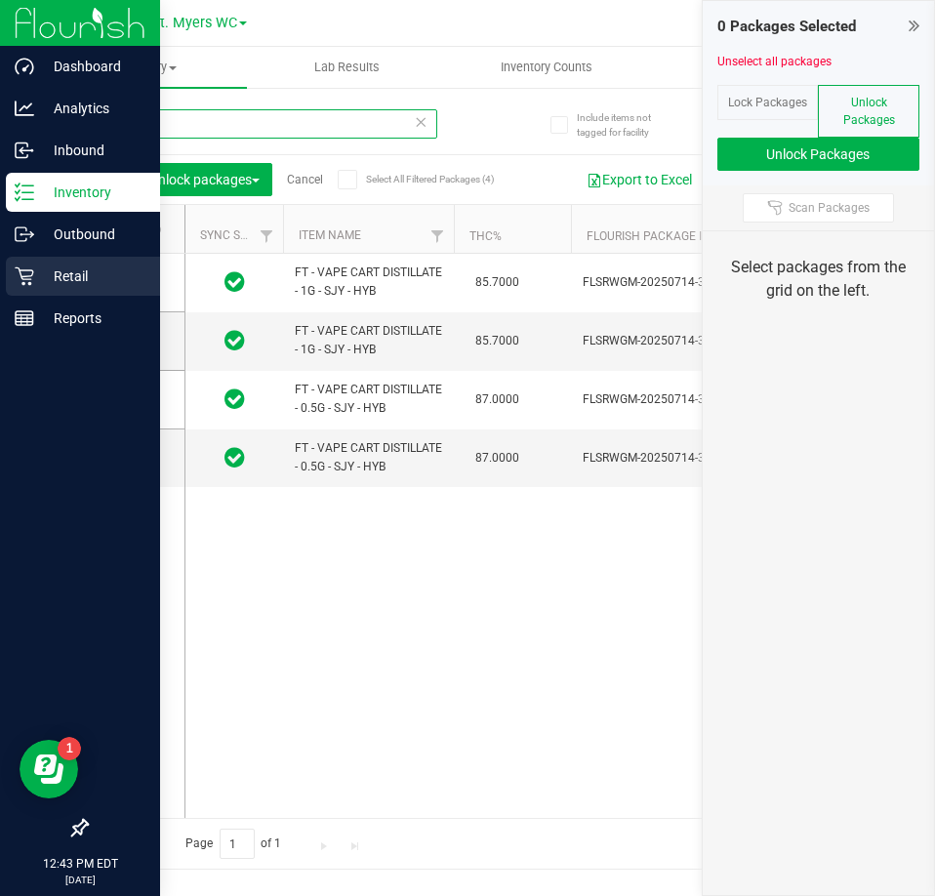
type input "SJY"
click at [26, 272] on icon at bounding box center [25, 276] width 20 height 20
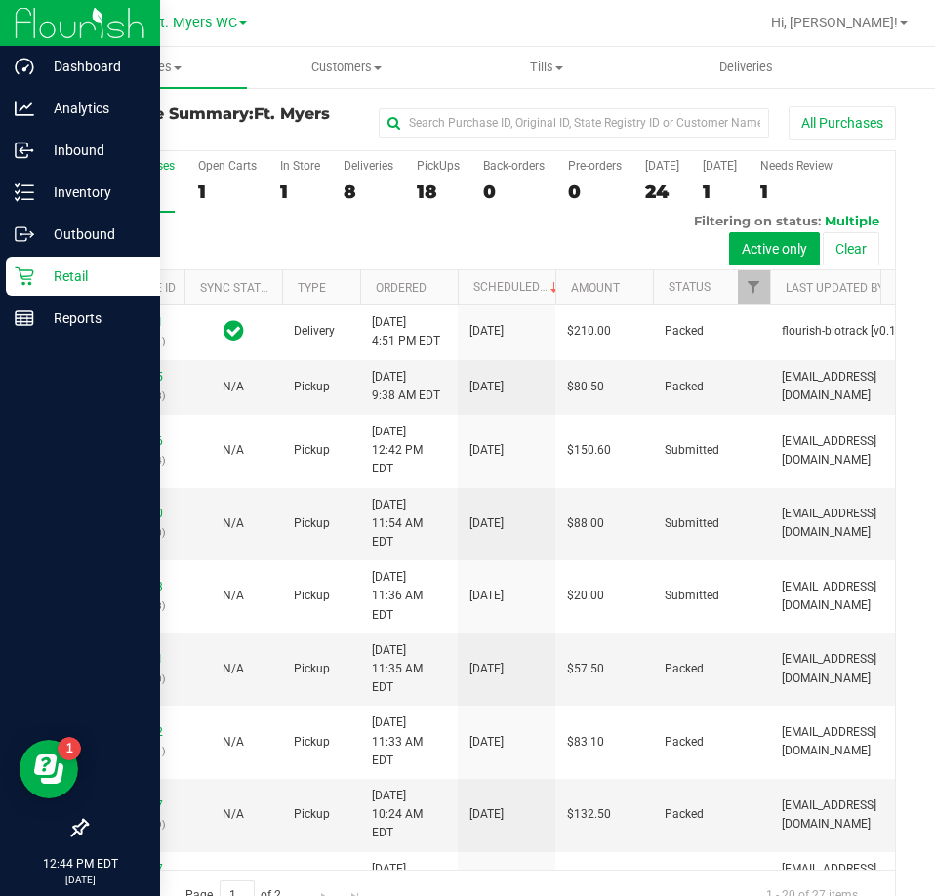
click at [57, 267] on p "Retail" at bounding box center [92, 275] width 117 height 23
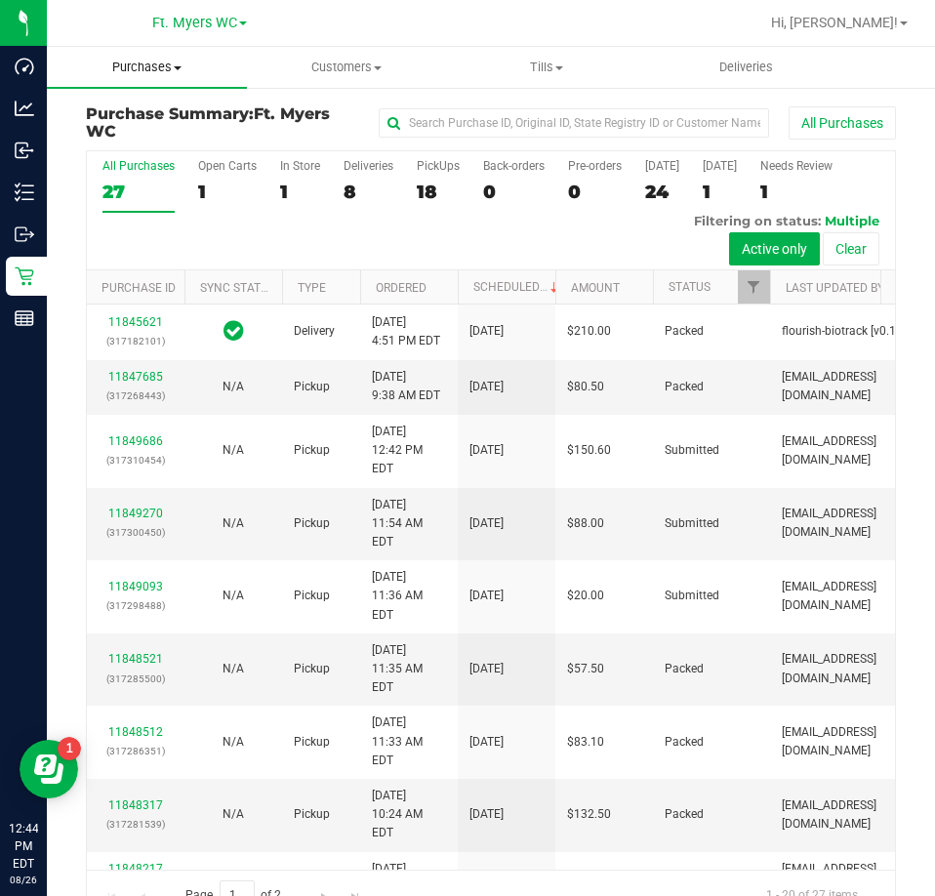
drag, startPoint x: 158, startPoint y: 46, endPoint x: 158, endPoint y: 58, distance: 11.7
click at [158, 47] on div "Ft. Myers WC Hi, Richard! Purchases Summary of purchases Fulfillment All purcha…" at bounding box center [491, 448] width 888 height 896
click at [154, 70] on span "Purchases" at bounding box center [147, 68] width 200 height 18
click at [155, 139] on span "Fulfillment" at bounding box center [107, 141] width 121 height 17
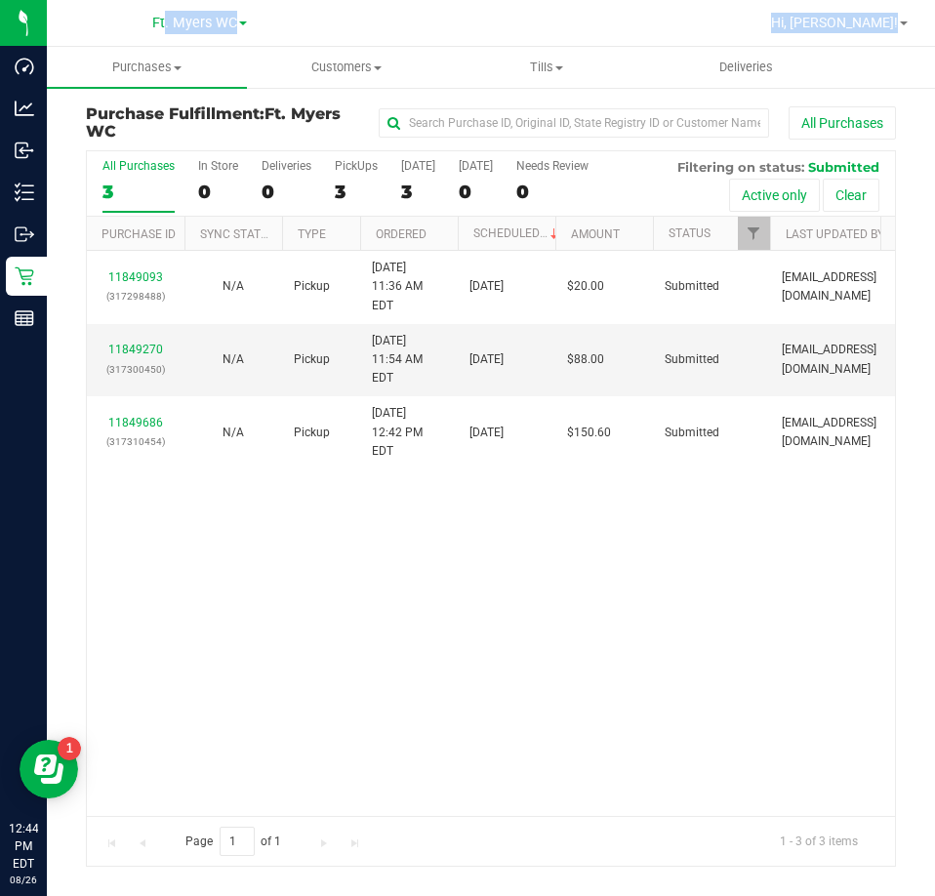
click at [295, 662] on div "11849093 (317298488) N/A Pickup 8/26/2025 11:36 AM EDT 8/26/2025 $20.00 Submitt…" at bounding box center [491, 533] width 808 height 564
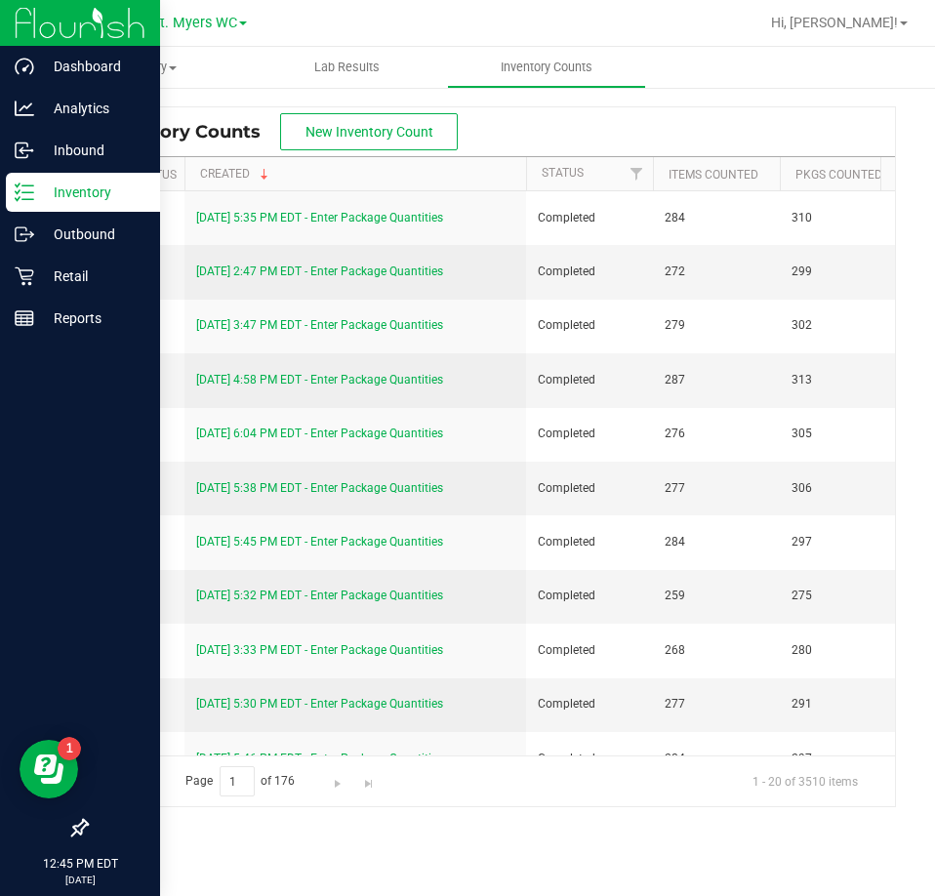
click at [13, 180] on div "Inventory" at bounding box center [83, 192] width 154 height 39
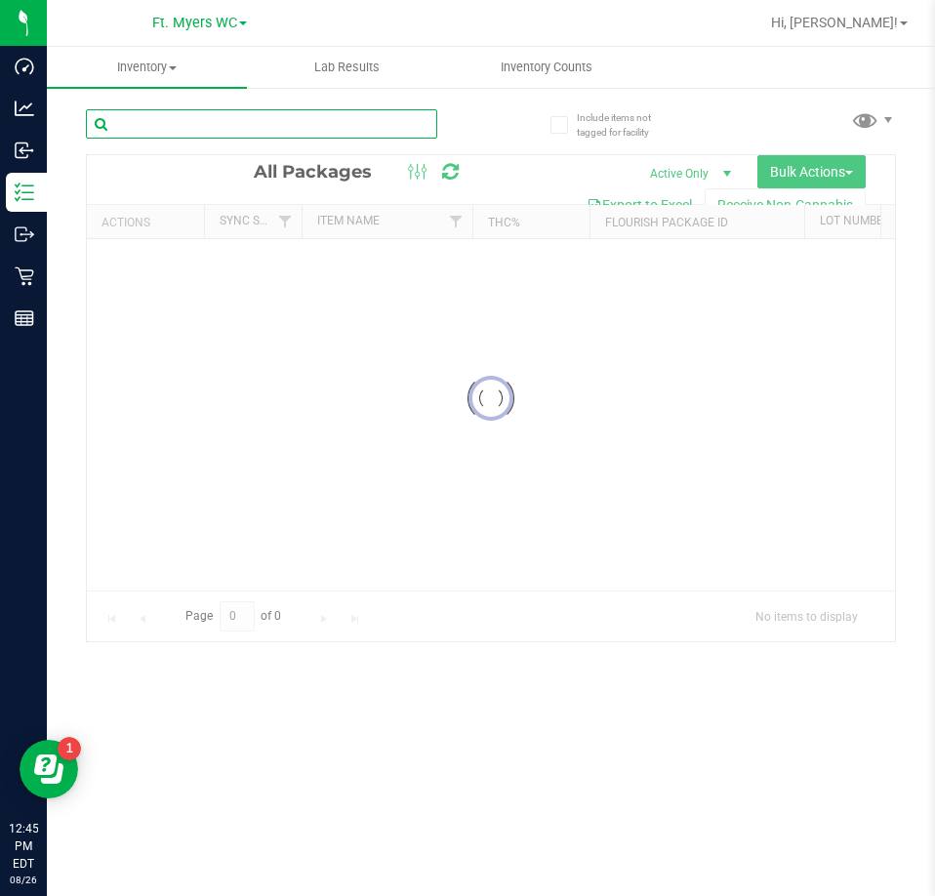
click at [231, 122] on input "text" at bounding box center [261, 123] width 351 height 29
paste input "W-AUG25GRZ01-0809"
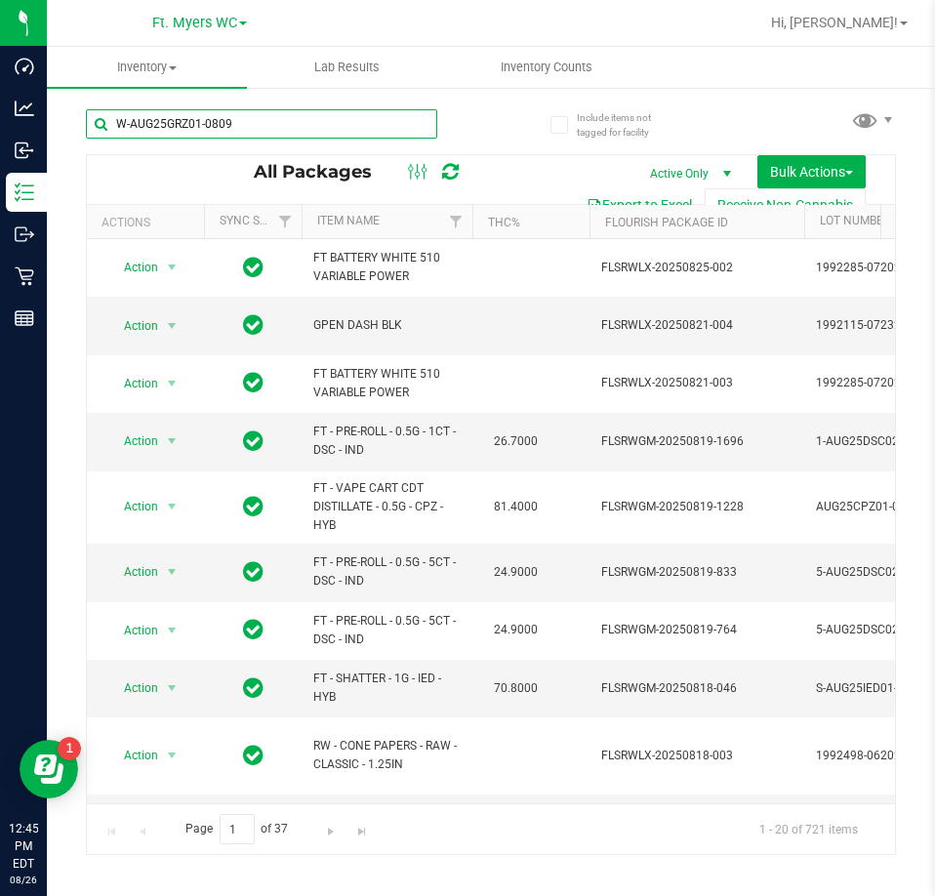
type input "W-AUG25GRZ01-0809"
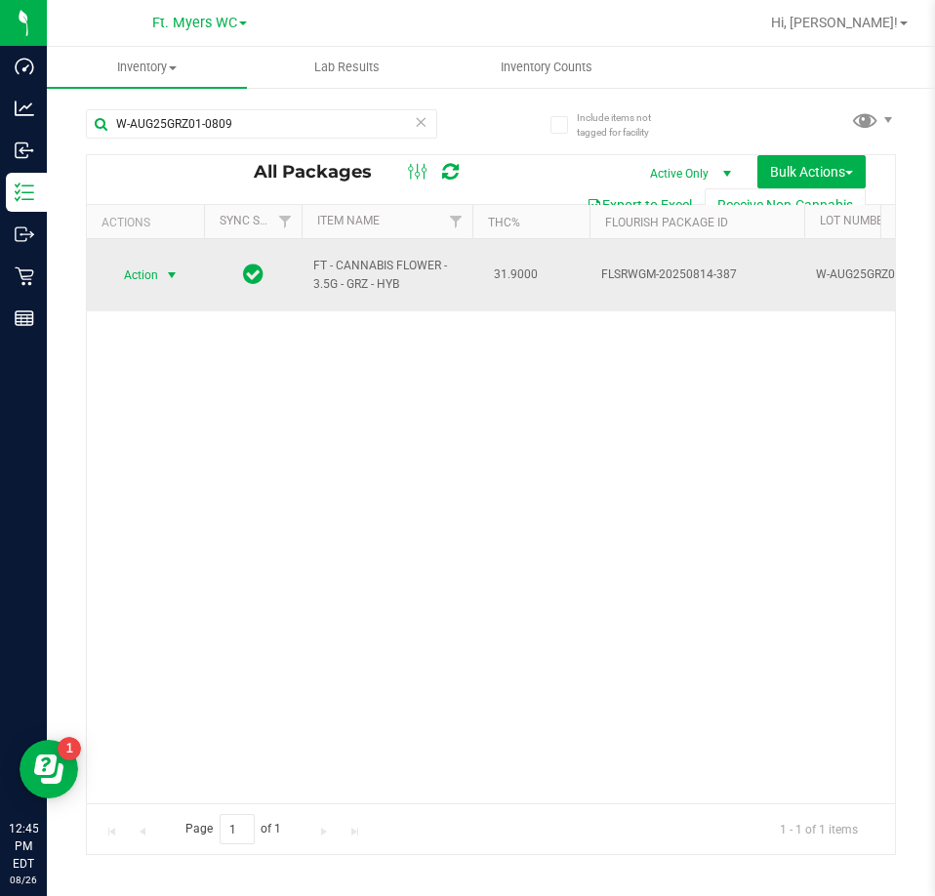
click at [155, 270] on span "Action" at bounding box center [132, 275] width 53 height 27
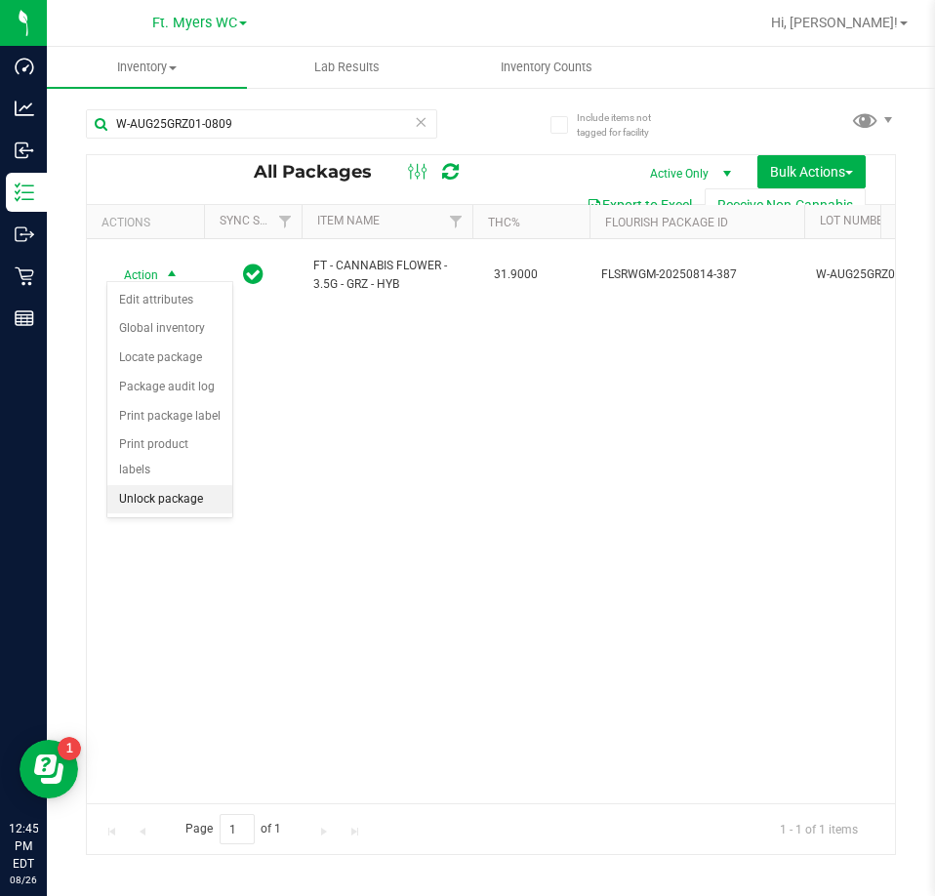
click at [188, 485] on li "Unlock package" at bounding box center [169, 499] width 125 height 29
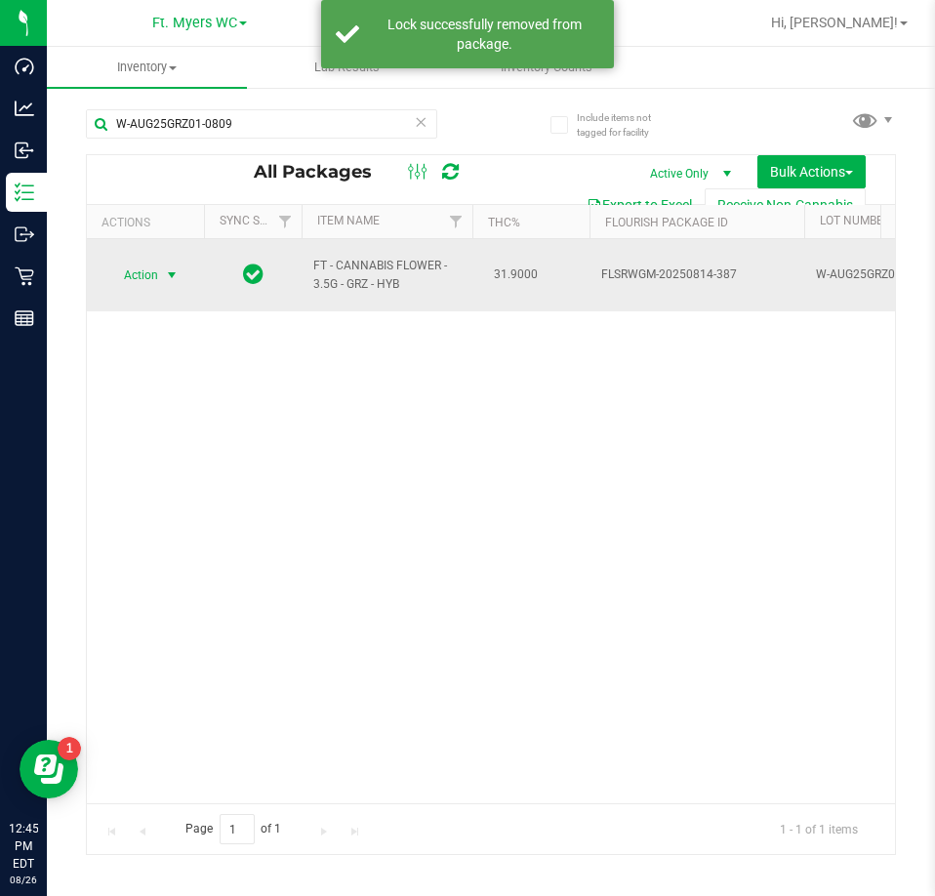
click at [170, 267] on span "select" at bounding box center [172, 275] width 16 height 16
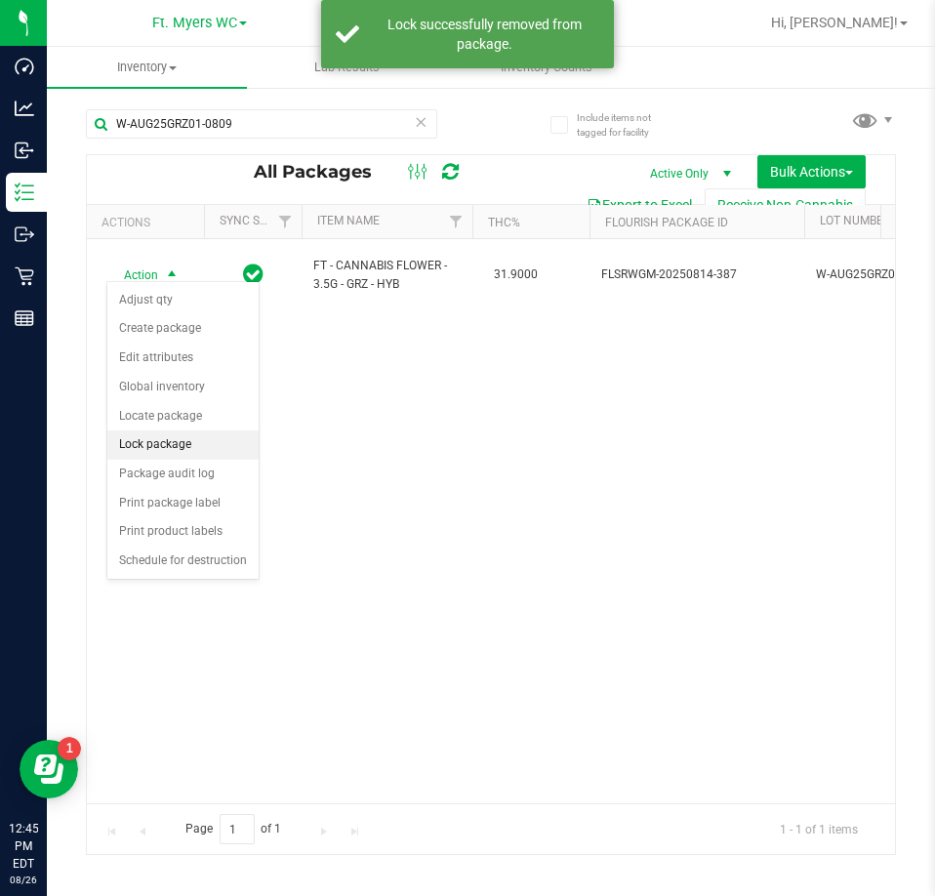
click at [186, 439] on li "Lock package" at bounding box center [182, 444] width 151 height 29
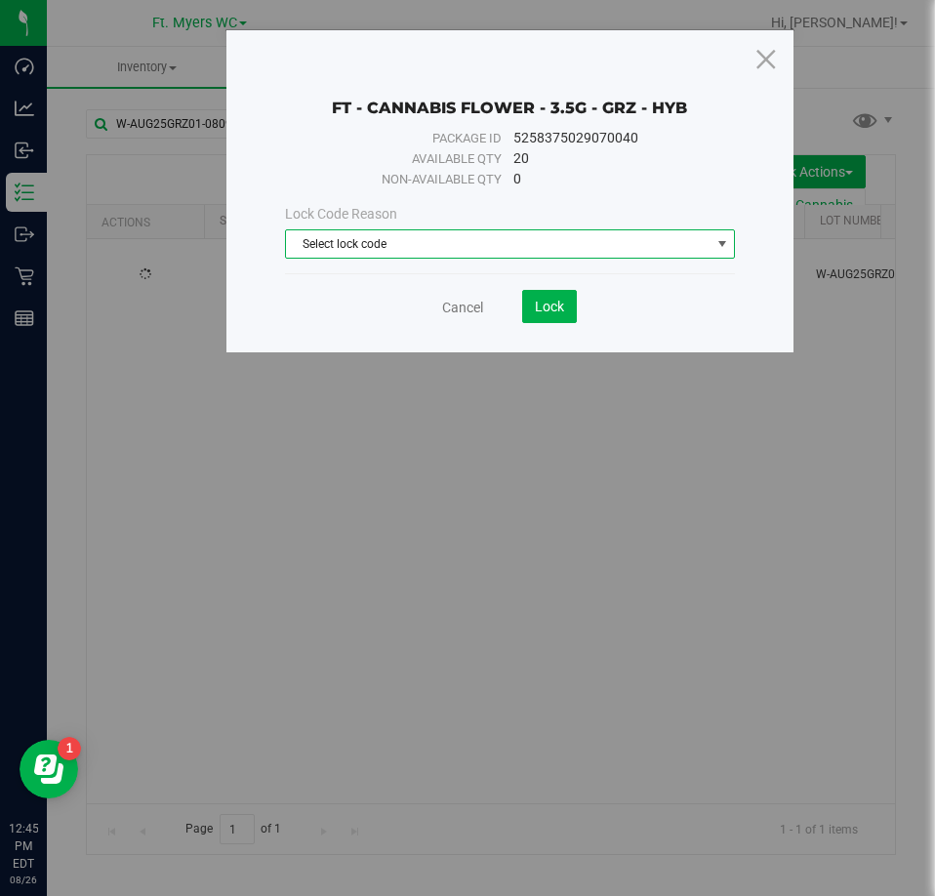
click at [437, 242] on span "Select lock code" at bounding box center [498, 243] width 424 height 27
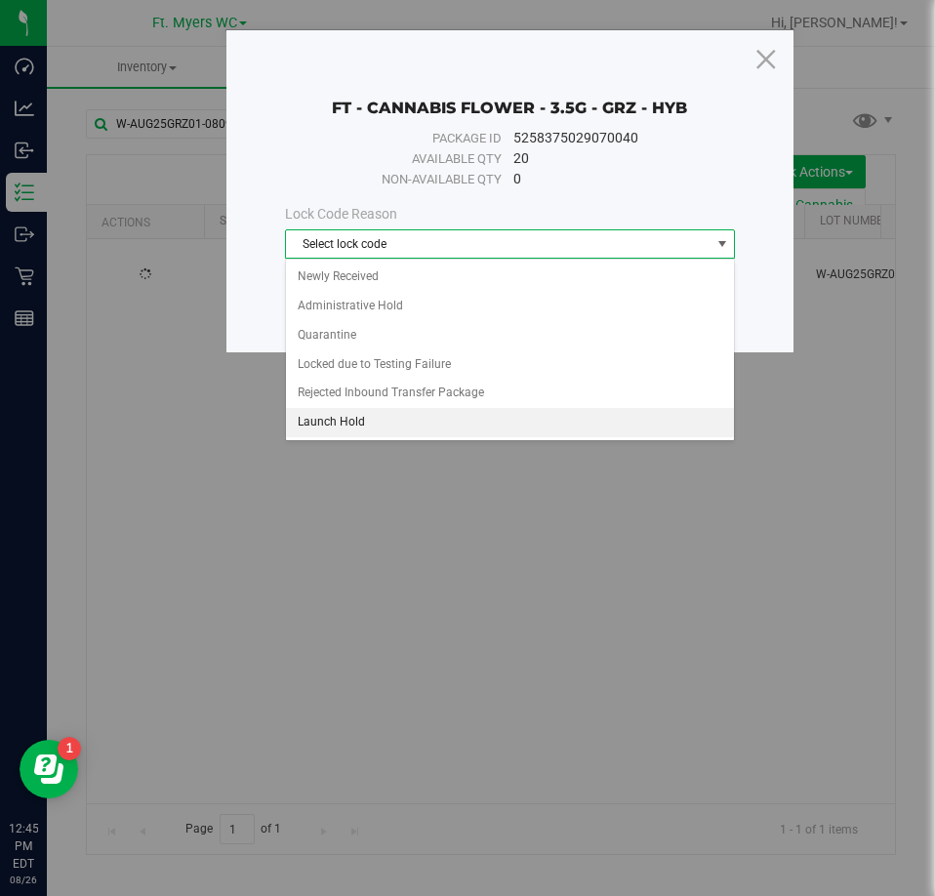
click at [402, 421] on li "Launch Hold" at bounding box center [510, 422] width 449 height 29
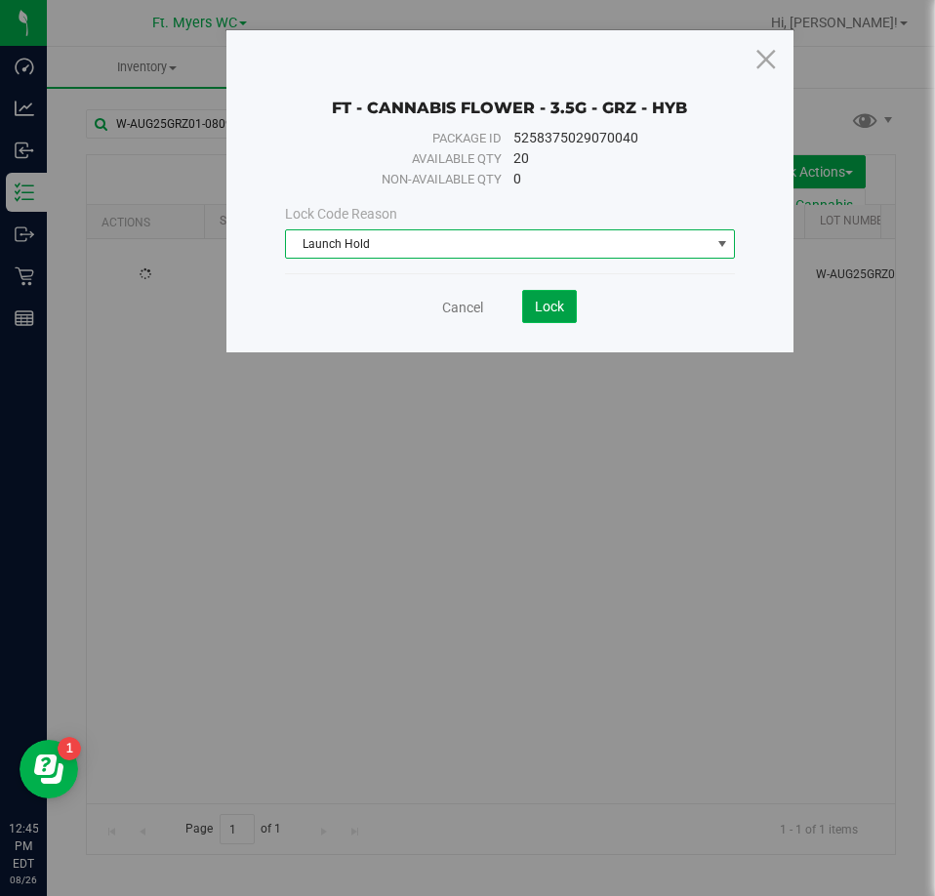
click at [550, 302] on span "Lock" at bounding box center [549, 307] width 29 height 16
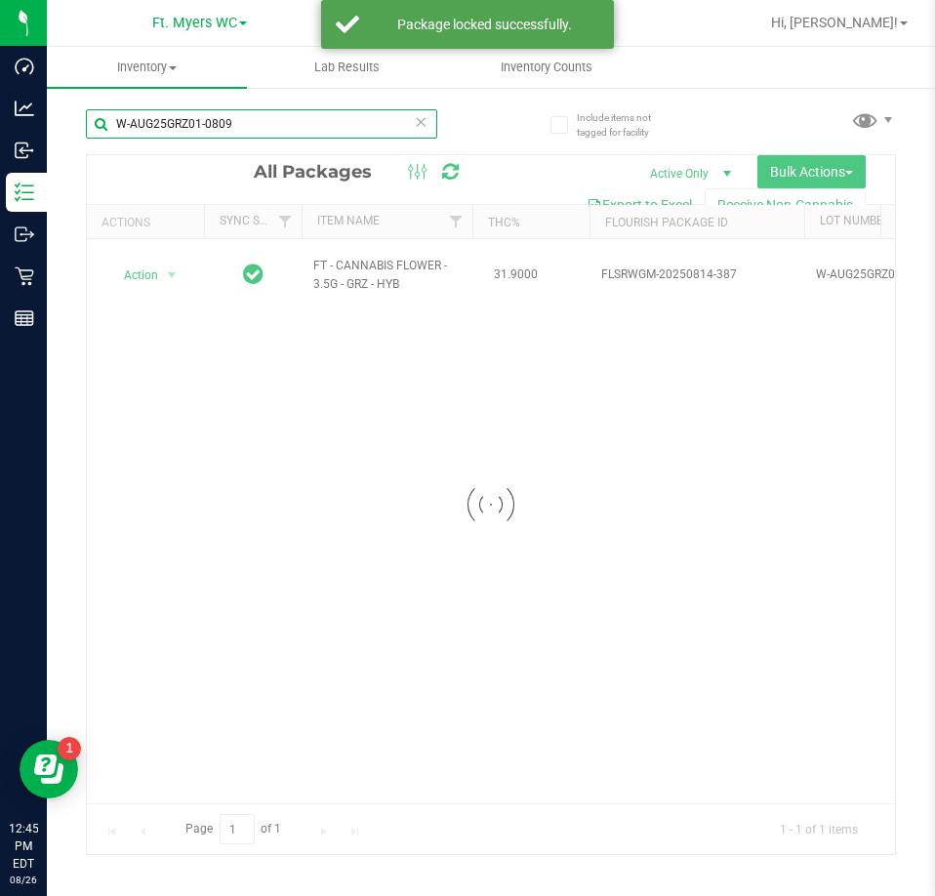
drag, startPoint x: 208, startPoint y: 112, endPoint x: -573, endPoint y: 21, distance: 785.9
click at [0, 21] on html "Dashboard Analytics Inbound Inventory Outbound Retail Reports 12:45 PM EDT 08/2…" at bounding box center [467, 448] width 935 height 896
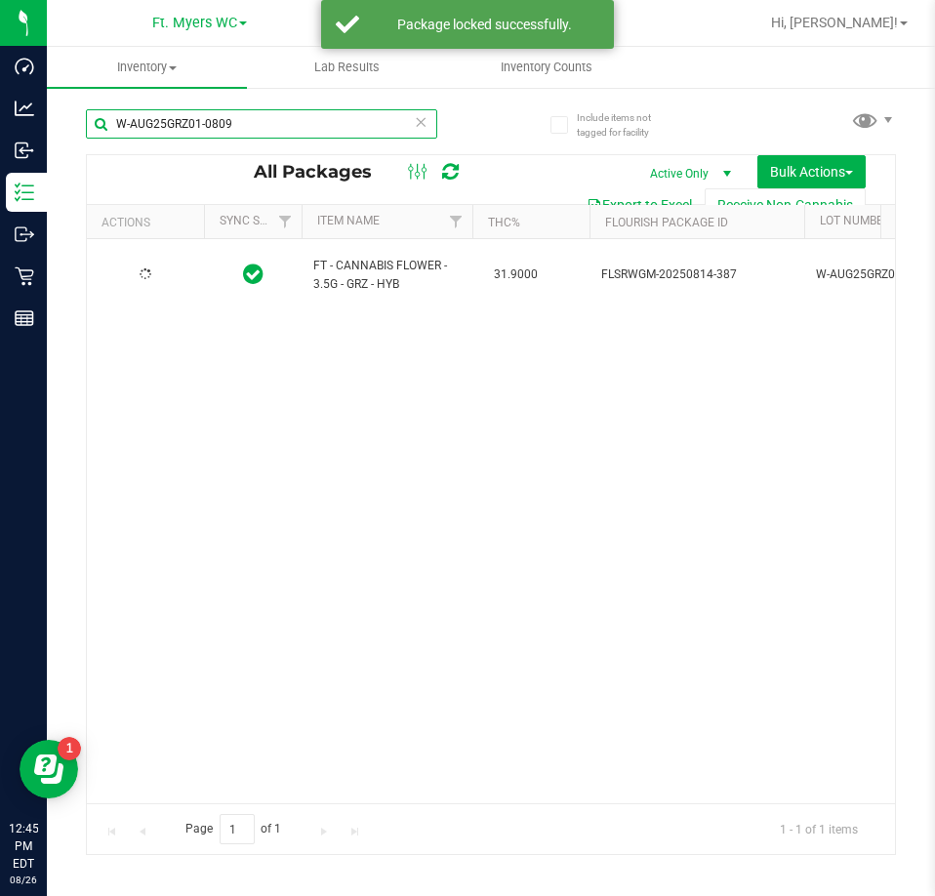
paste input "JUN25DDF02-0702"
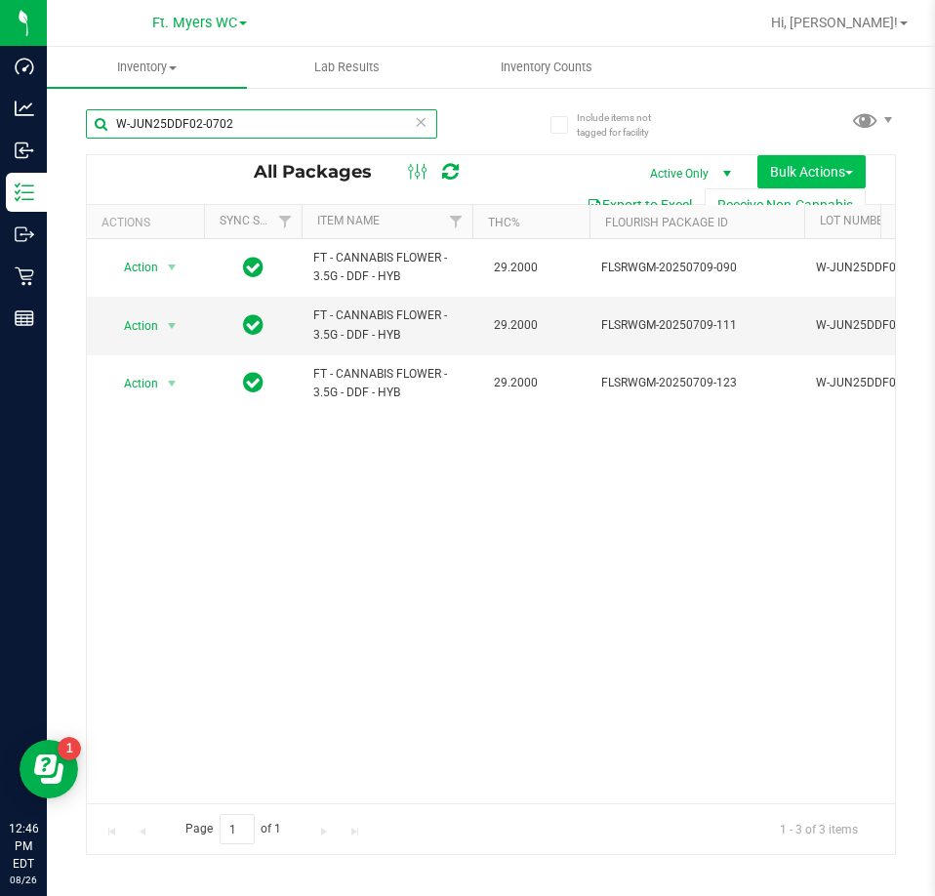
type input "W-JUN25DDF02-0702"
click at [836, 173] on span "Bulk Actions" at bounding box center [811, 172] width 83 height 16
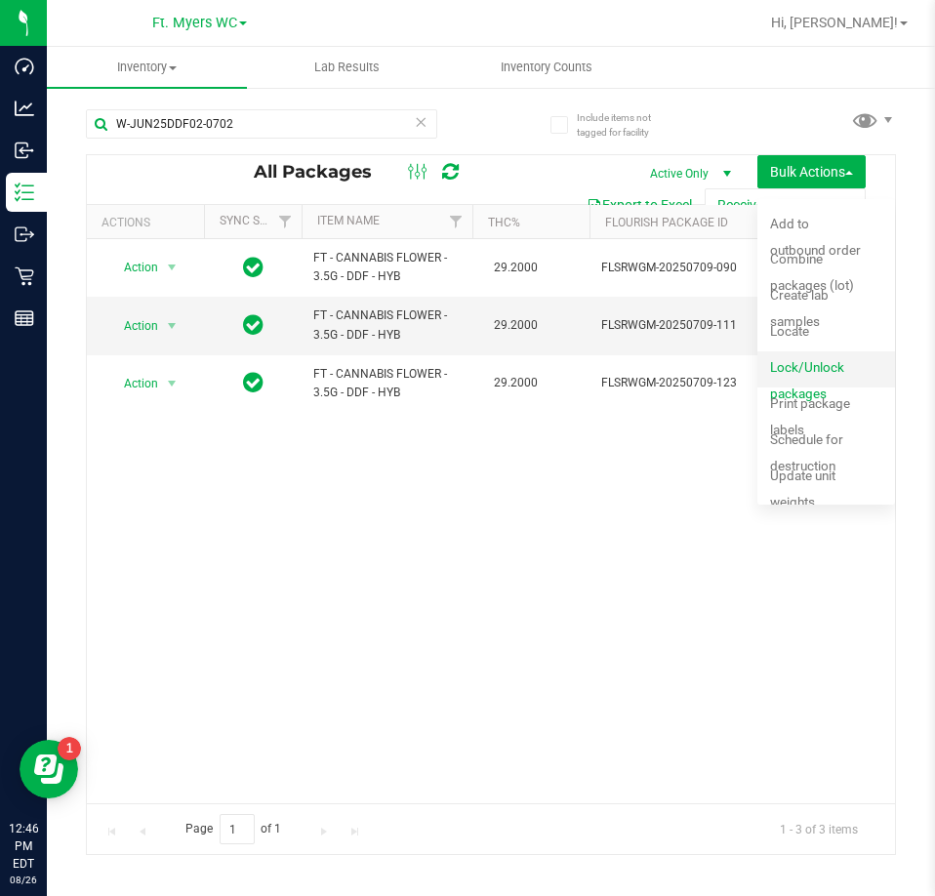
click at [819, 374] on span "Lock/Unlock packages" at bounding box center [807, 380] width 74 height 42
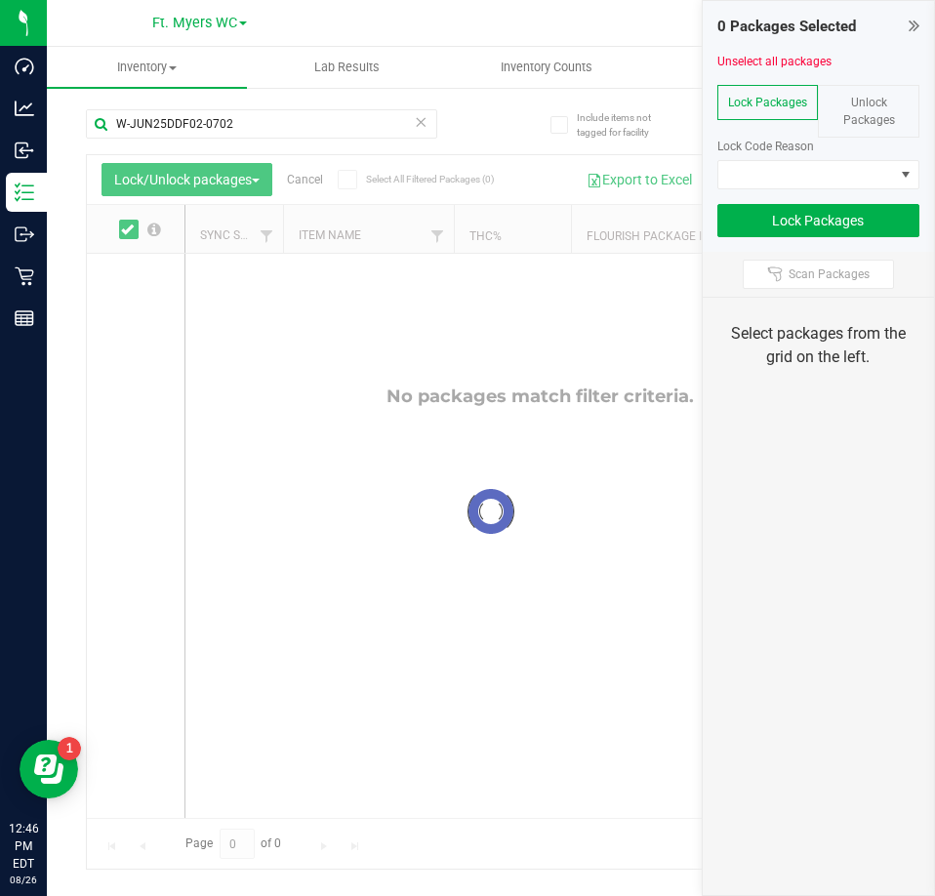
click at [891, 100] on div "Unlock Packages" at bounding box center [868, 111] width 101 height 53
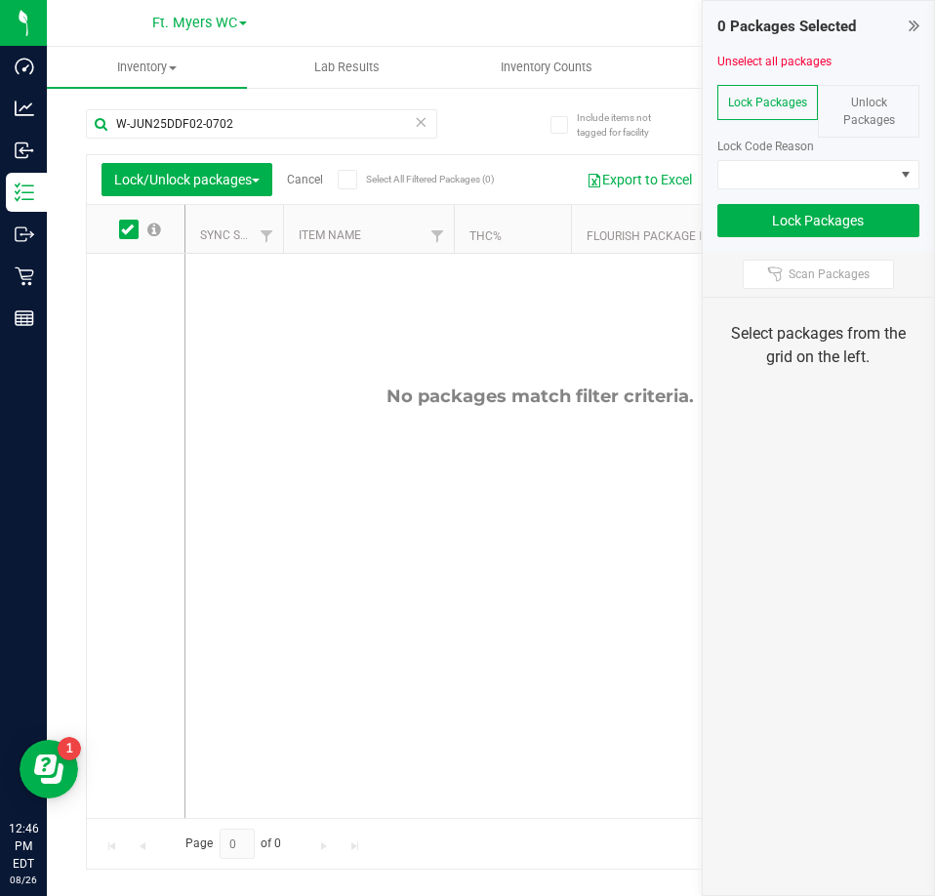
click at [867, 92] on div "Unlock Packages" at bounding box center [868, 111] width 101 height 53
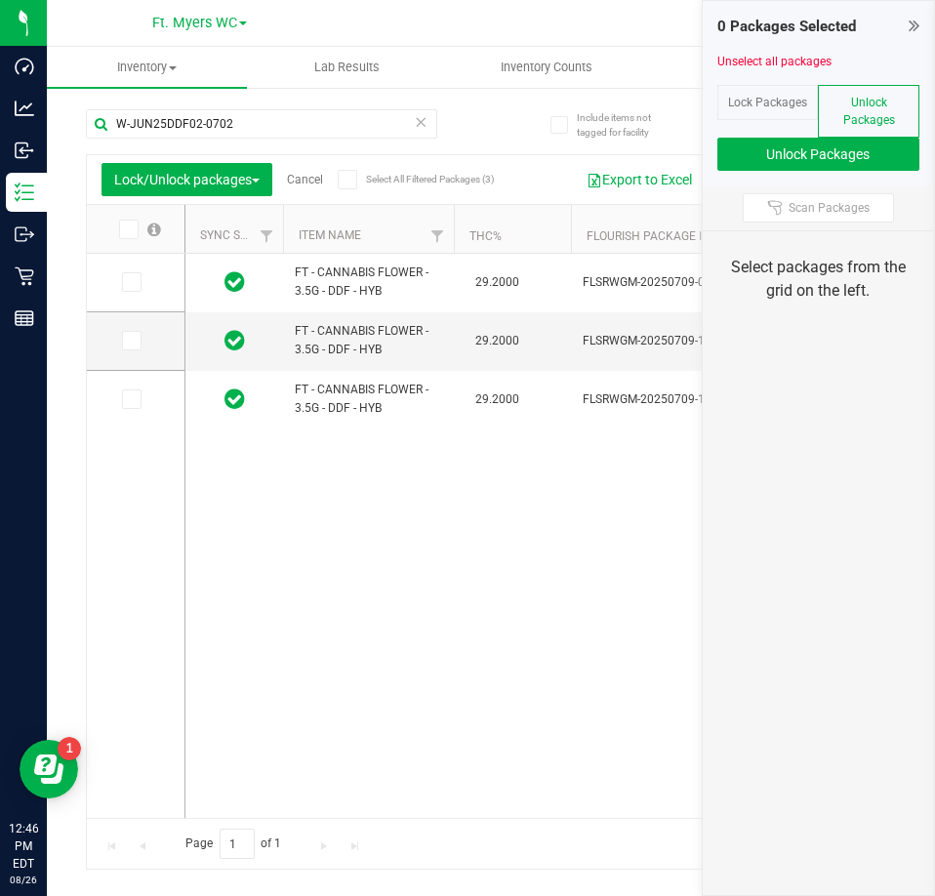
click at [119, 232] on span at bounding box center [129, 230] width 20 height 20
click at [0, 0] on input "checkbox" at bounding box center [0, 0] width 0 height 0
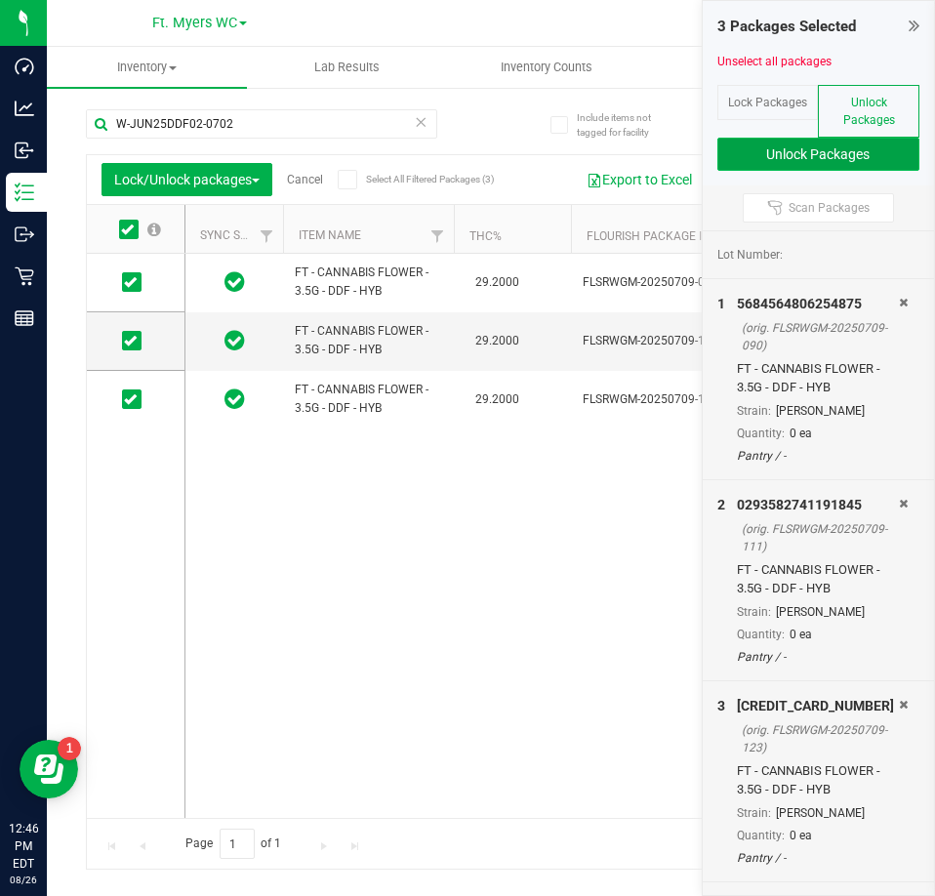
click at [892, 154] on button "Unlock Packages" at bounding box center [818, 154] width 203 height 33
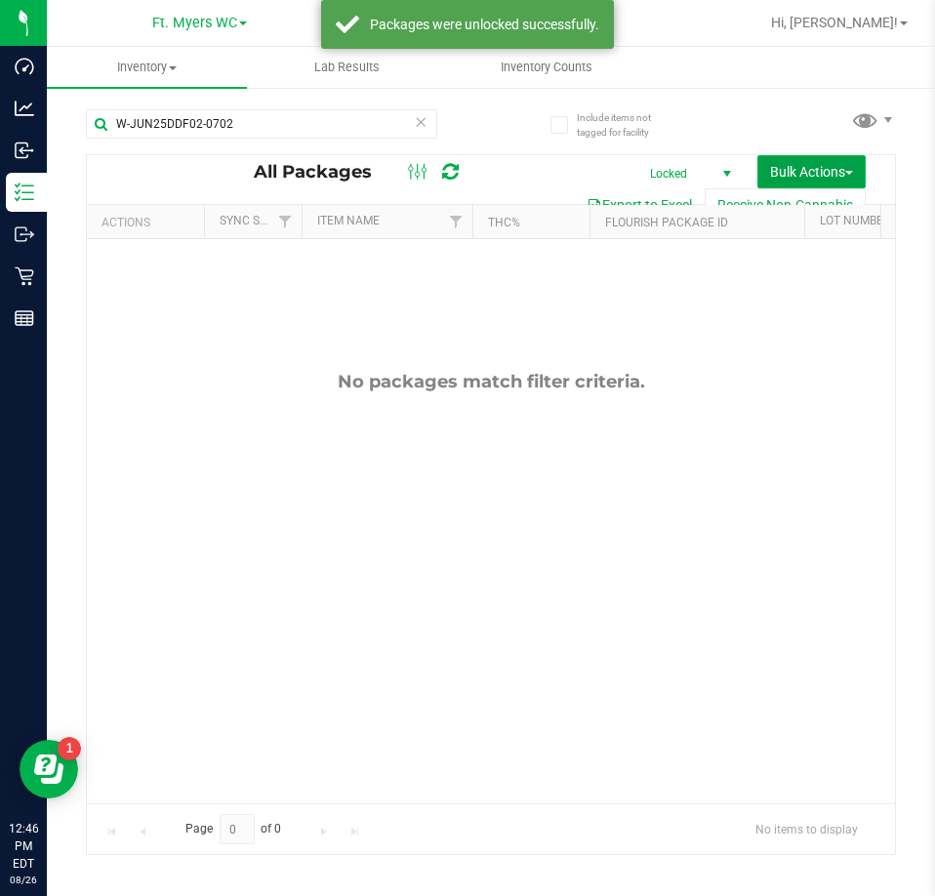
click at [837, 173] on span "Bulk Actions" at bounding box center [811, 172] width 83 height 16
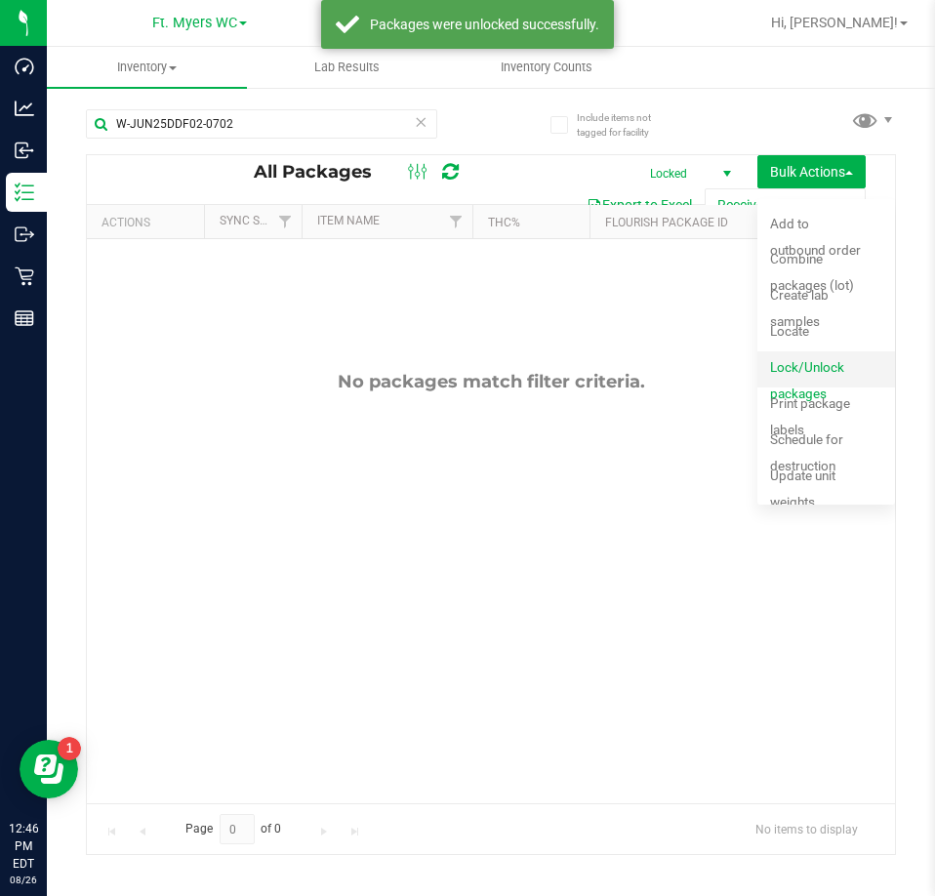
click at [822, 376] on div "Lock/Unlock packages" at bounding box center [830, 369] width 121 height 31
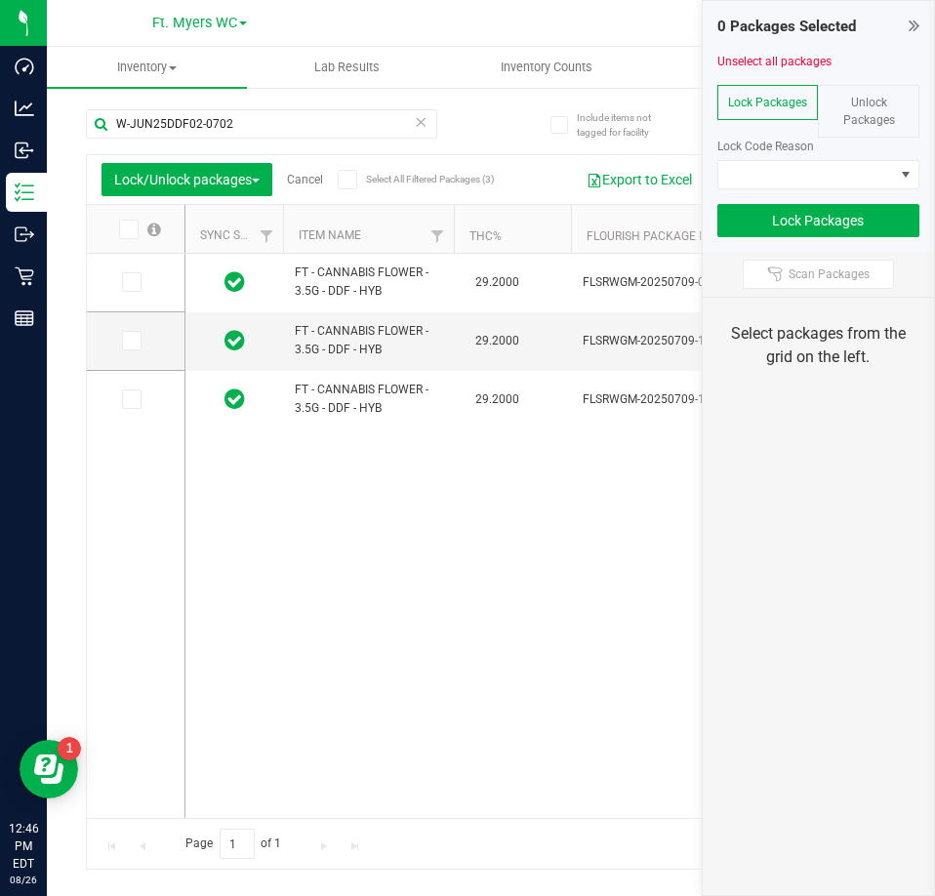
click at [128, 241] on th at bounding box center [136, 229] width 98 height 49
drag, startPoint x: 129, startPoint y: 233, endPoint x: 169, endPoint y: 232, distance: 40.0
click at [130, 229] on icon at bounding box center [127, 229] width 13 height 0
click at [0, 0] on input "checkbox" at bounding box center [0, 0] width 0 height 0
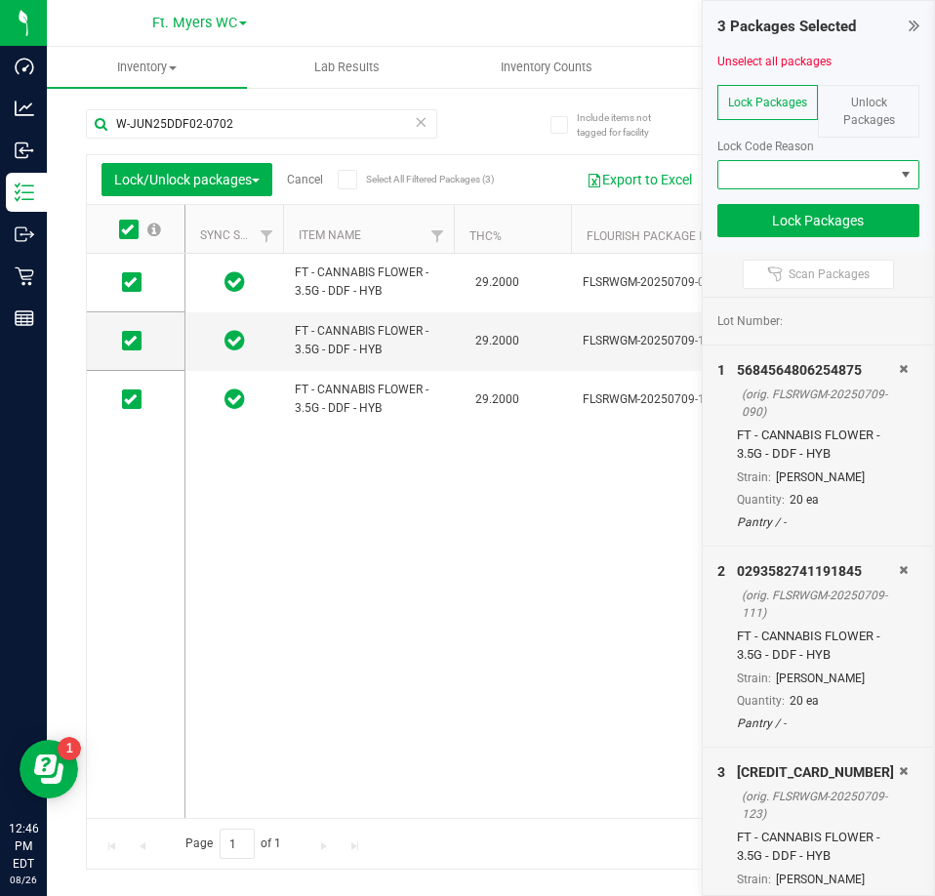
click at [813, 161] on span at bounding box center [806, 174] width 177 height 27
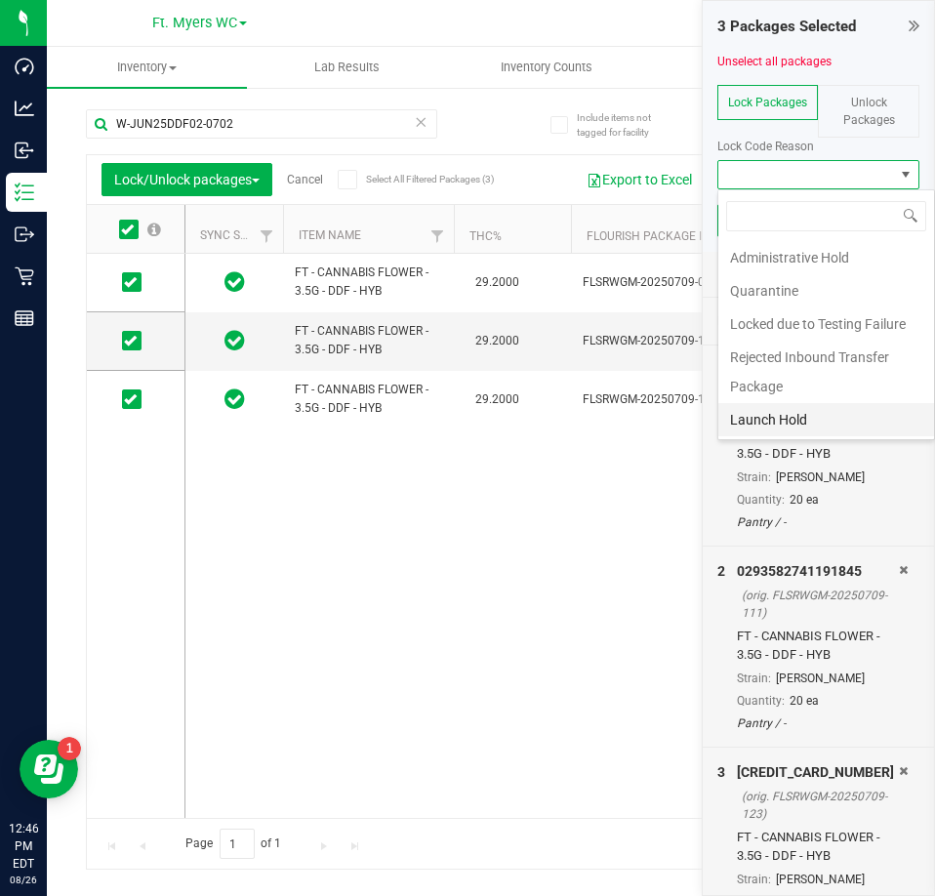
click at [805, 419] on li "Launch Hold" at bounding box center [826, 419] width 217 height 33
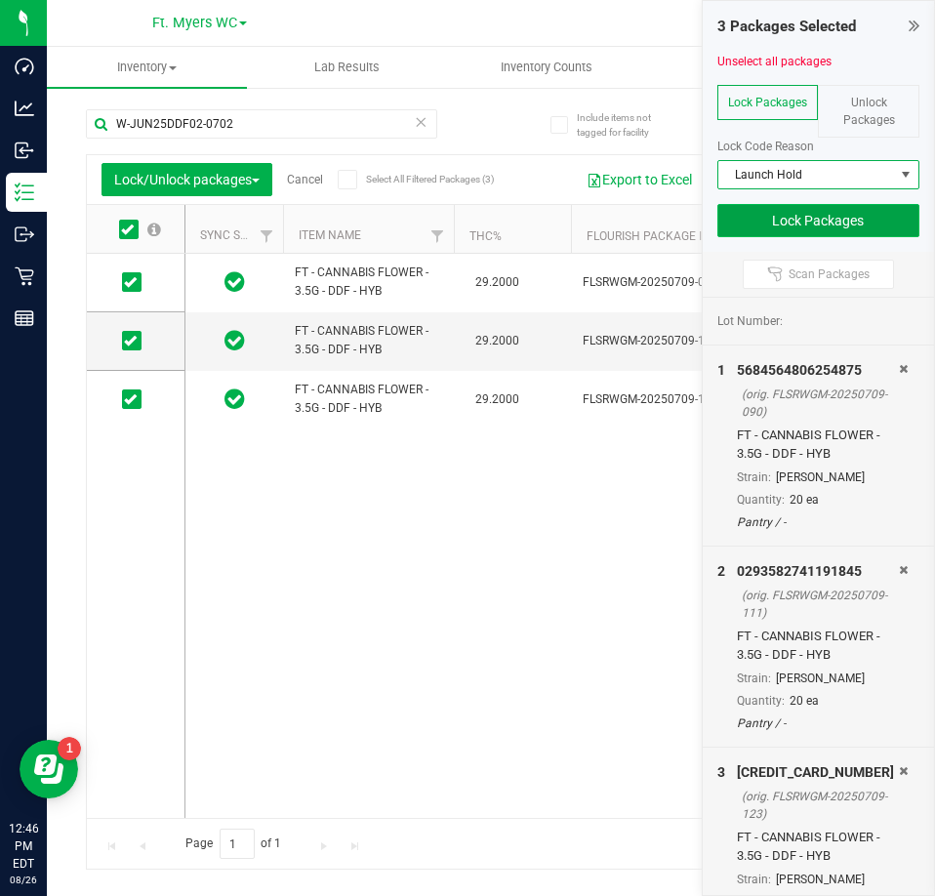
click at [843, 225] on button "Lock Packages" at bounding box center [818, 220] width 203 height 33
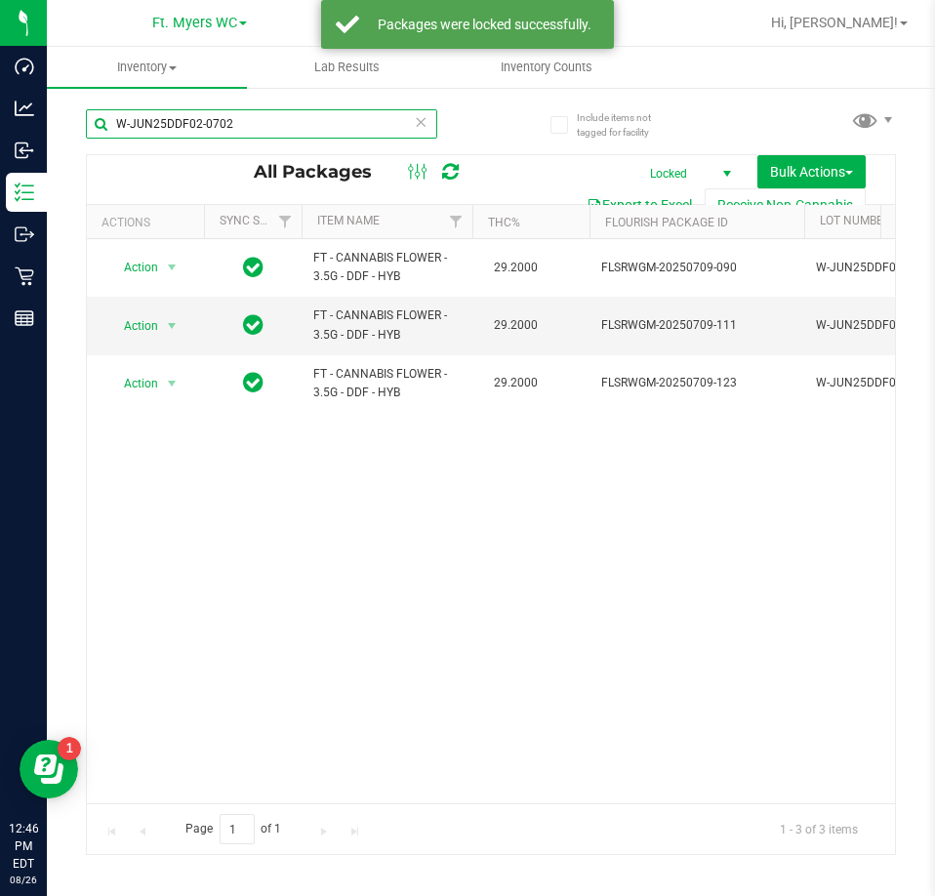
click at [0, 0] on html "Dashboard Analytics Inbound Inventory Outbound Retail Reports 12:46 PM EDT 08/2…" at bounding box center [467, 448] width 935 height 896
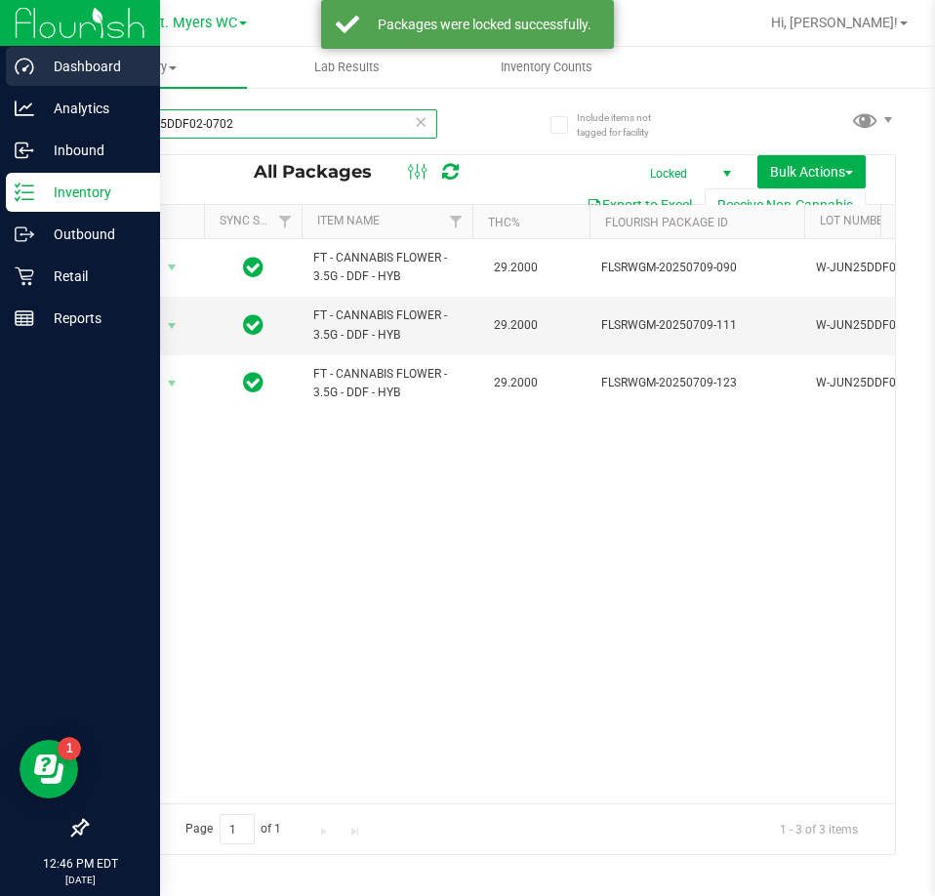
paste input "APR25FIC02-0514"
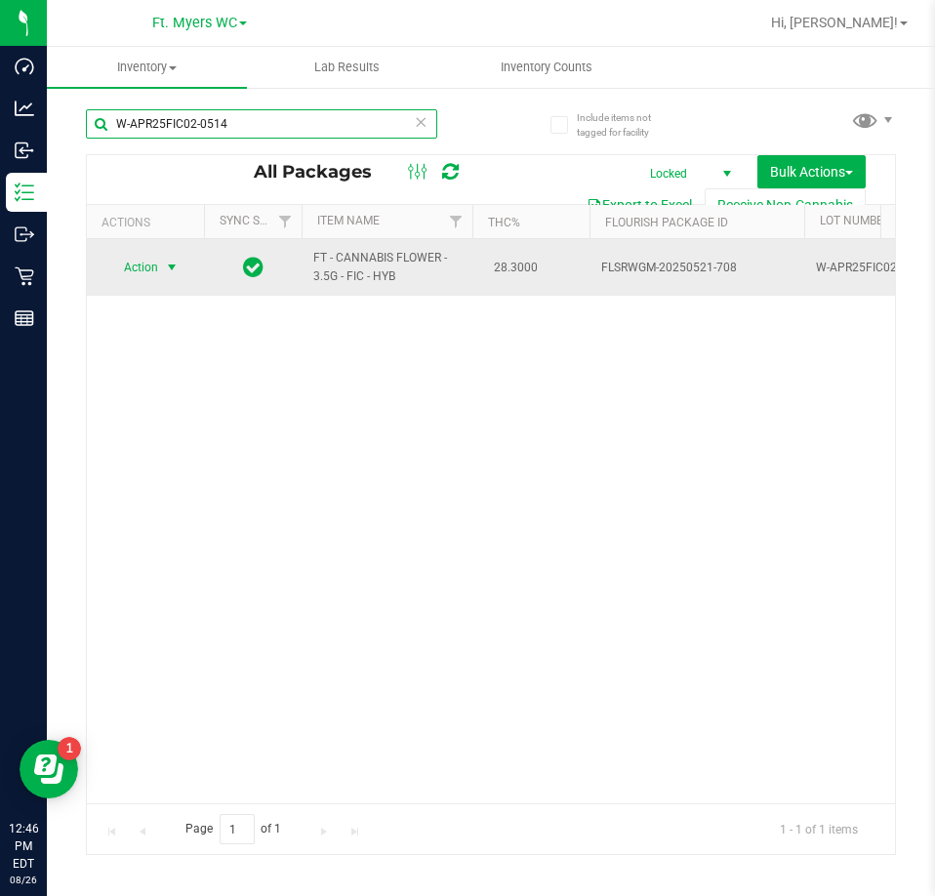
type input "W-APR25FIC02-0514"
click at [140, 256] on span "Action" at bounding box center [132, 267] width 53 height 27
click at [152, 271] on span "Action" at bounding box center [132, 267] width 53 height 27
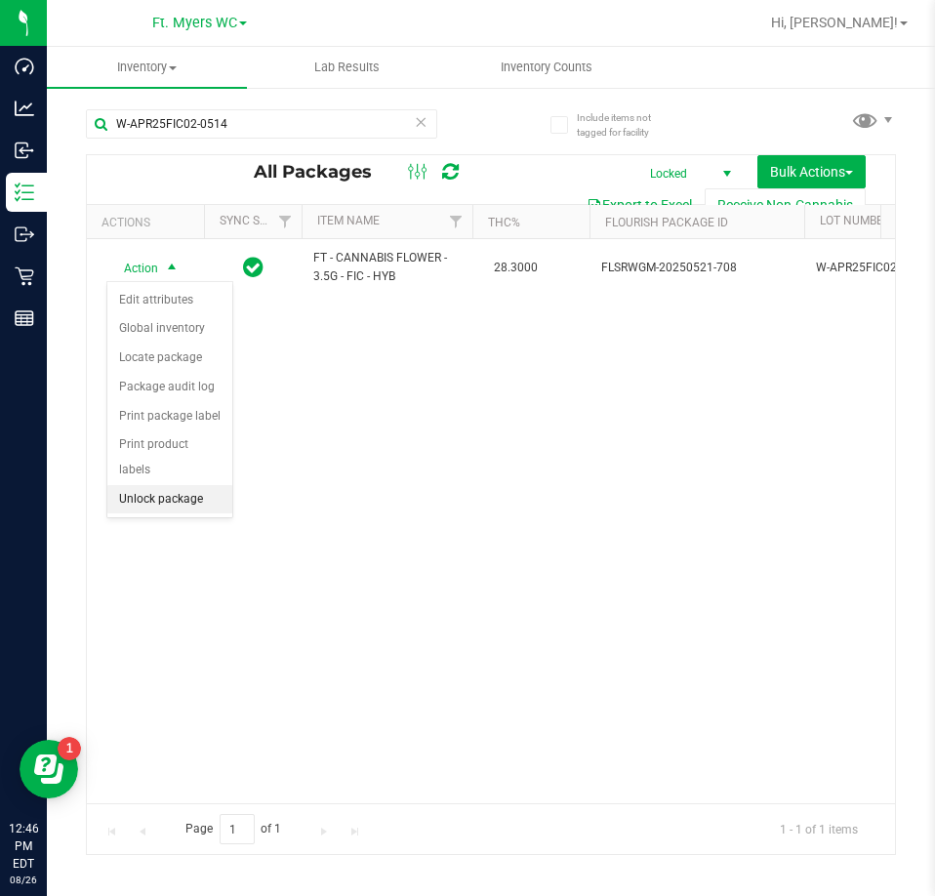
click at [177, 485] on li "Unlock package" at bounding box center [169, 499] width 125 height 29
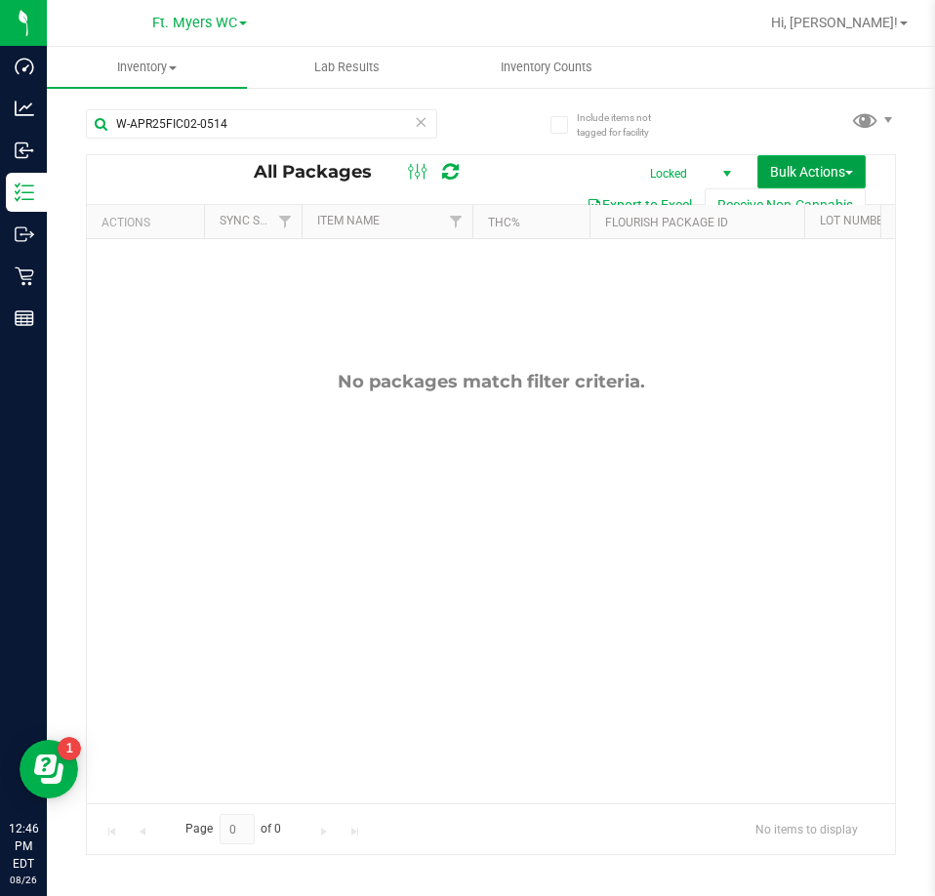
click at [831, 160] on button "Bulk Actions" at bounding box center [811, 171] width 108 height 33
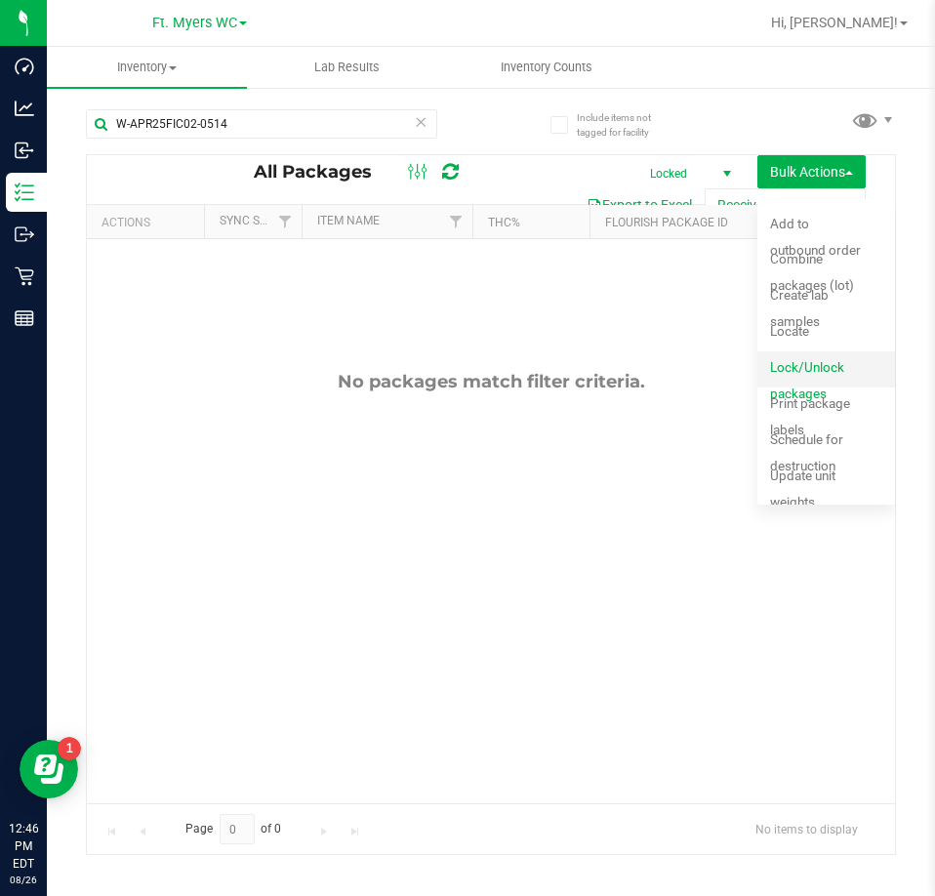
click at [789, 377] on div "Lock/Unlock packages" at bounding box center [830, 369] width 121 height 31
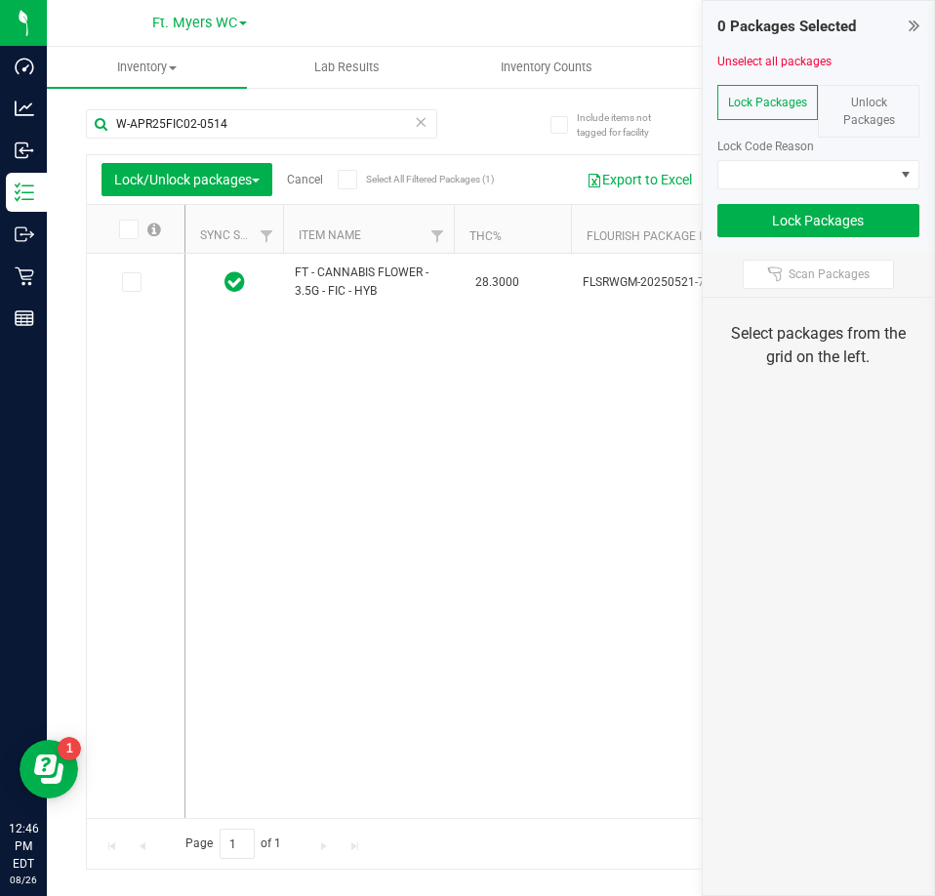
click at [147, 235] on icon at bounding box center [154, 229] width 14 height 12
click at [0, 0] on input "checkbox" at bounding box center [0, 0] width 0 height 0
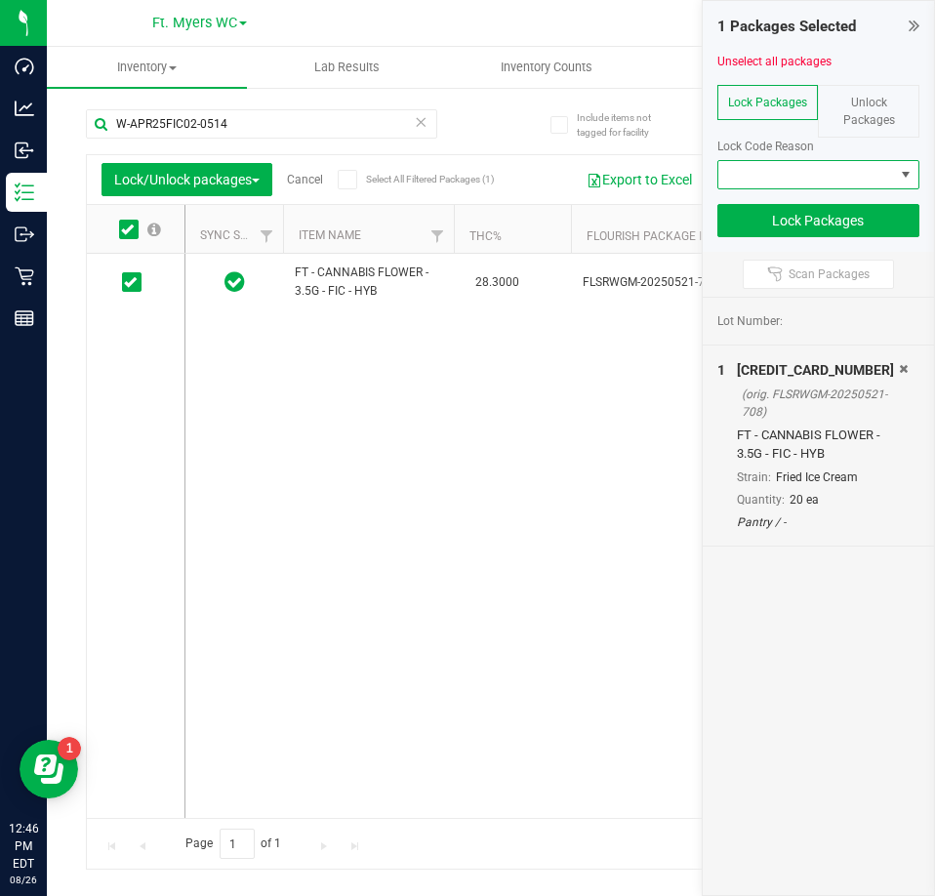
click at [885, 180] on span at bounding box center [806, 174] width 177 height 27
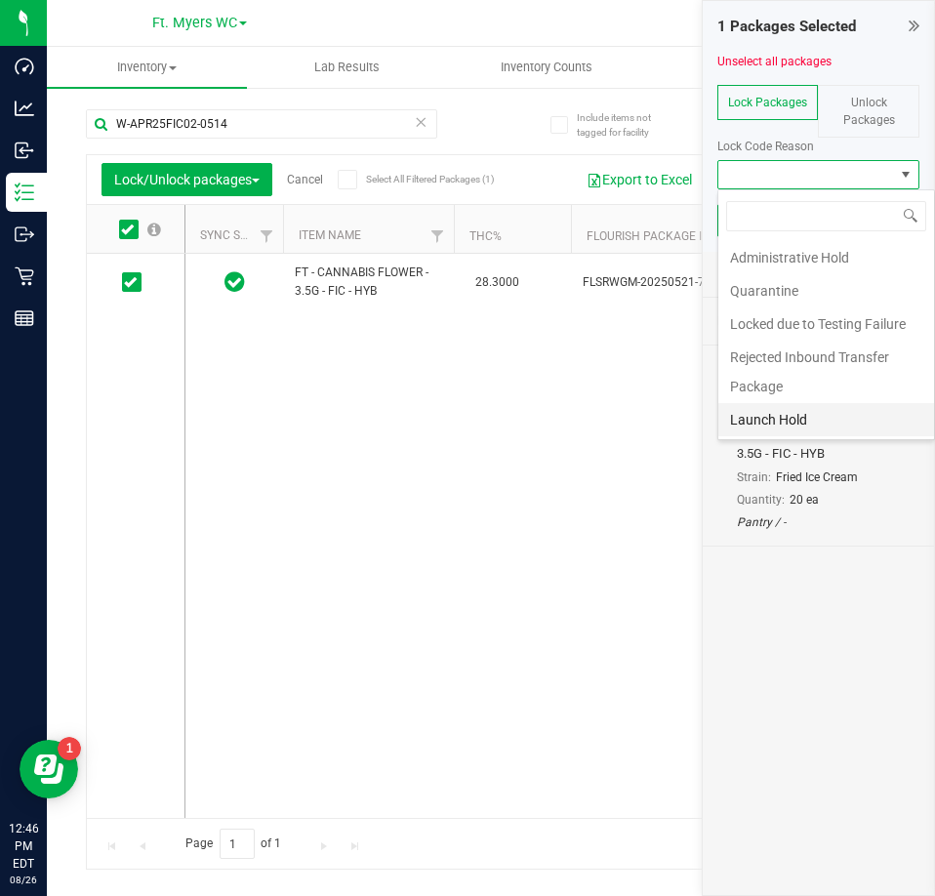
click at [807, 420] on li "Launch Hold" at bounding box center [826, 419] width 217 height 33
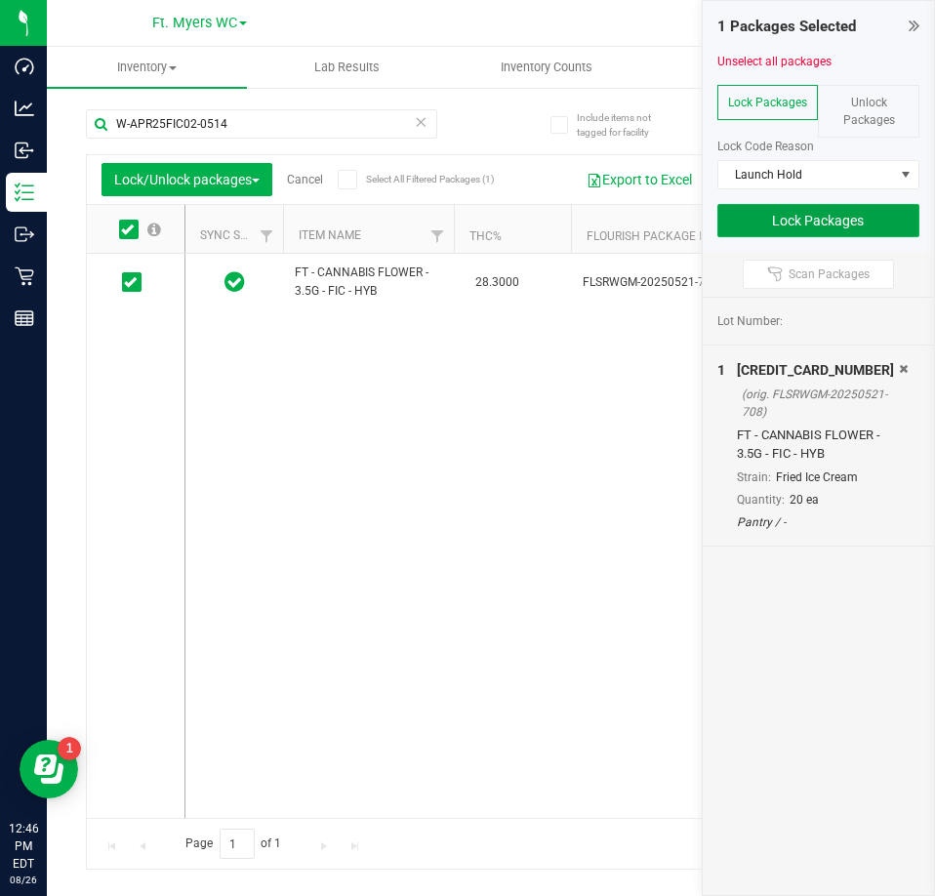
click at [861, 221] on button "Lock Packages" at bounding box center [818, 220] width 203 height 33
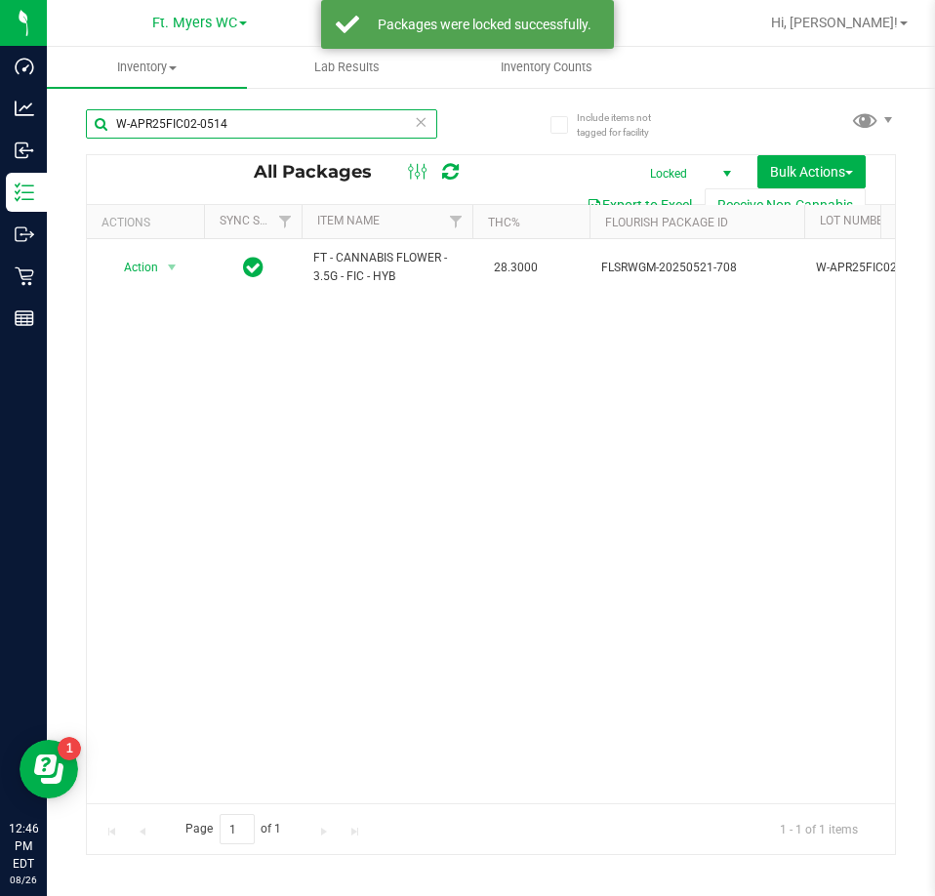
drag, startPoint x: 343, startPoint y: 129, endPoint x: -734, endPoint y: -46, distance: 1091.4
click at [0, 0] on html "Dashboard Analytics Inbound Inventory Outbound Retail Reports 12:46 PM EDT 08/2…" at bounding box center [467, 448] width 935 height 896
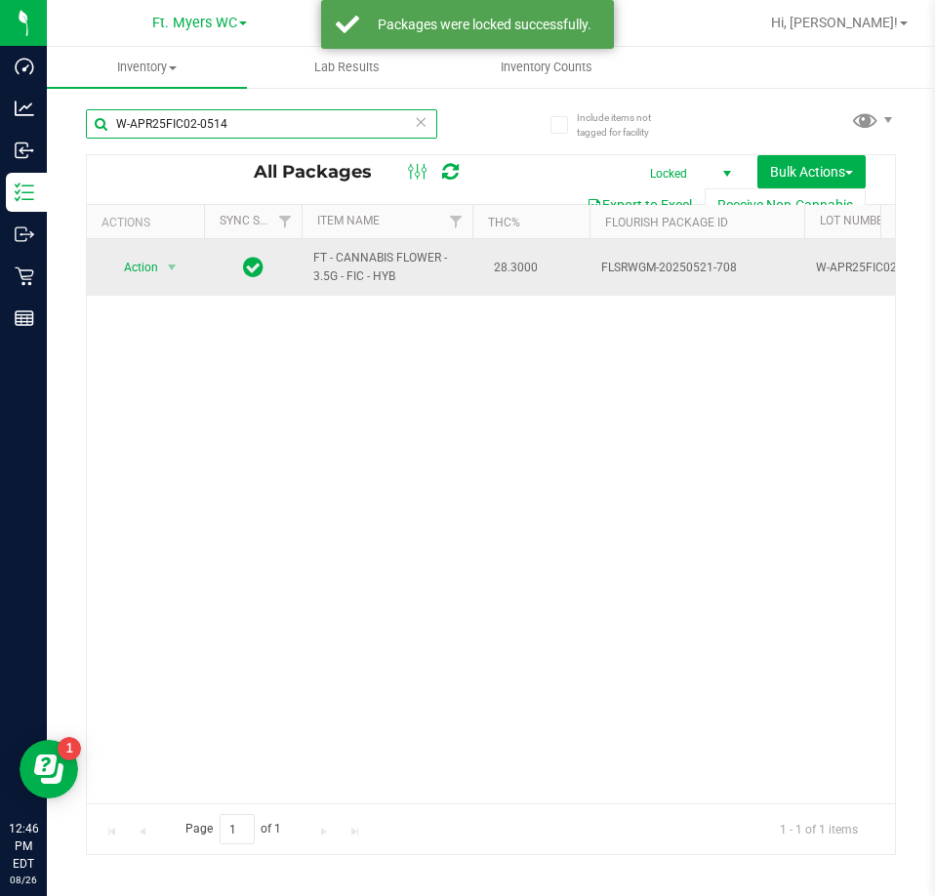
paste input "JUN25PBS02-0616"
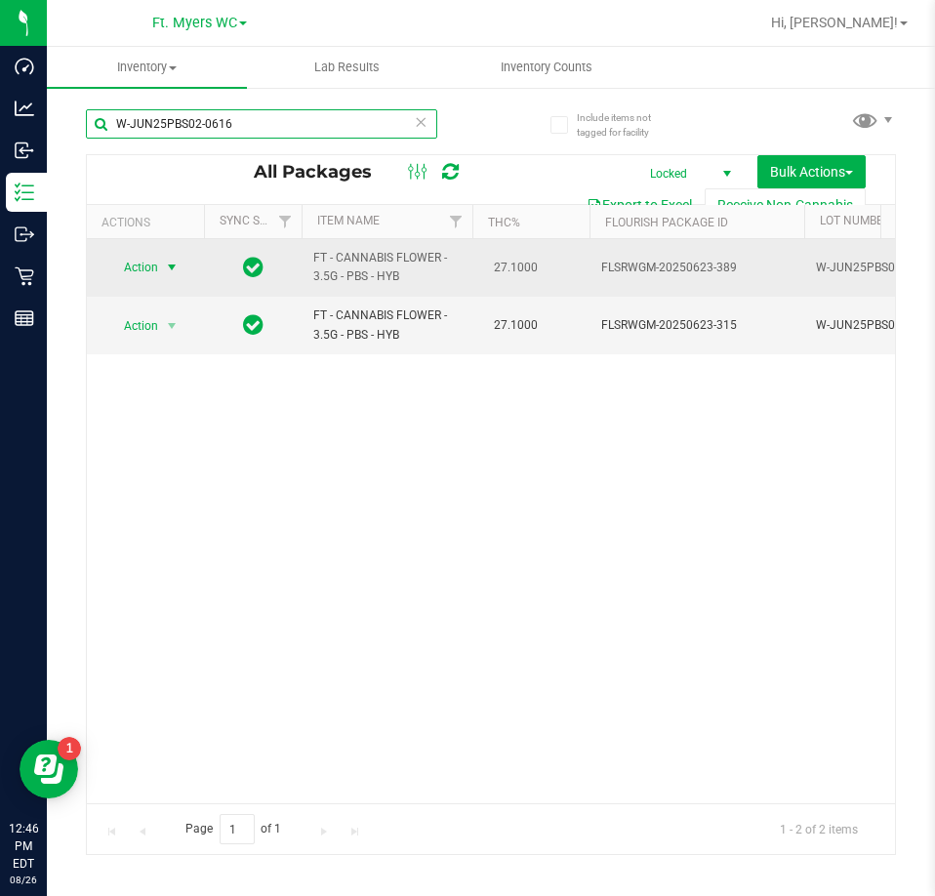
type input "W-JUN25PBS02-0616"
click at [152, 272] on span "Action" at bounding box center [132, 267] width 53 height 27
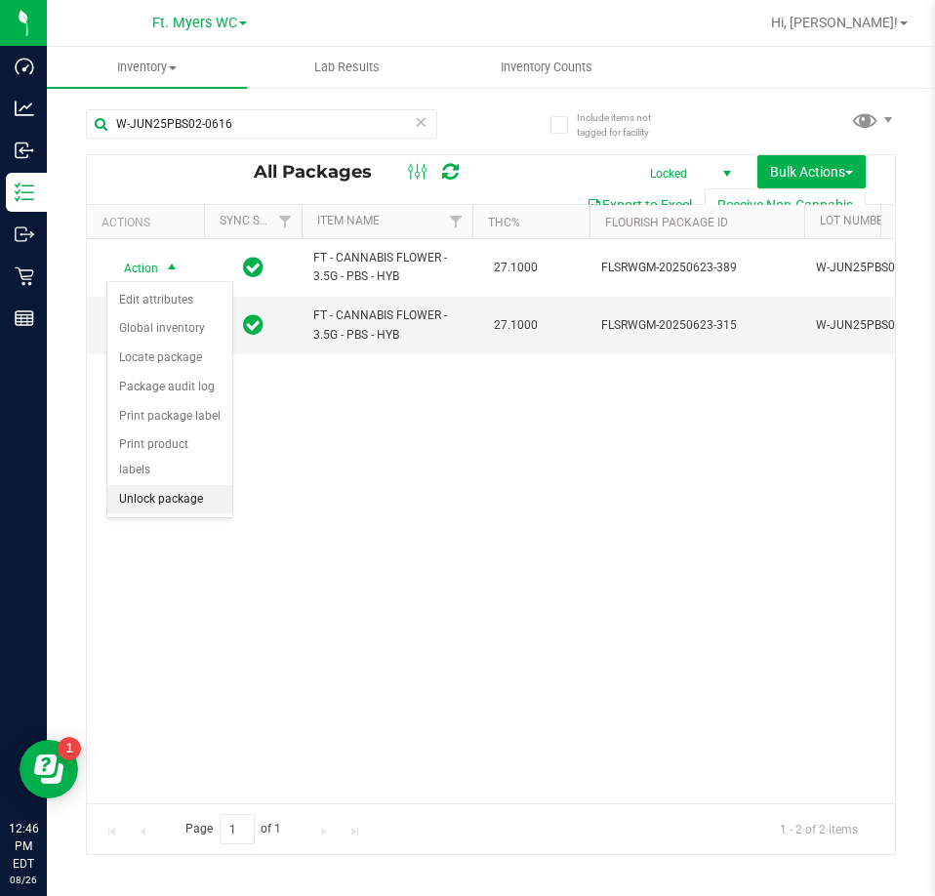
click at [178, 485] on li "Unlock package" at bounding box center [169, 499] width 125 height 29
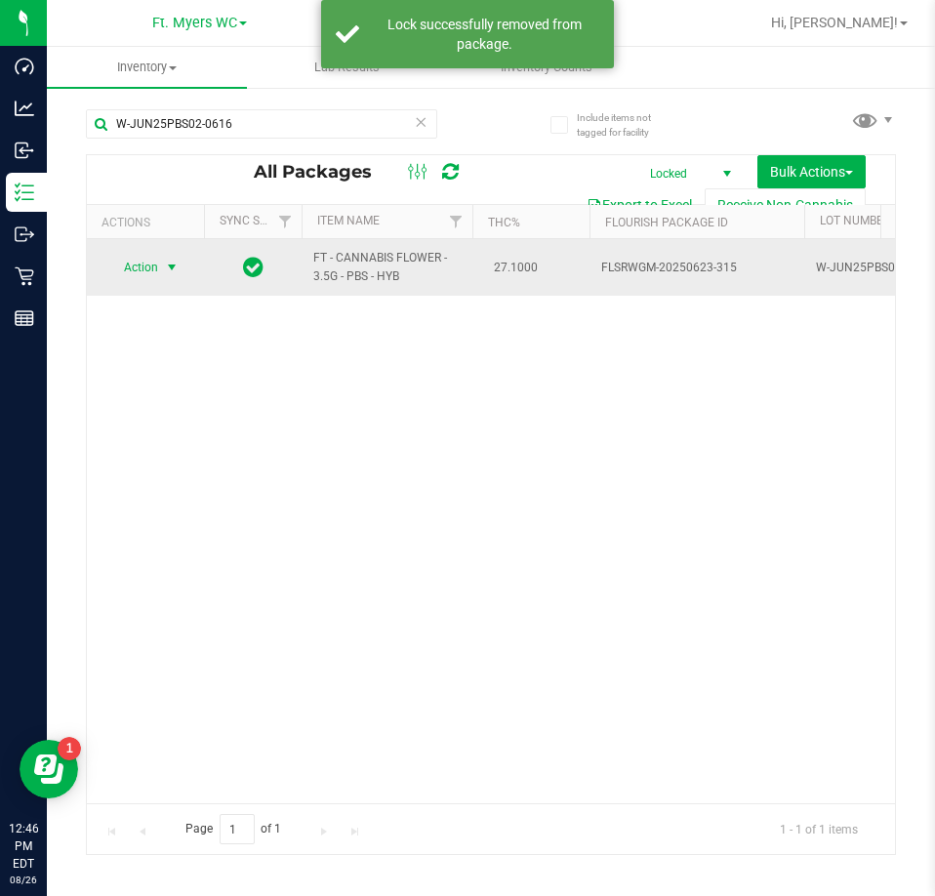
click at [141, 266] on span "Action" at bounding box center [132, 267] width 53 height 27
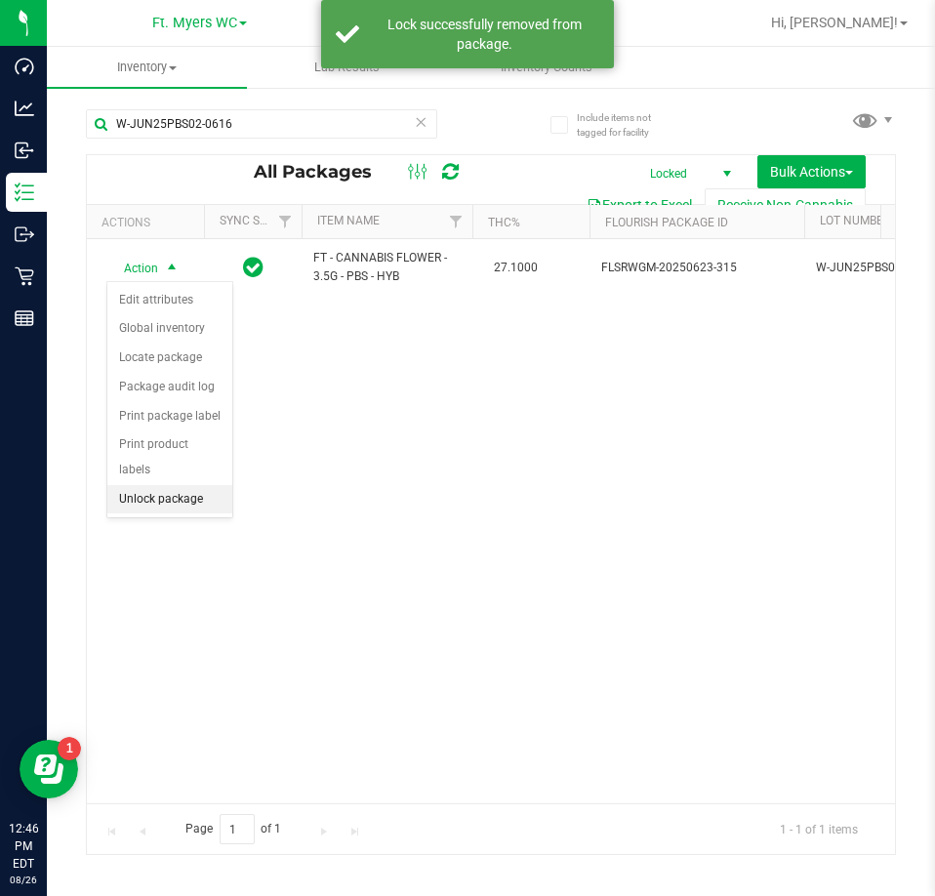
click at [184, 485] on li "Unlock package" at bounding box center [169, 499] width 125 height 29
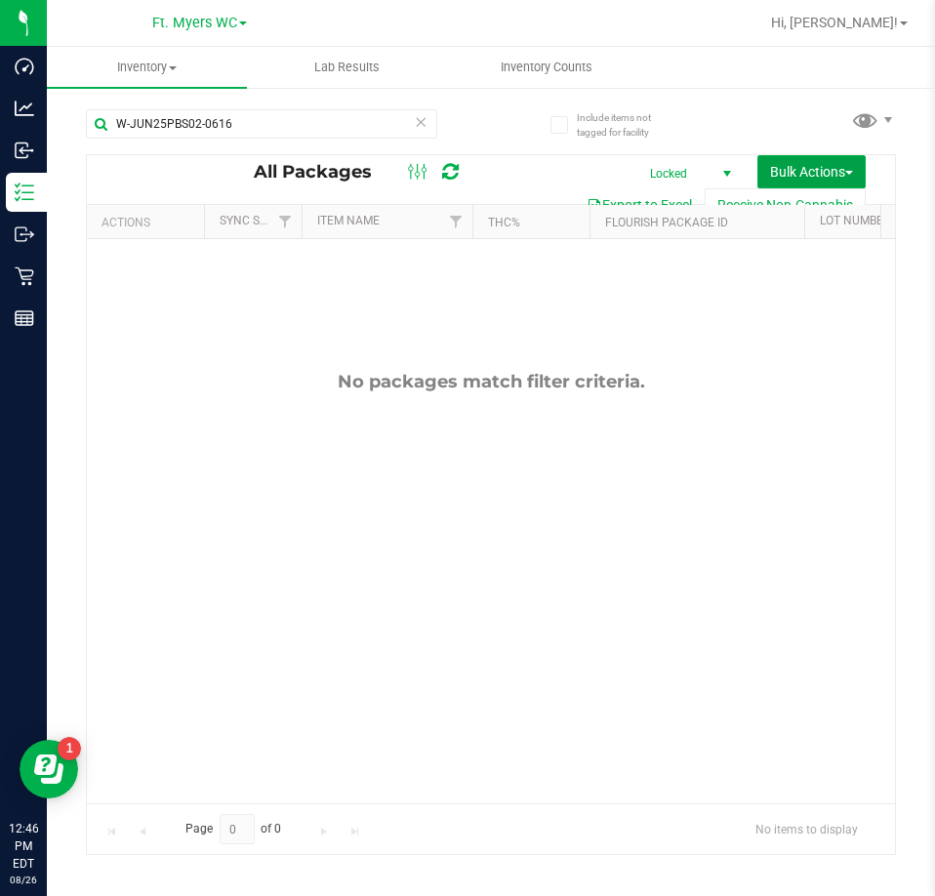
click at [815, 173] on span "Bulk Actions" at bounding box center [811, 172] width 83 height 16
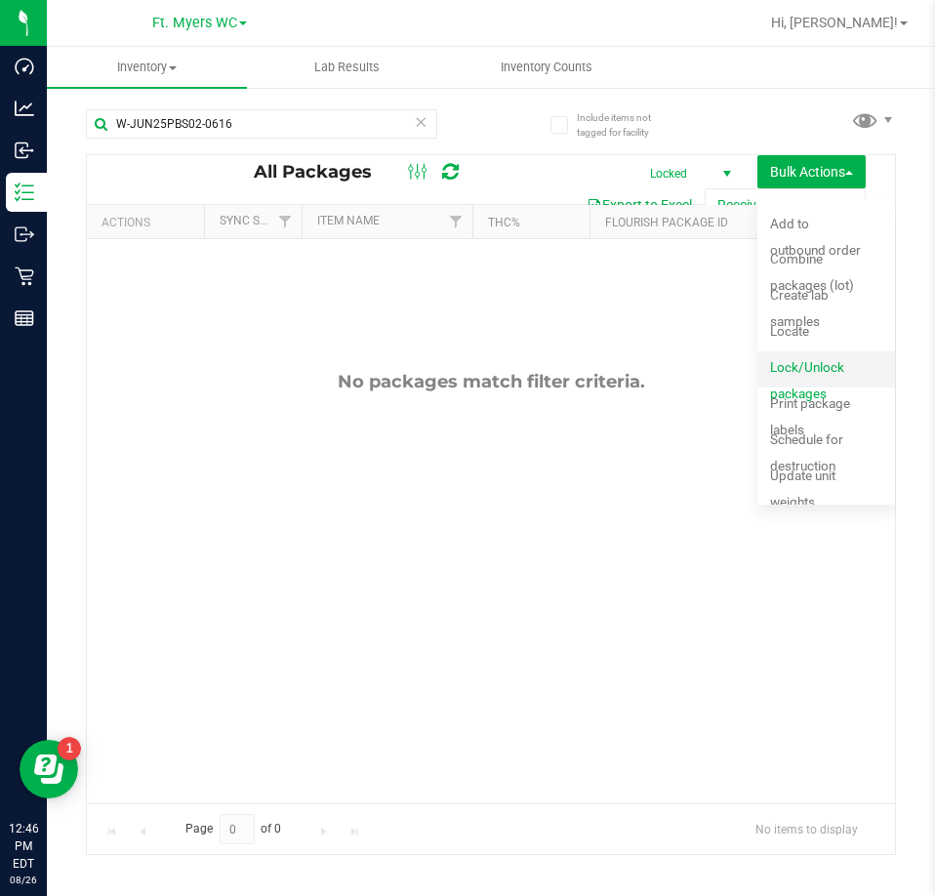
click at [843, 361] on div "Lock/Unlock packages" at bounding box center [830, 369] width 121 height 31
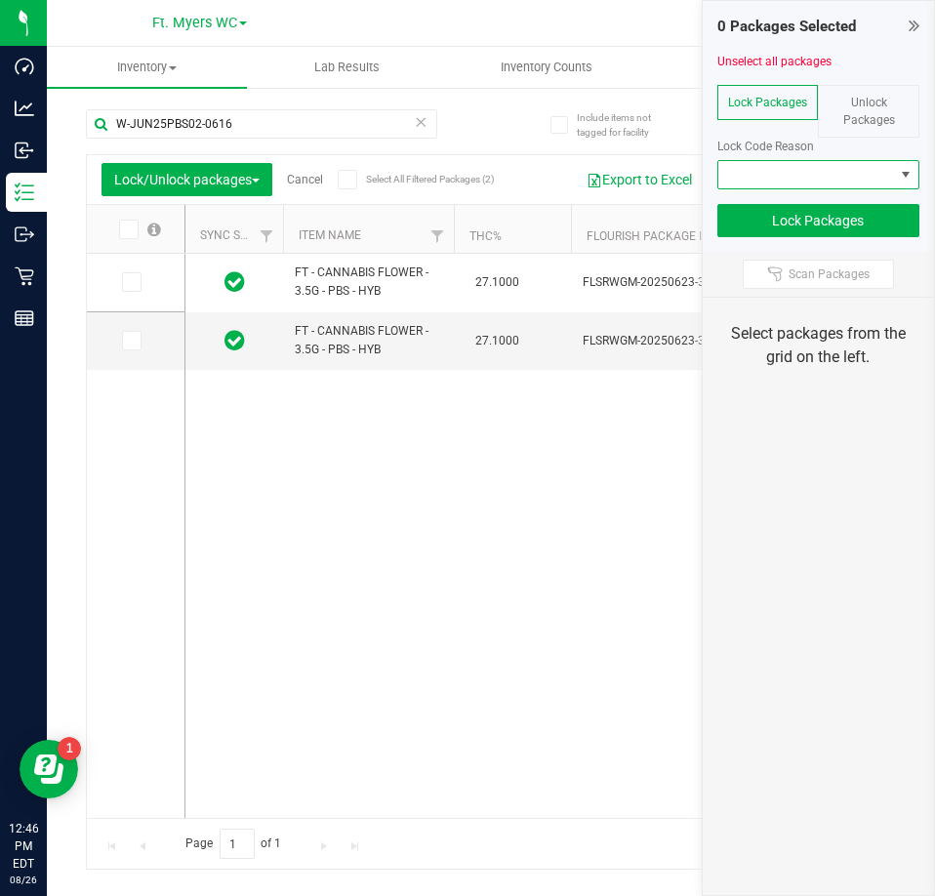
click at [869, 187] on span at bounding box center [806, 174] width 177 height 27
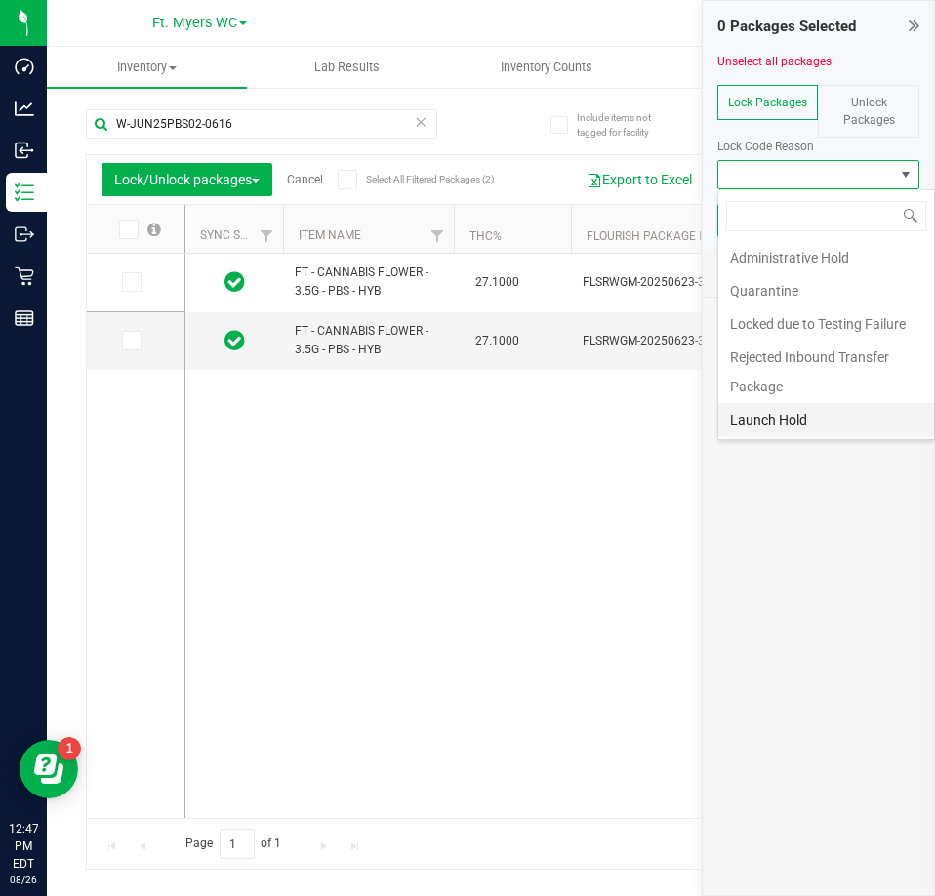
click at [860, 429] on li "Launch Hold" at bounding box center [826, 419] width 217 height 33
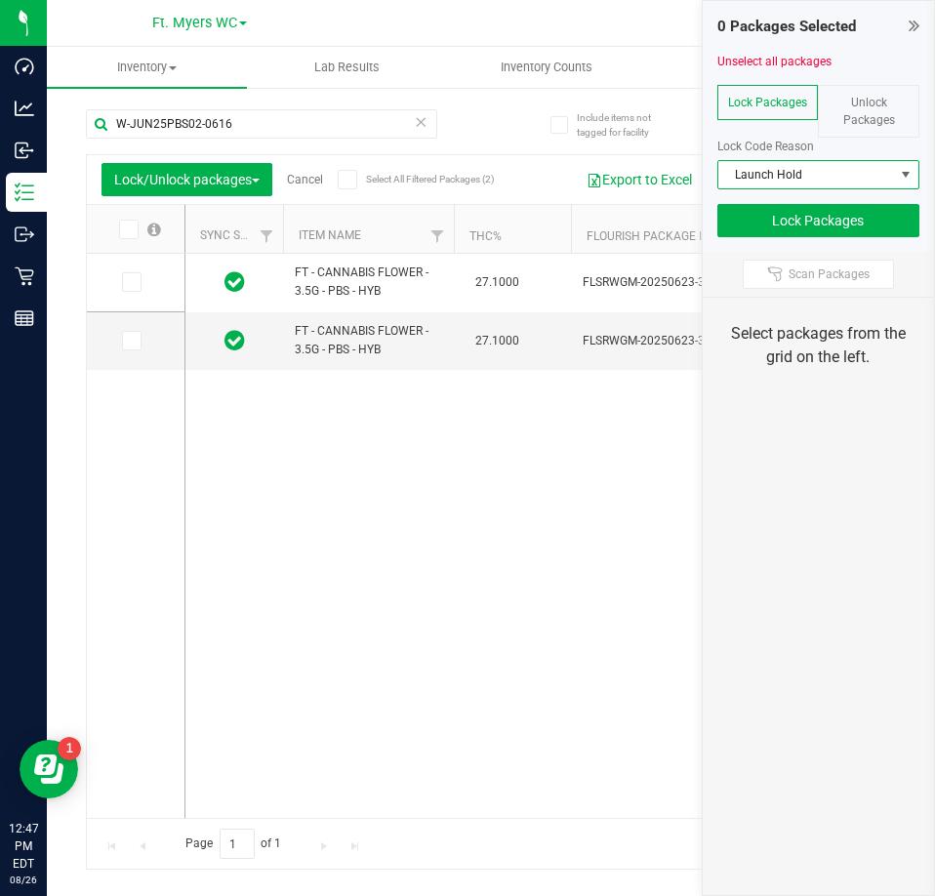
drag, startPoint x: 135, startPoint y: 234, endPoint x: 127, endPoint y: 244, distance: 12.5
click at [131, 240] on th at bounding box center [136, 229] width 98 height 49
click at [140, 237] on label at bounding box center [138, 230] width 75 height 20
click at [0, 0] on input "checkbox" at bounding box center [0, 0] width 0 height 0
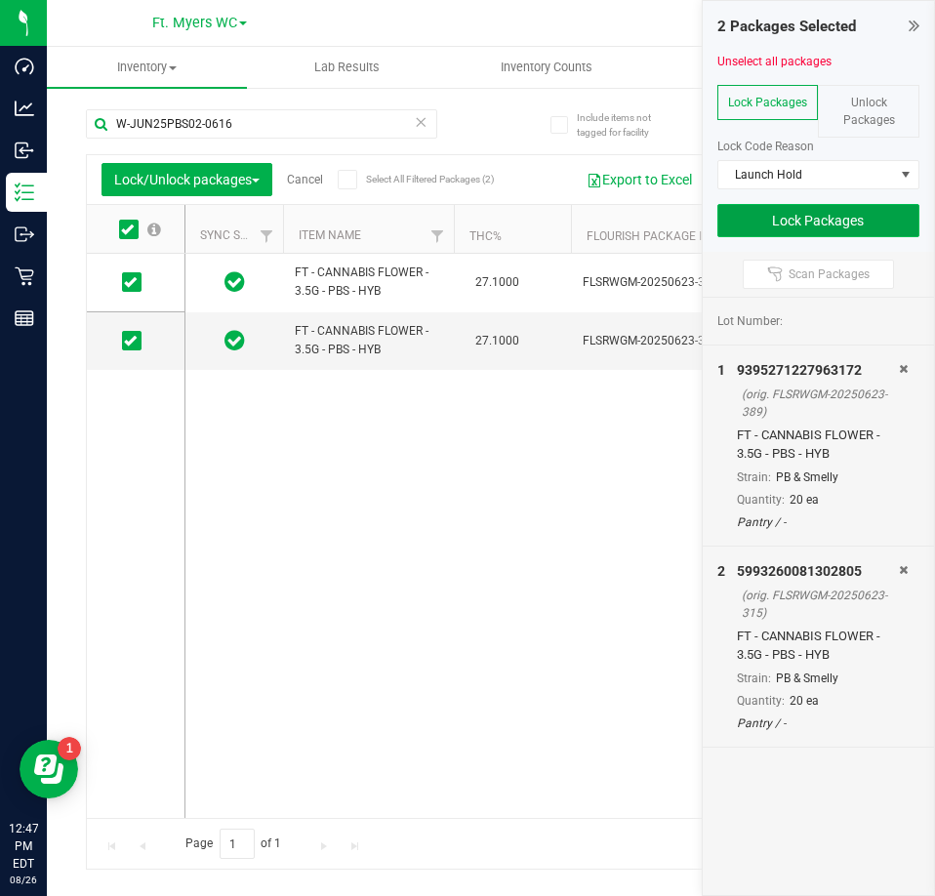
click at [814, 228] on button "Lock Packages" at bounding box center [818, 220] width 203 height 33
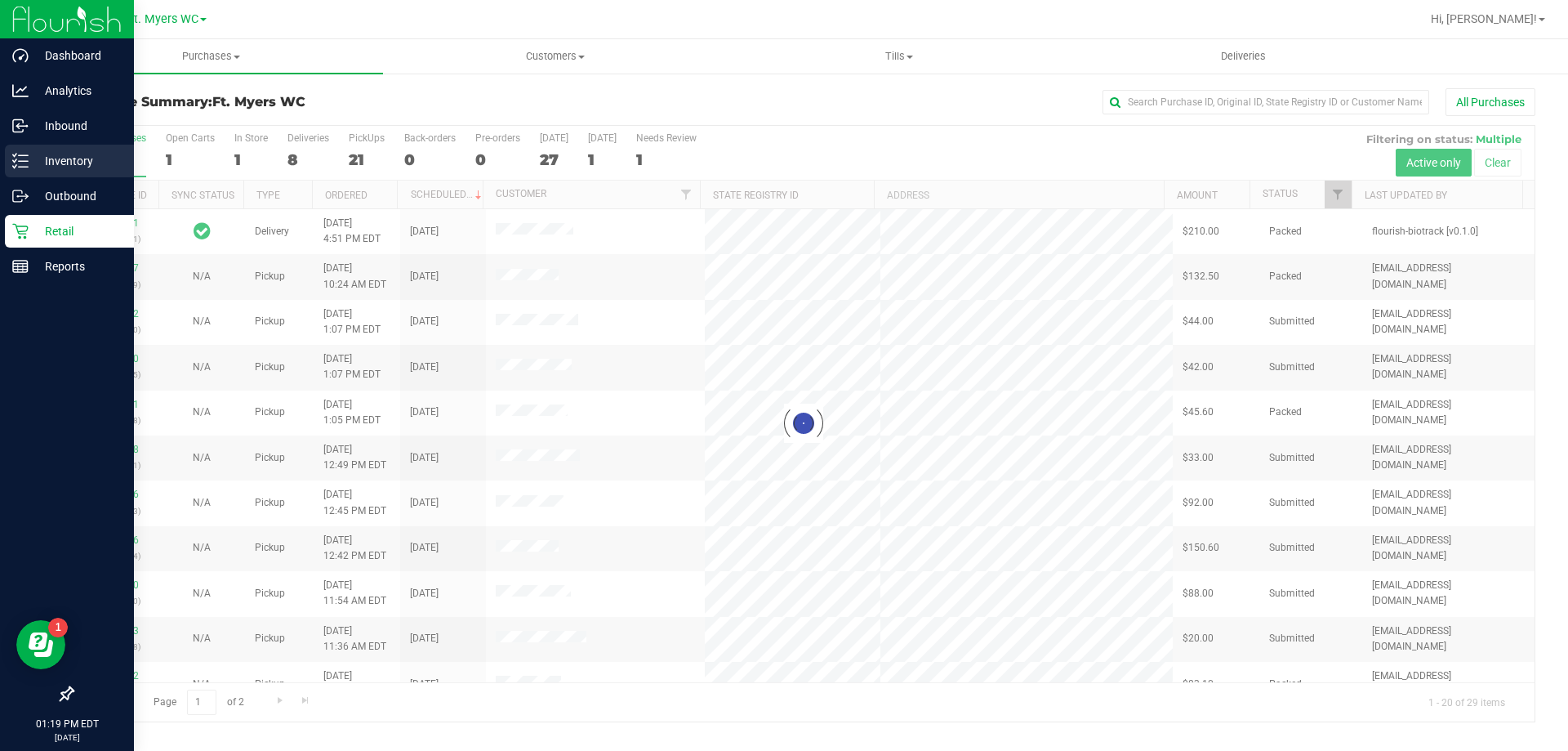
click at [24, 169] on div "Inventory" at bounding box center [69, 161] width 129 height 33
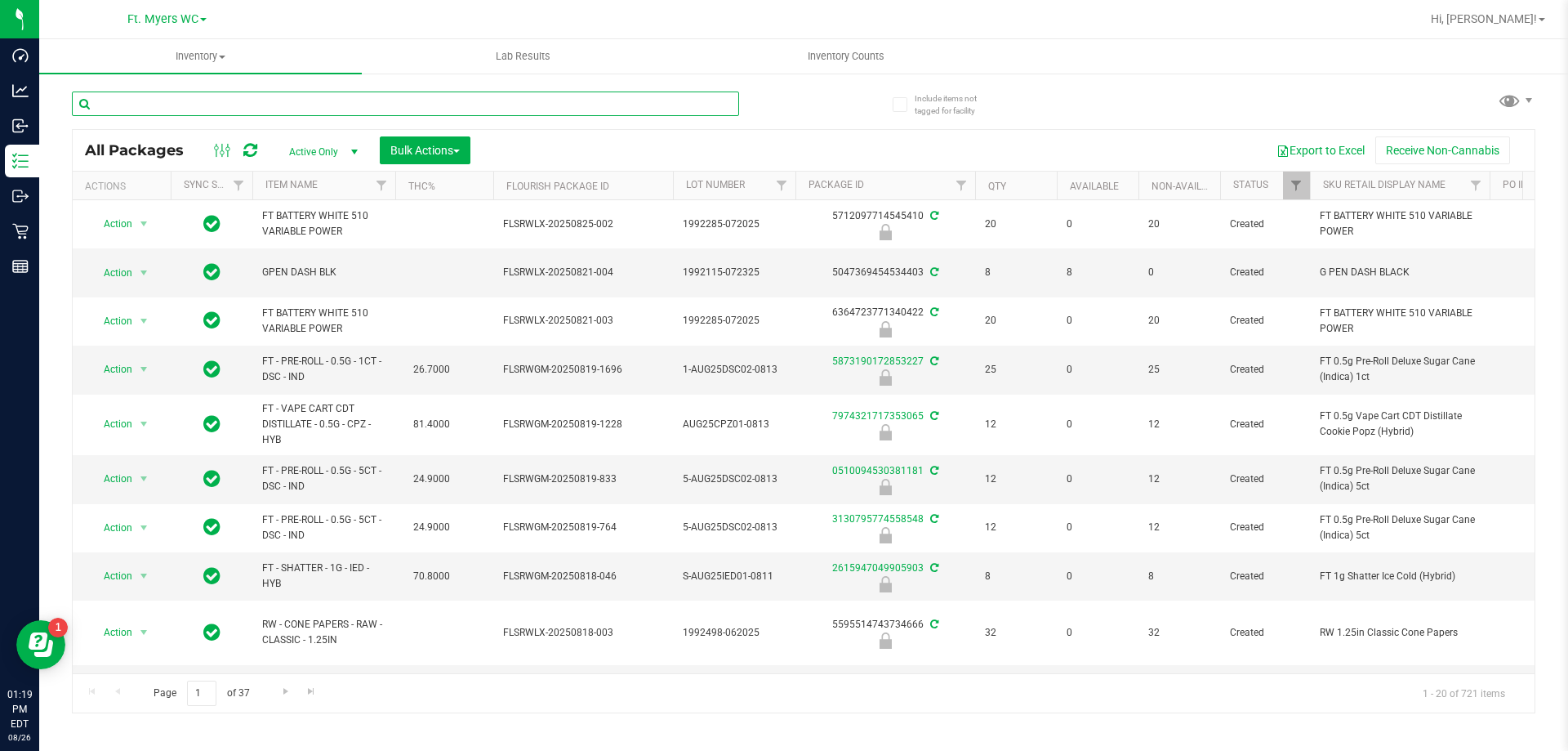
drag, startPoint x: 219, startPoint y: 96, endPoint x: 213, endPoint y: 103, distance: 9.2
click at [213, 103] on input "text" at bounding box center [405, 103] width 667 height 24
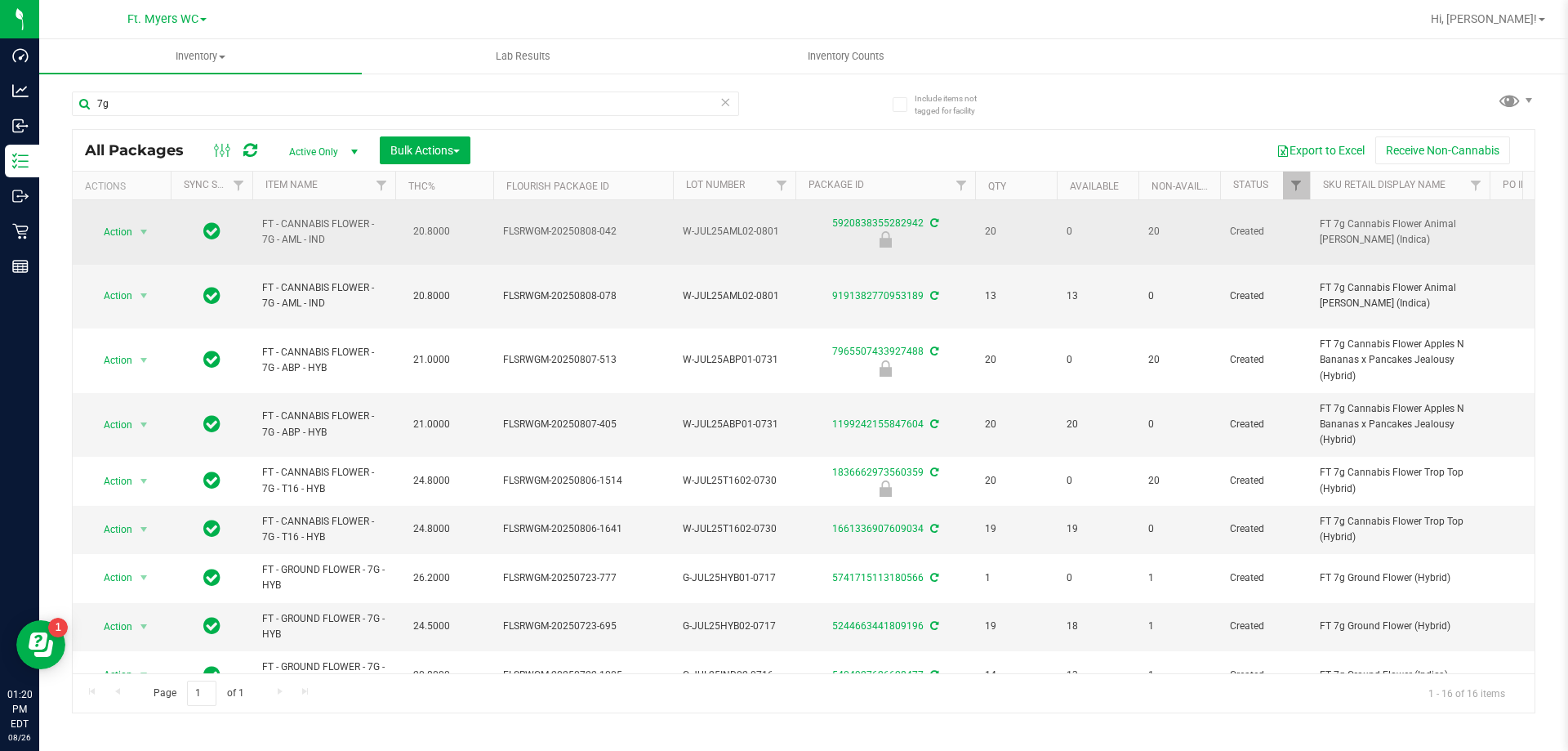
drag, startPoint x: 338, startPoint y: 226, endPoint x: 298, endPoint y: 213, distance: 42.1
click at [298, 217] on span "FT - CANNABIS FLOWER - 7G - AML - IND" at bounding box center [323, 232] width 123 height 31
click at [243, 205] on td at bounding box center [212, 232] width 82 height 64
drag, startPoint x: 291, startPoint y: 212, endPoint x: 282, endPoint y: 232, distance: 21.9
click at [282, 232] on span "FT - CANNABIS FLOWER - 7G - AML - IND" at bounding box center [323, 232] width 123 height 31
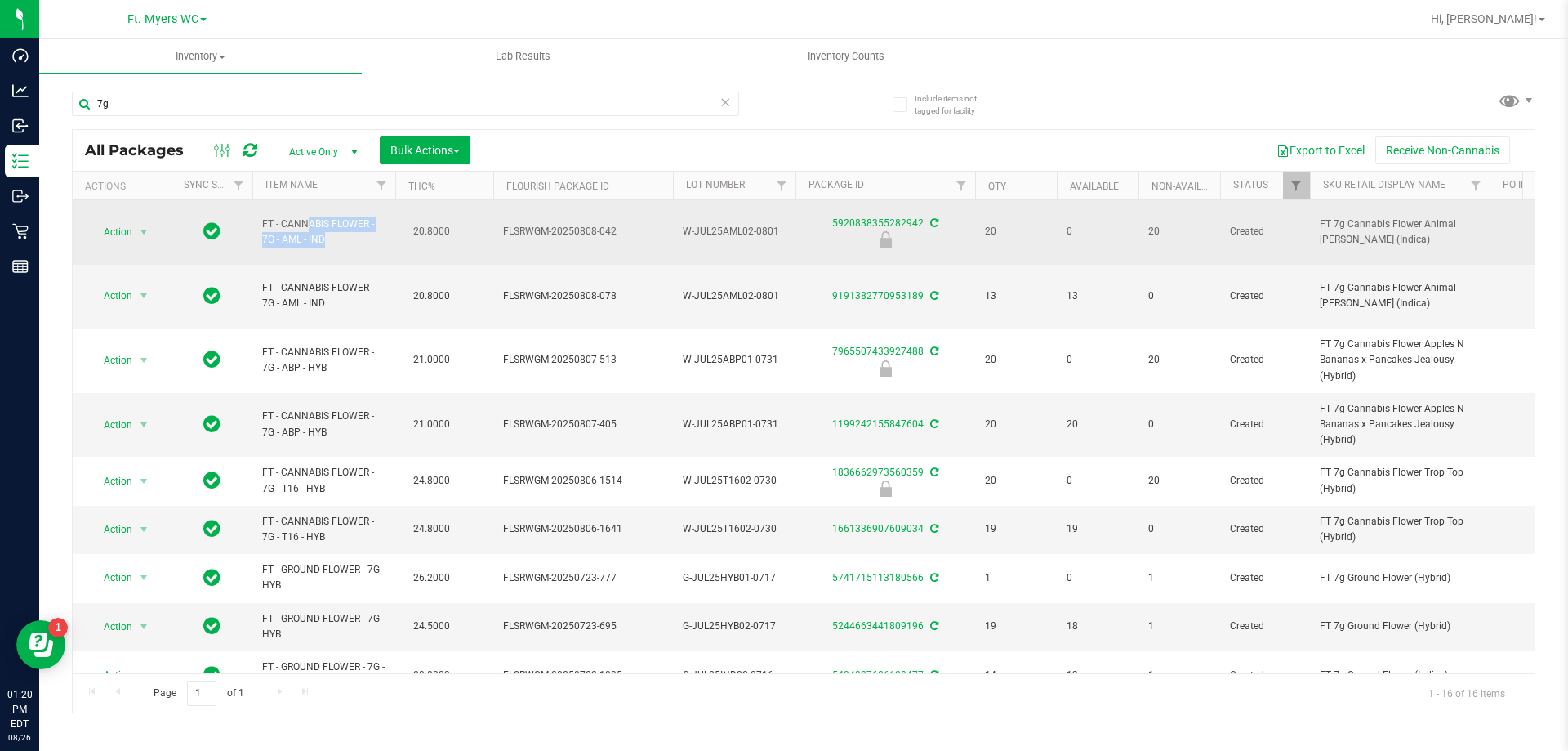
copy span "FT - CANNABIS FLOWER - 7G -"
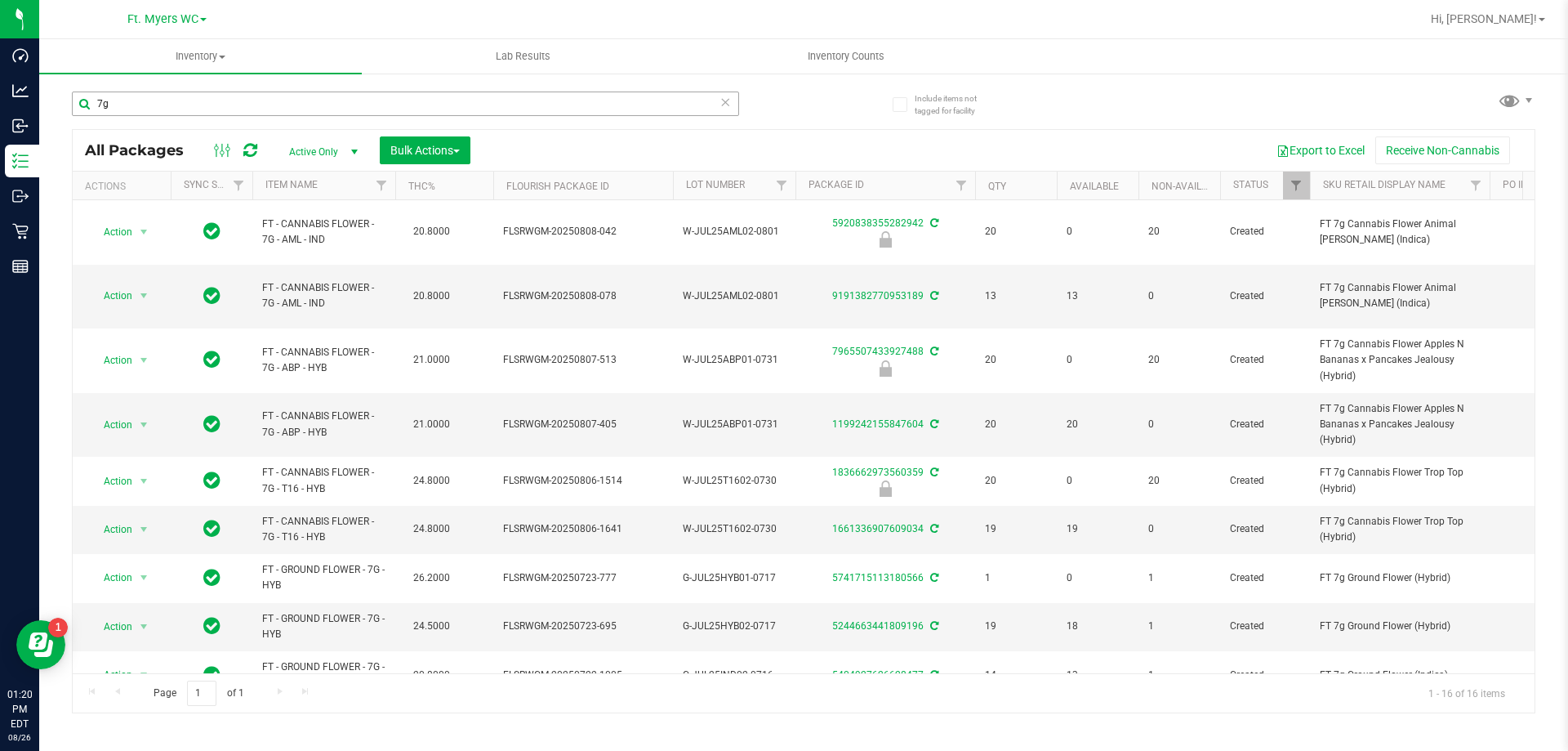
drag, startPoint x: 169, startPoint y: 85, endPoint x: 154, endPoint y: 96, distance: 18.6
click at [156, 92] on div "7g" at bounding box center [438, 103] width 731 height 52
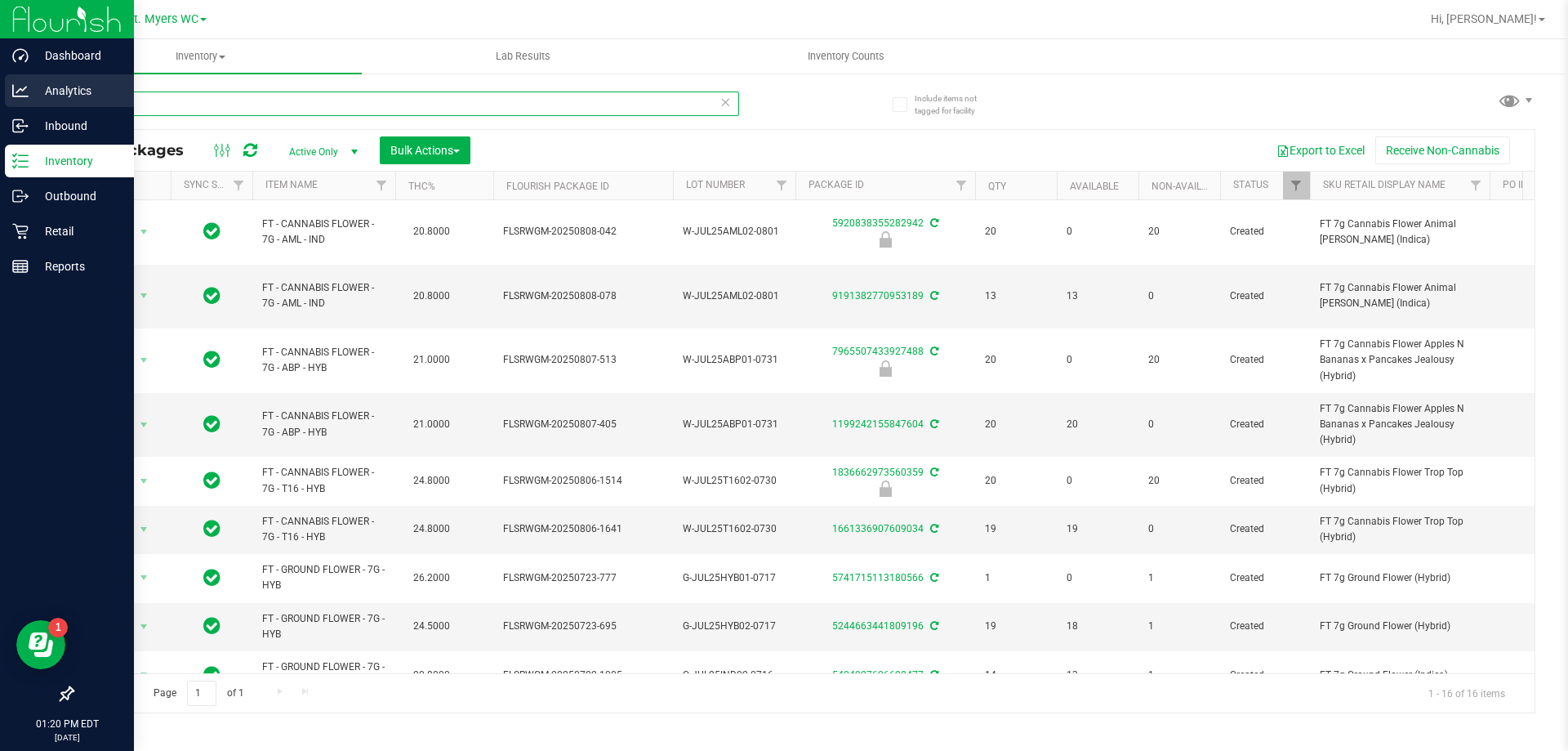
drag, startPoint x: 154, startPoint y: 96, endPoint x: 0, endPoint y: 100, distance: 154.1
click at [0, 100] on div "Dashboard Analytics Inbound Inventory Outbound Retail Reports 01:20 PM EDT [DAT…" at bounding box center [784, 375] width 1568 height 751
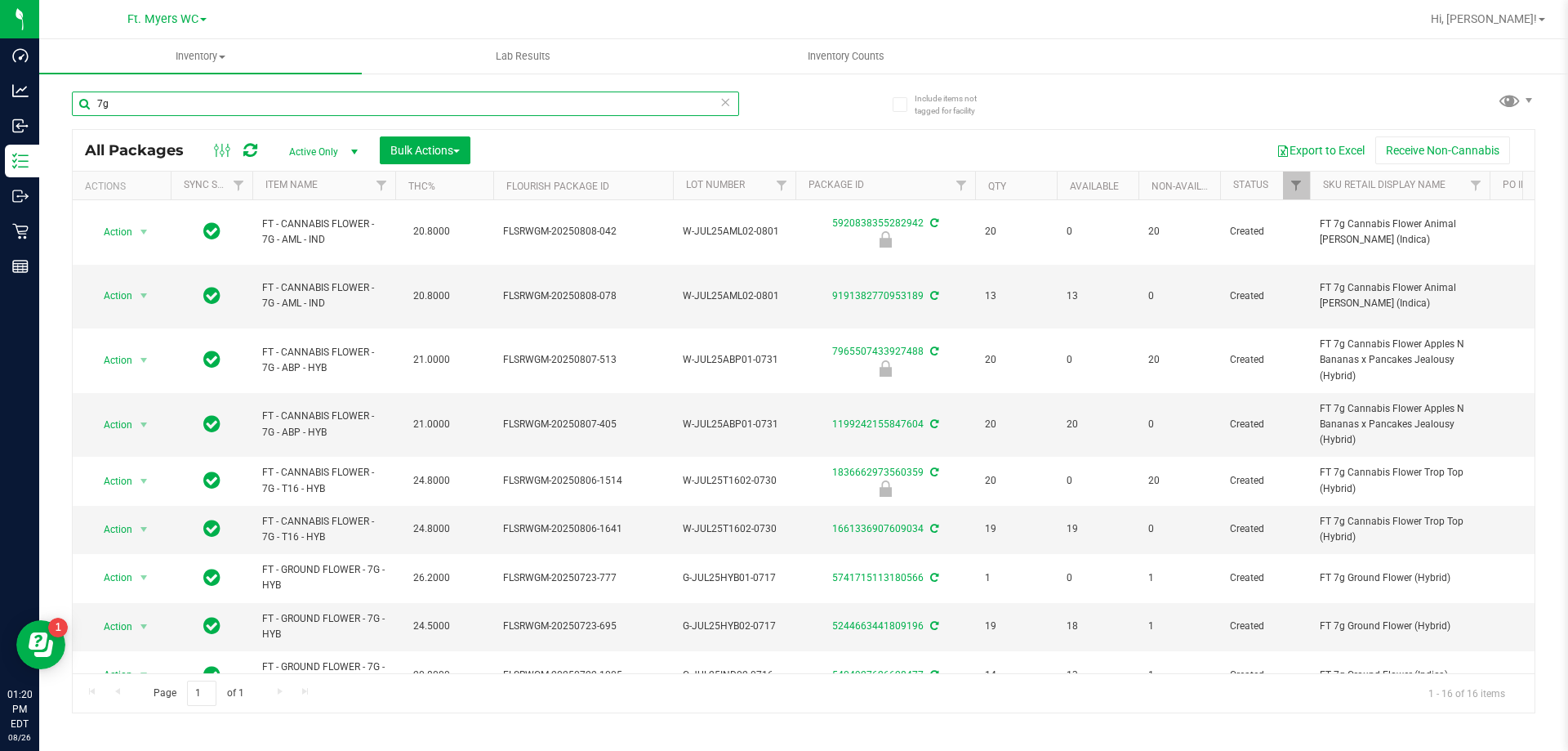
paste input "FT - CANNABIS FLOWER - 7G -"
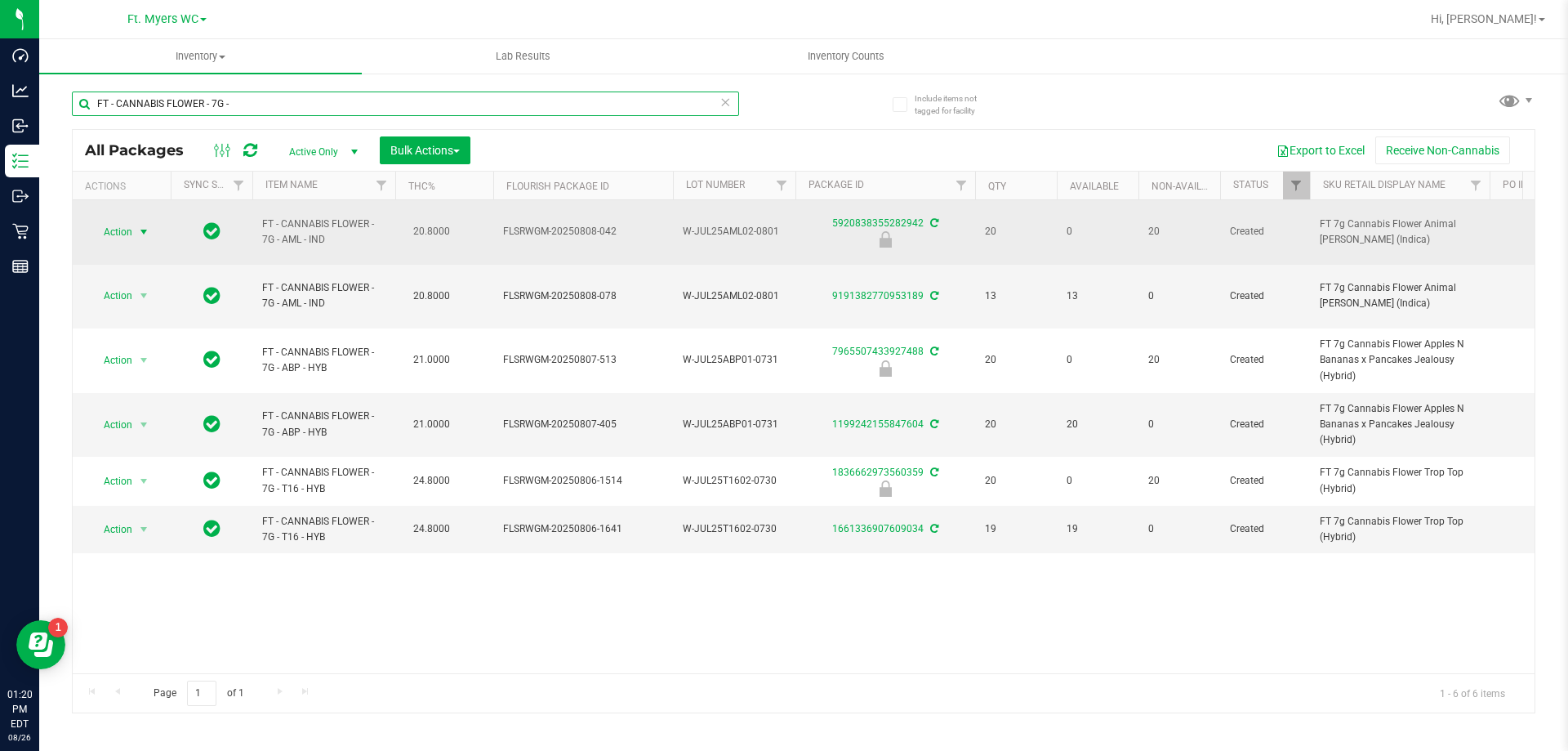
type input "FT - CANNABIS FLOWER - 7G -"
click at [144, 225] on span "select" at bounding box center [144, 232] width 13 height 13
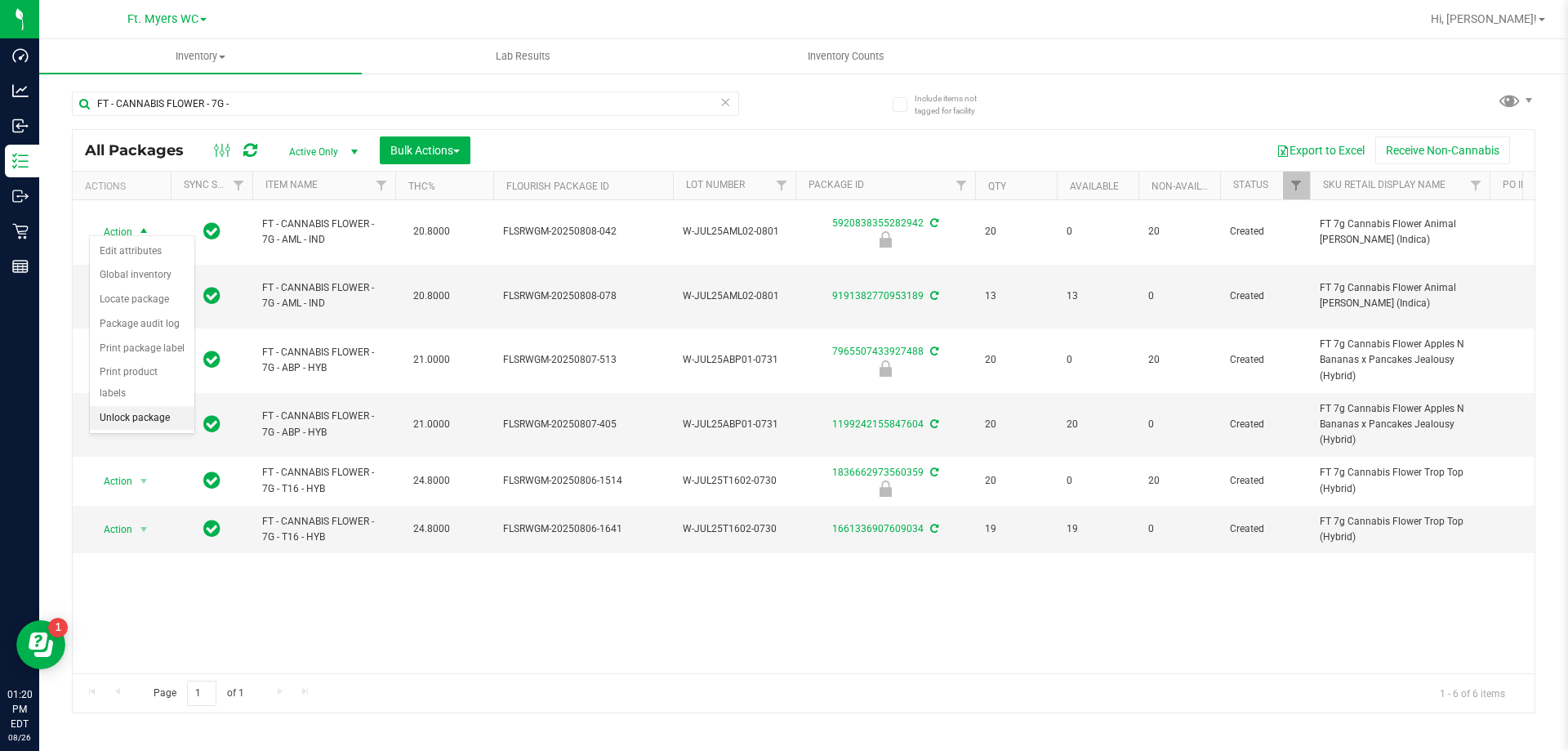
click at [136, 406] on li "Unlock package" at bounding box center [141, 418] width 105 height 24
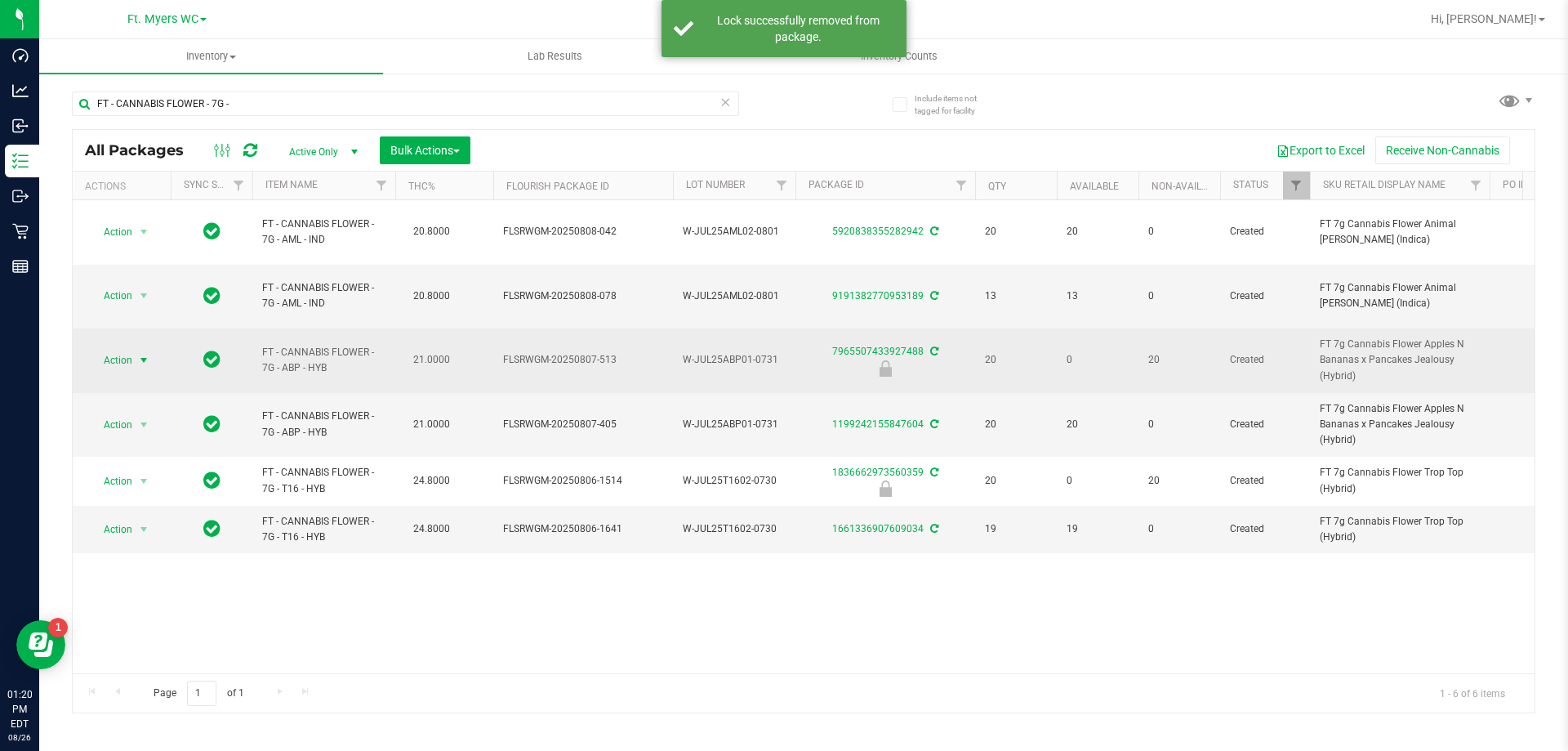
click at [115, 349] on span "Action" at bounding box center [110, 360] width 44 height 23
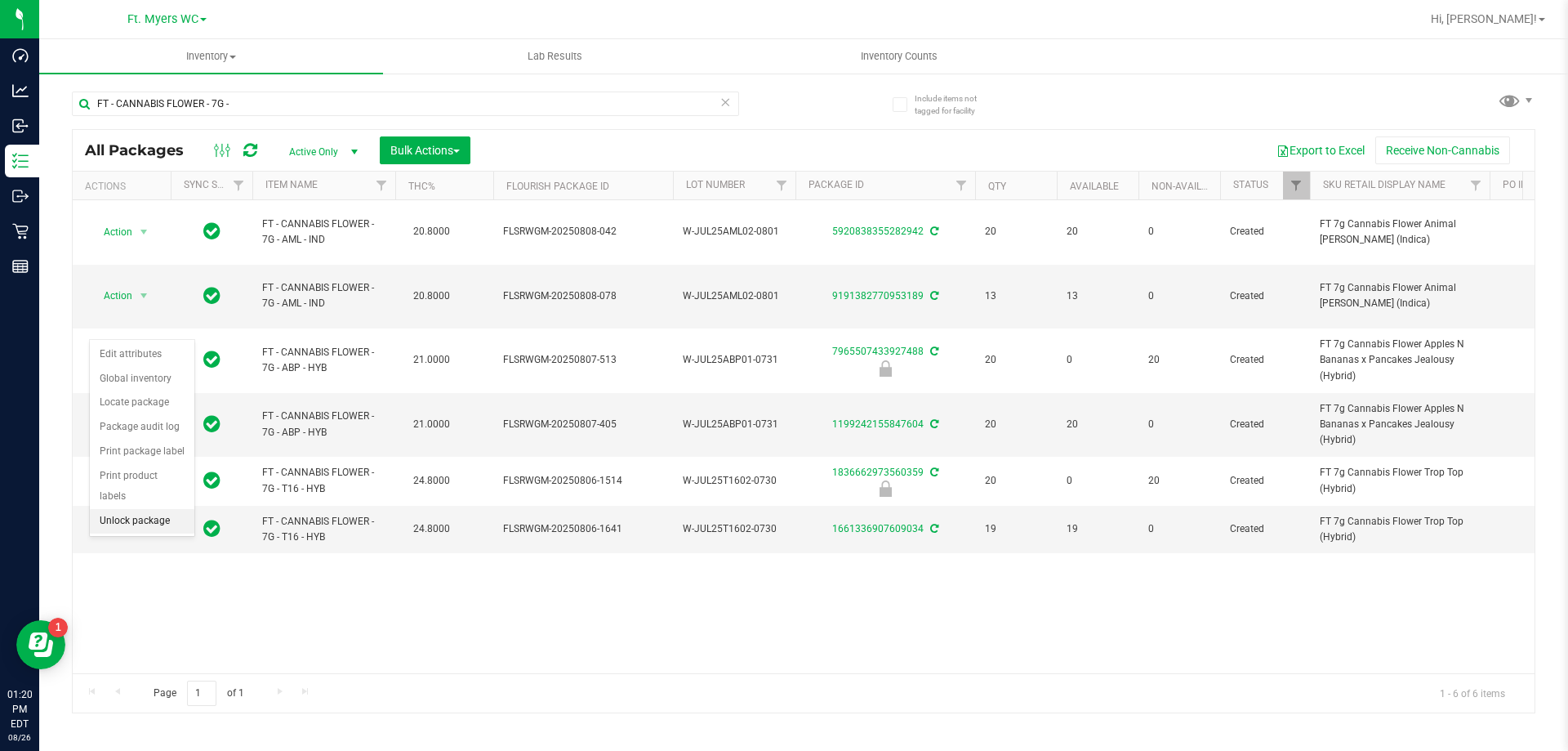
click at [146, 509] on li "Unlock package" at bounding box center [141, 521] width 105 height 24
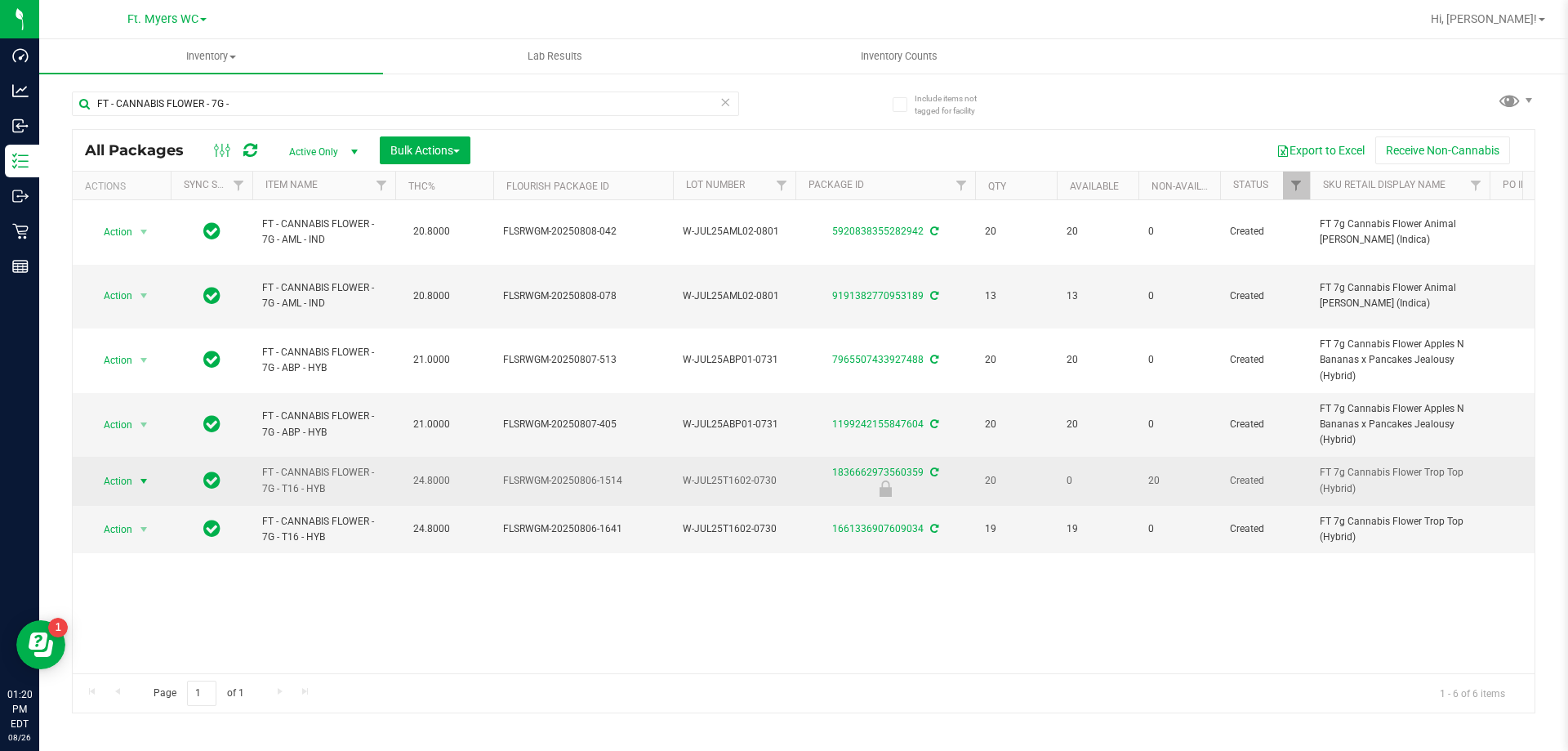
click at [127, 470] on span "Action" at bounding box center [110, 481] width 44 height 23
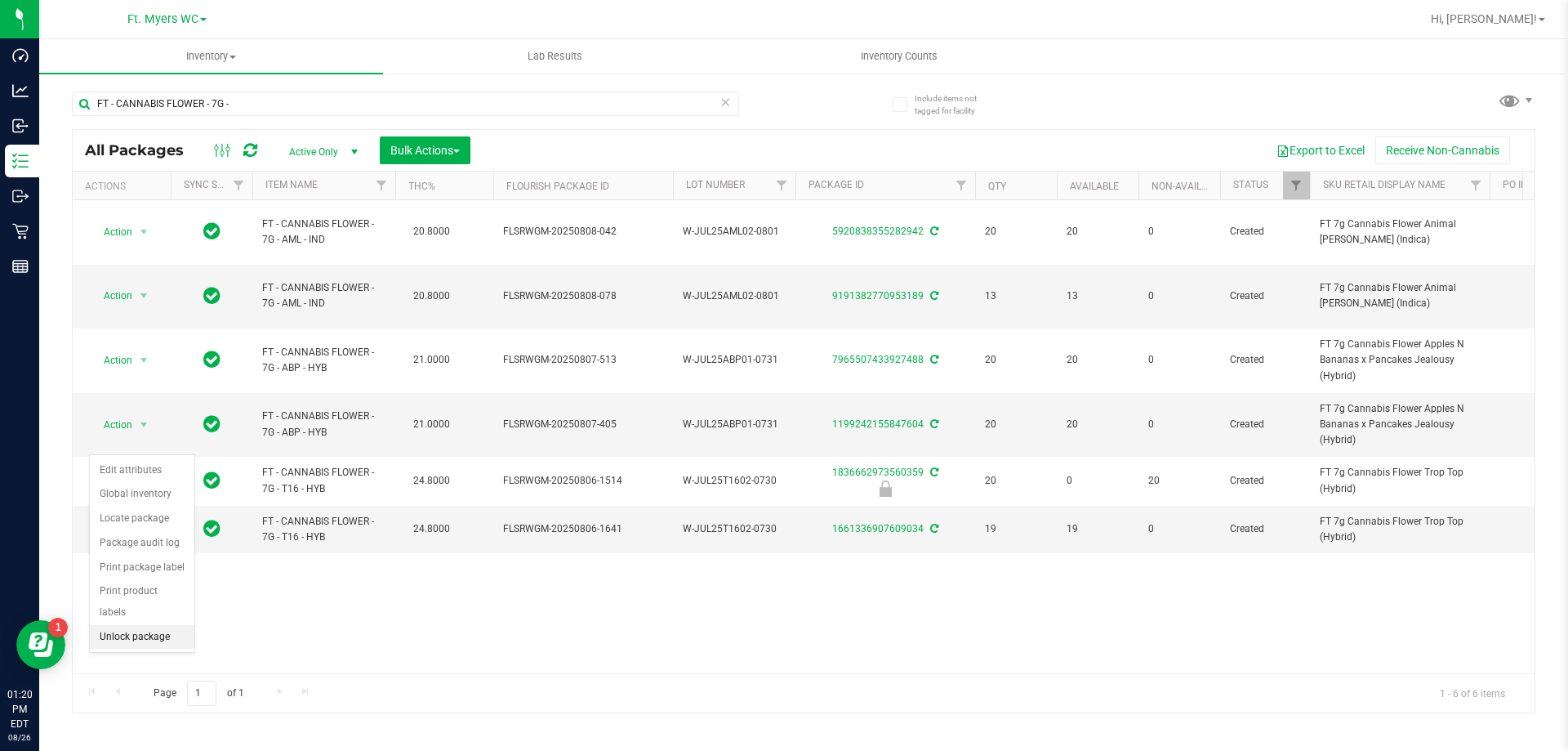
click at [151, 625] on li "Unlock package" at bounding box center [141, 637] width 105 height 24
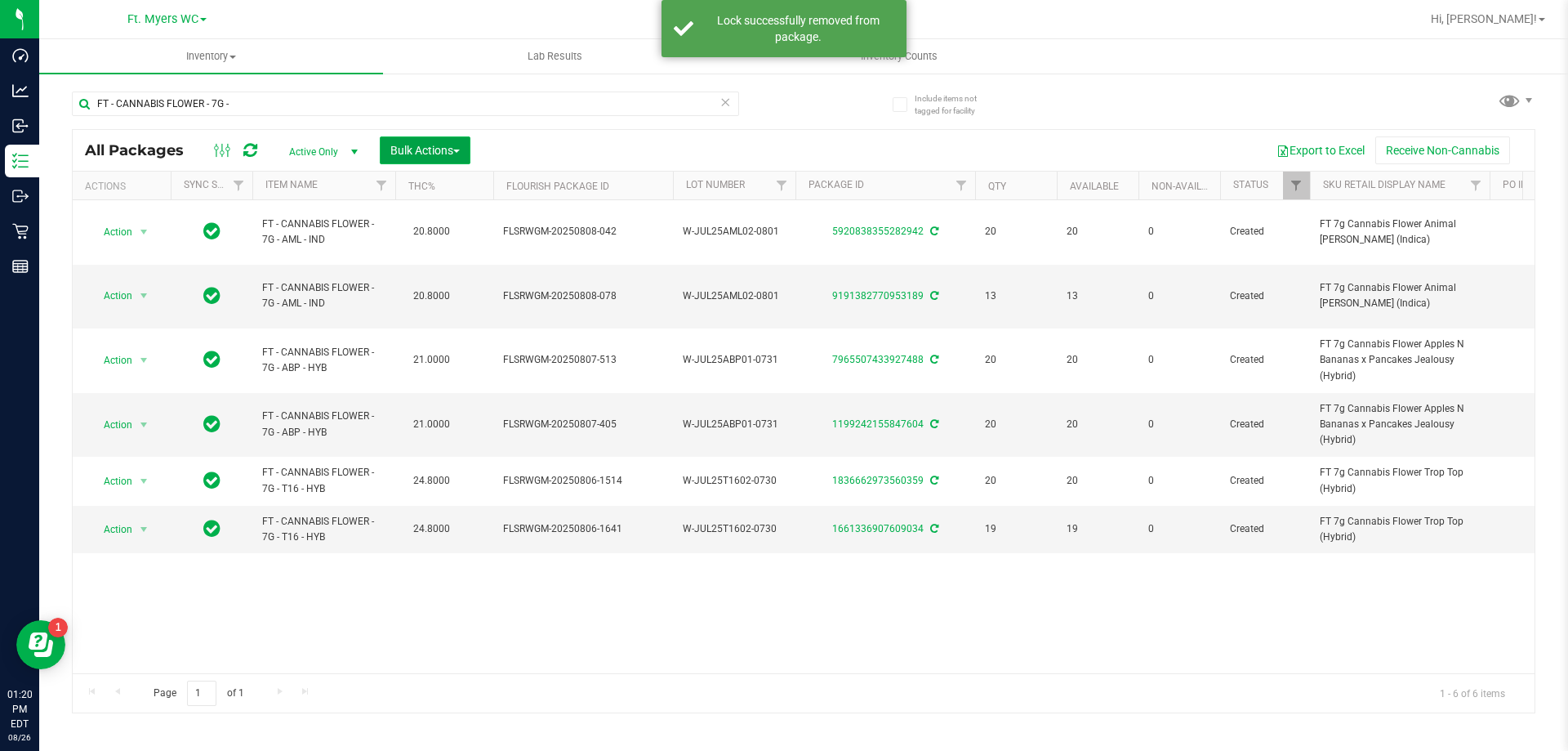
click at [407, 145] on span "Bulk Actions" at bounding box center [424, 151] width 69 height 13
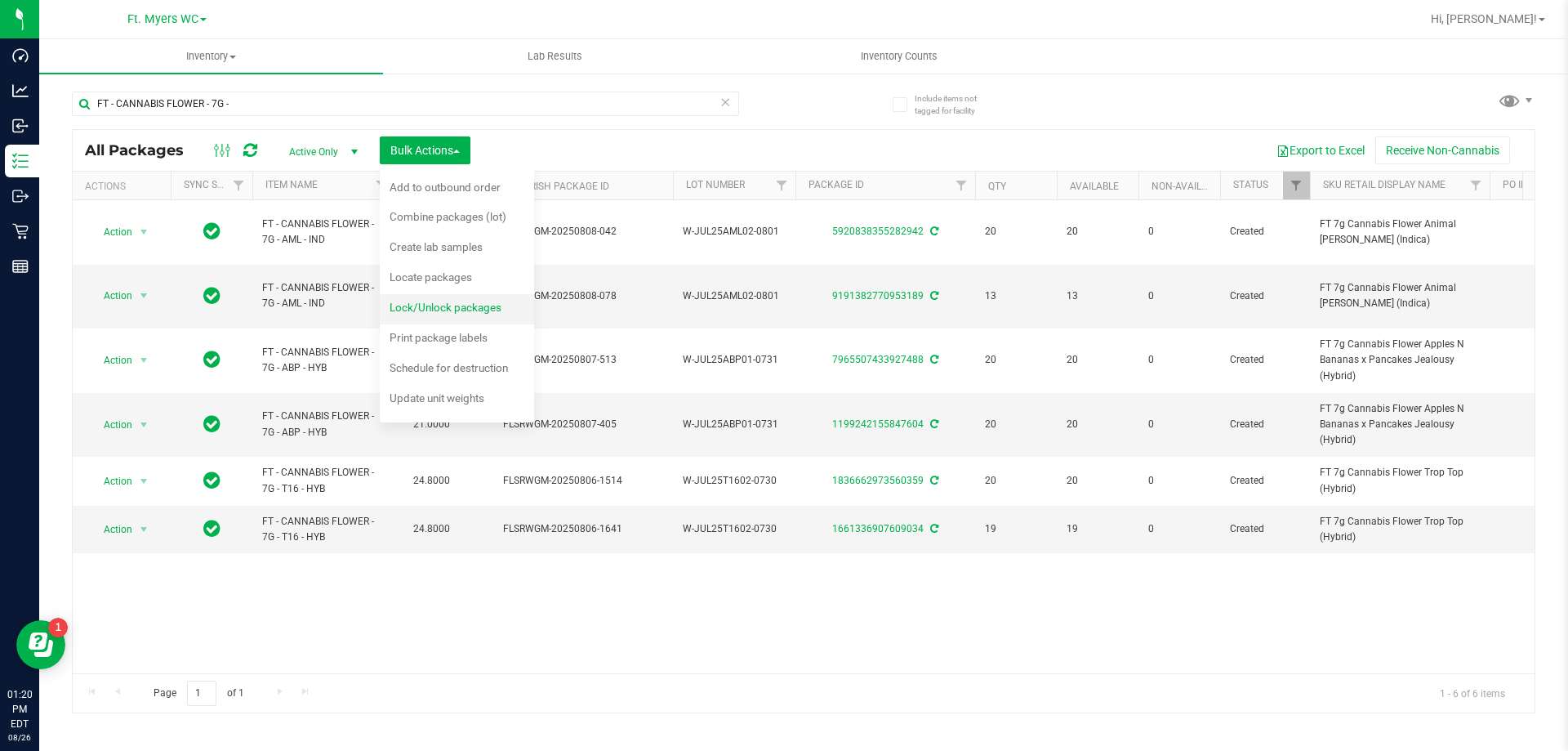
click at [456, 309] on span "Lock/Unlock packages" at bounding box center [445, 307] width 112 height 13
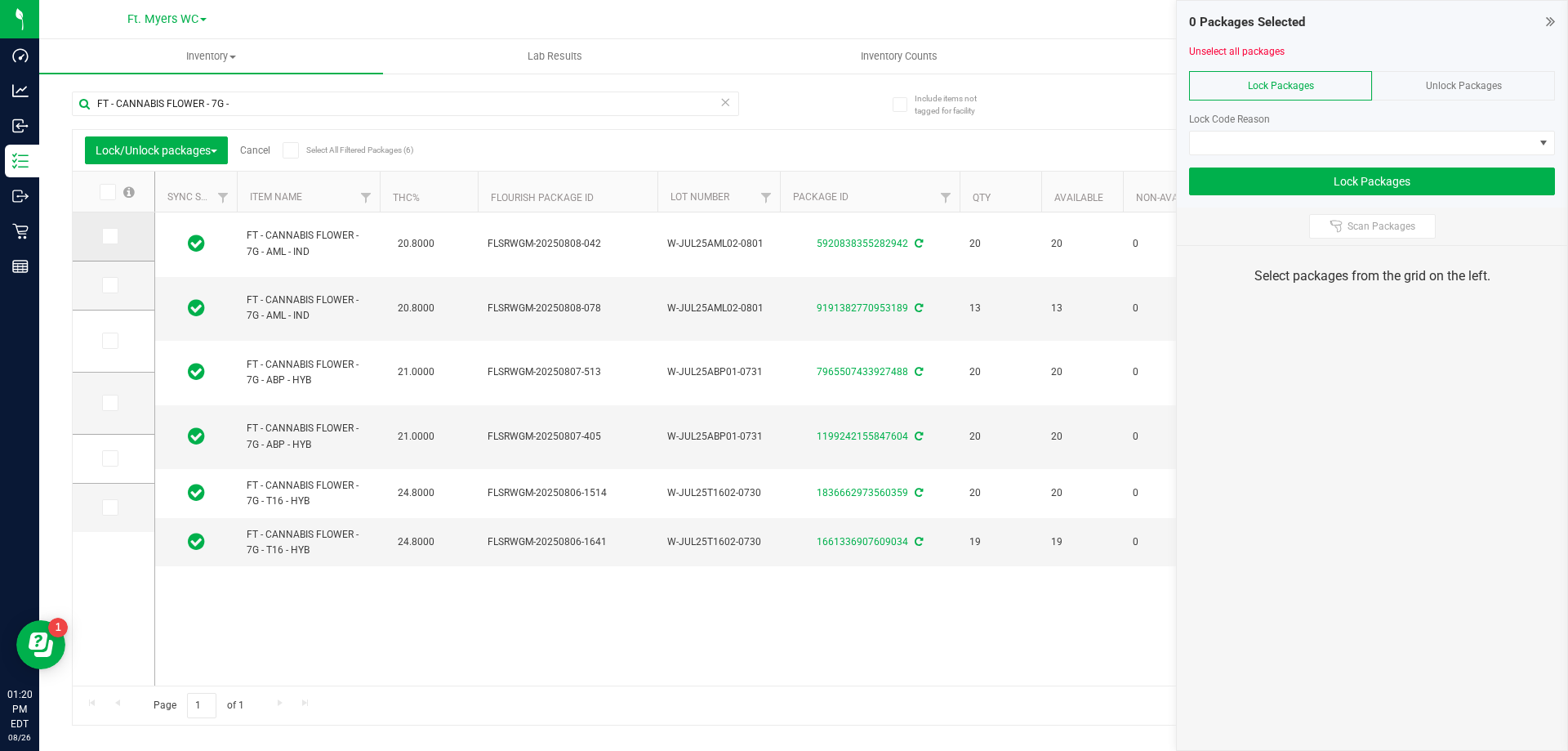
click at [120, 233] on label at bounding box center [114, 236] width 23 height 17
click at [0, 0] on input "checkbox" at bounding box center [0, 0] width 0 height 0
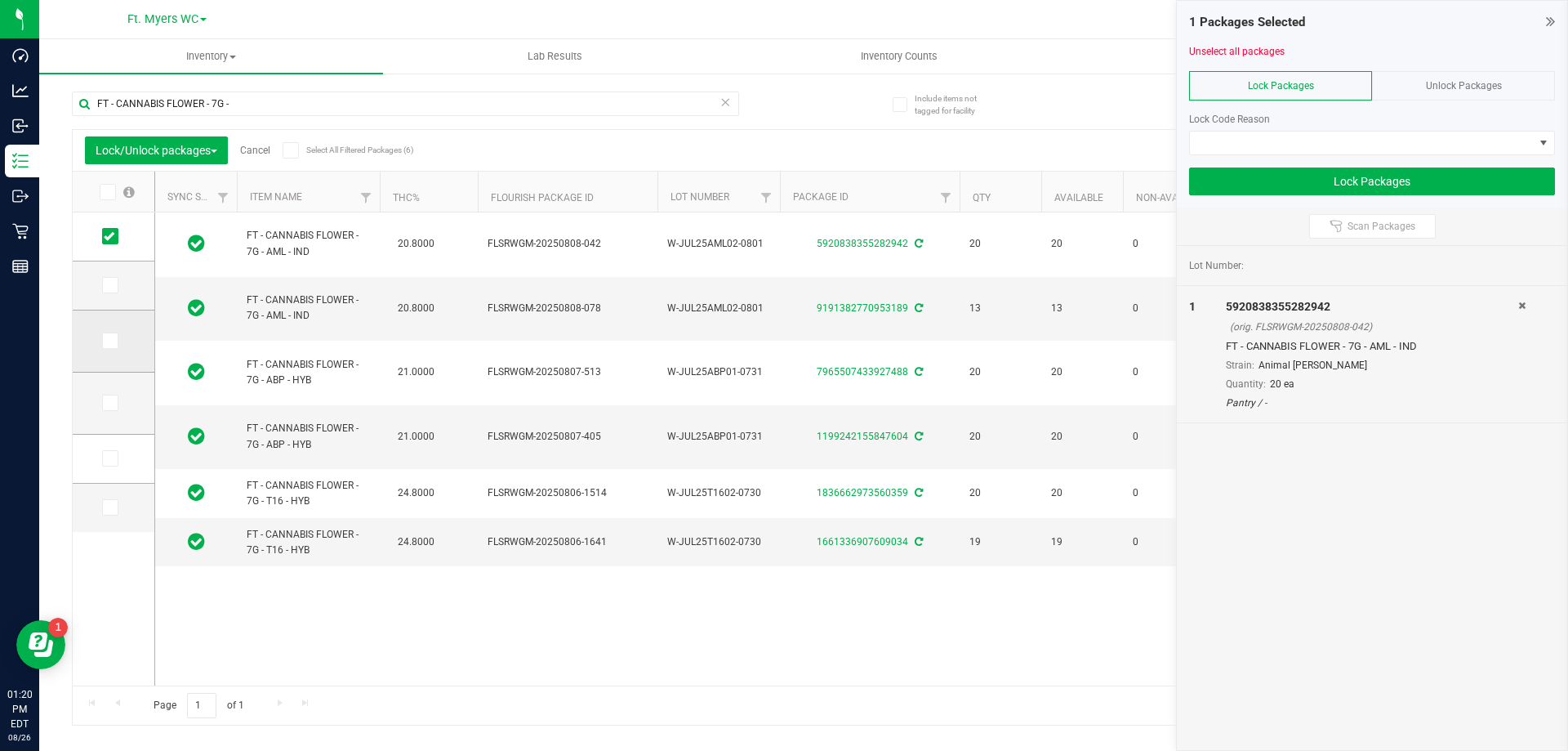
click at [116, 340] on span at bounding box center [110, 341] width 17 height 17
click at [0, 0] on input "checkbox" at bounding box center [0, 0] width 0 height 0
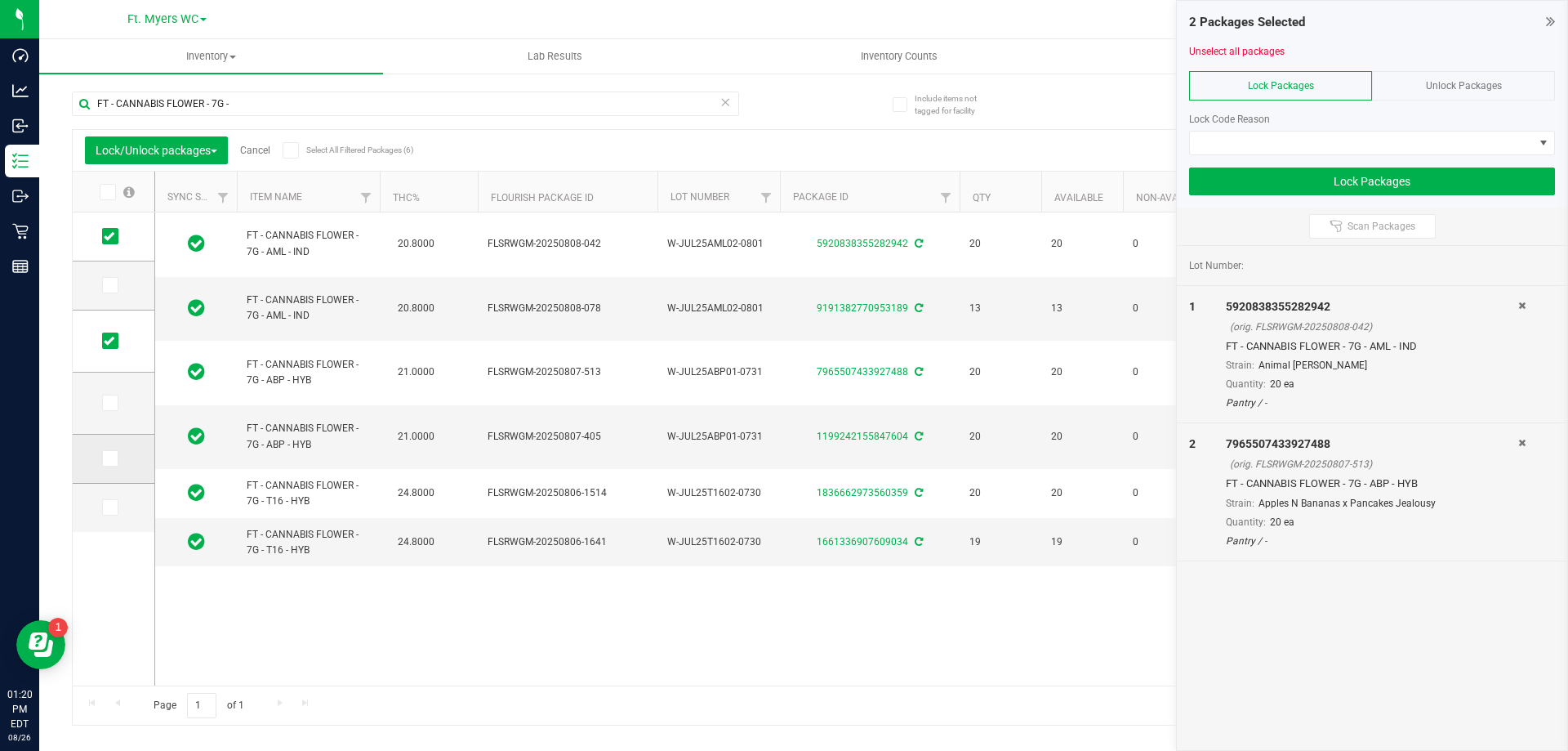
click at [110, 458] on icon at bounding box center [109, 458] width 11 height 0
click at [0, 0] on input "checkbox" at bounding box center [0, 0] width 0 height 0
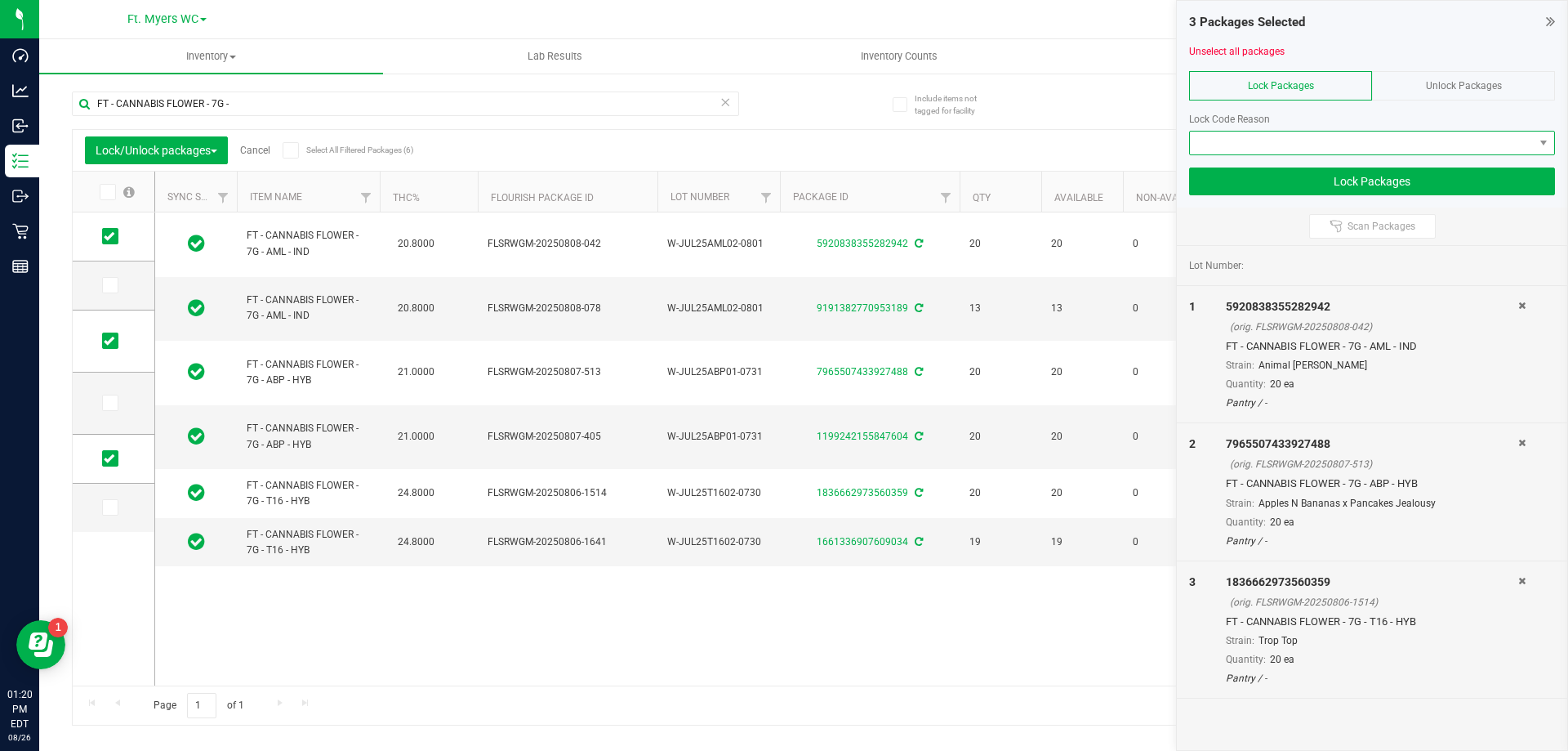
click at [1398, 131] on span at bounding box center [1371, 142] width 366 height 24
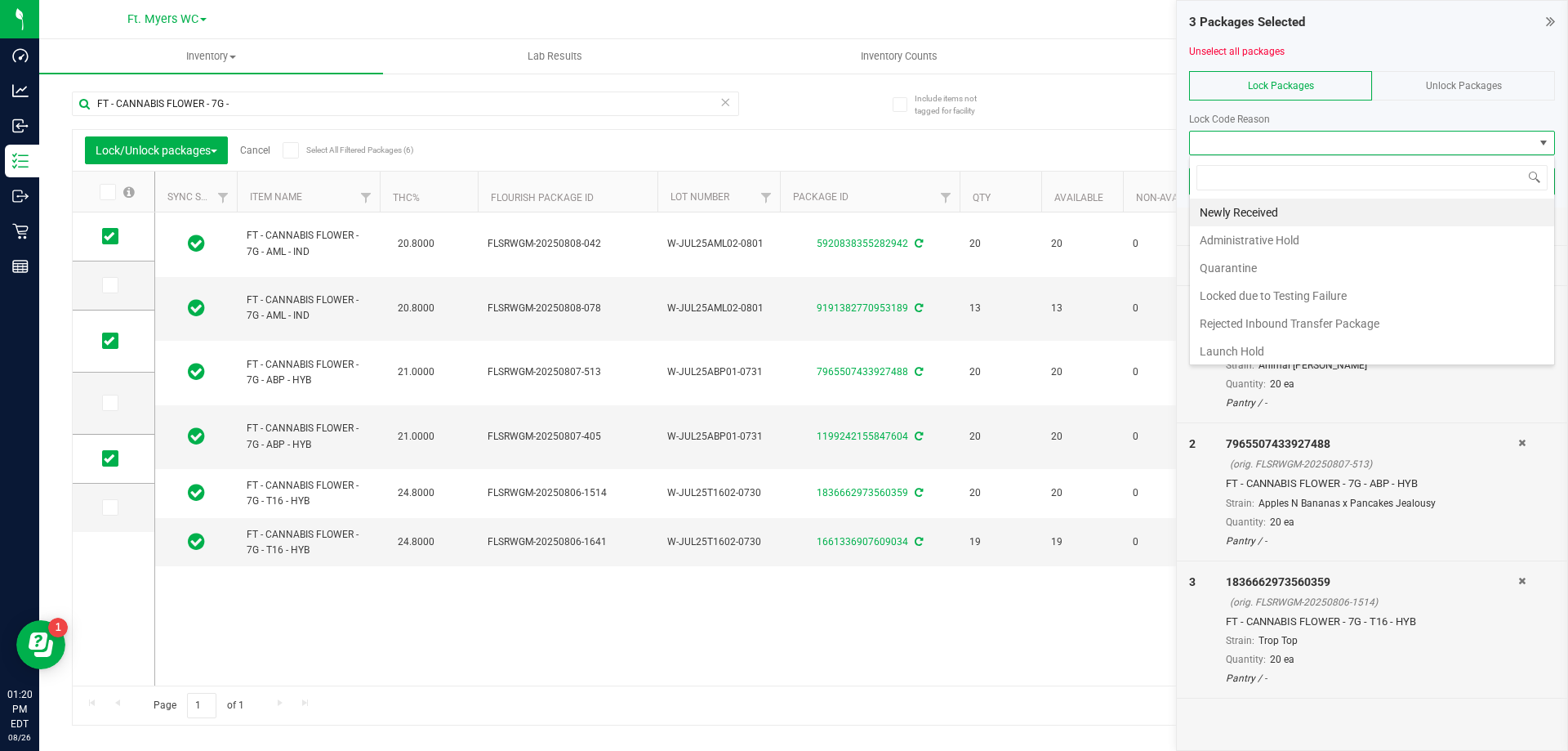
click at [1291, 214] on li "Newly Received" at bounding box center [1371, 212] width 364 height 28
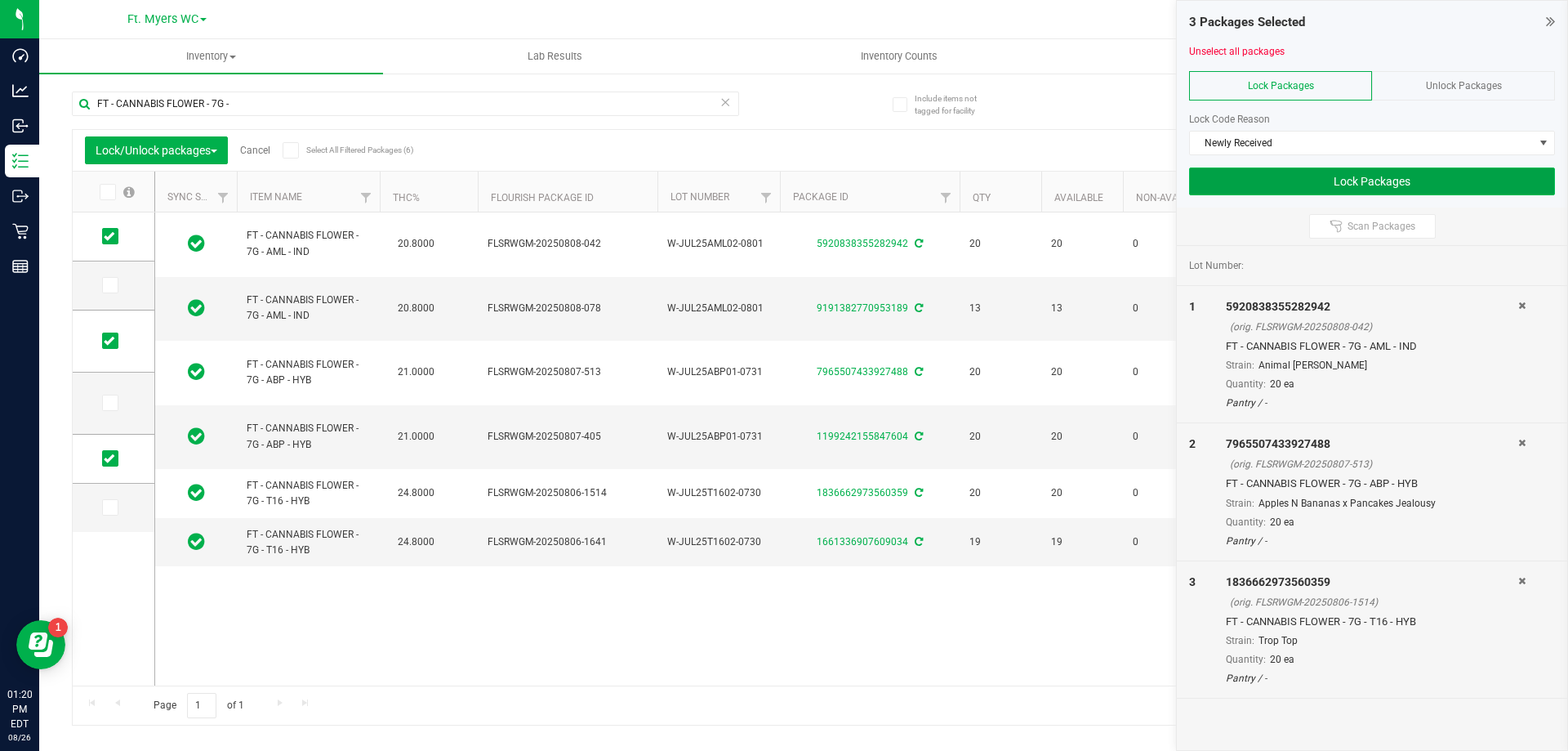
click at [1348, 190] on button "Lock Packages" at bounding box center [1371, 181] width 366 height 28
